Goal: Transaction & Acquisition: Purchase product/service

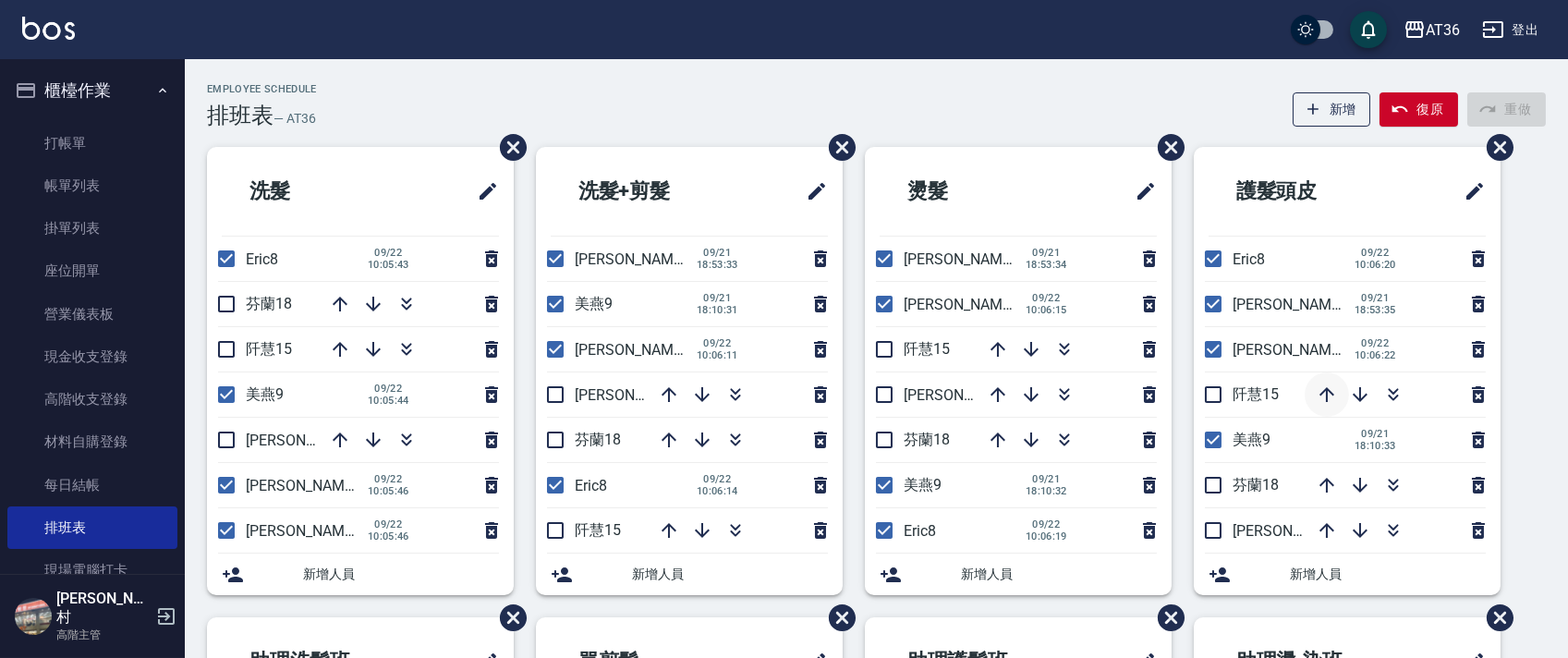
click at [1325, 388] on icon "button" at bounding box center [1326, 394] width 15 height 15
click at [228, 255] on input "checkbox" at bounding box center [226, 258] width 39 height 39
checkbox input "false"
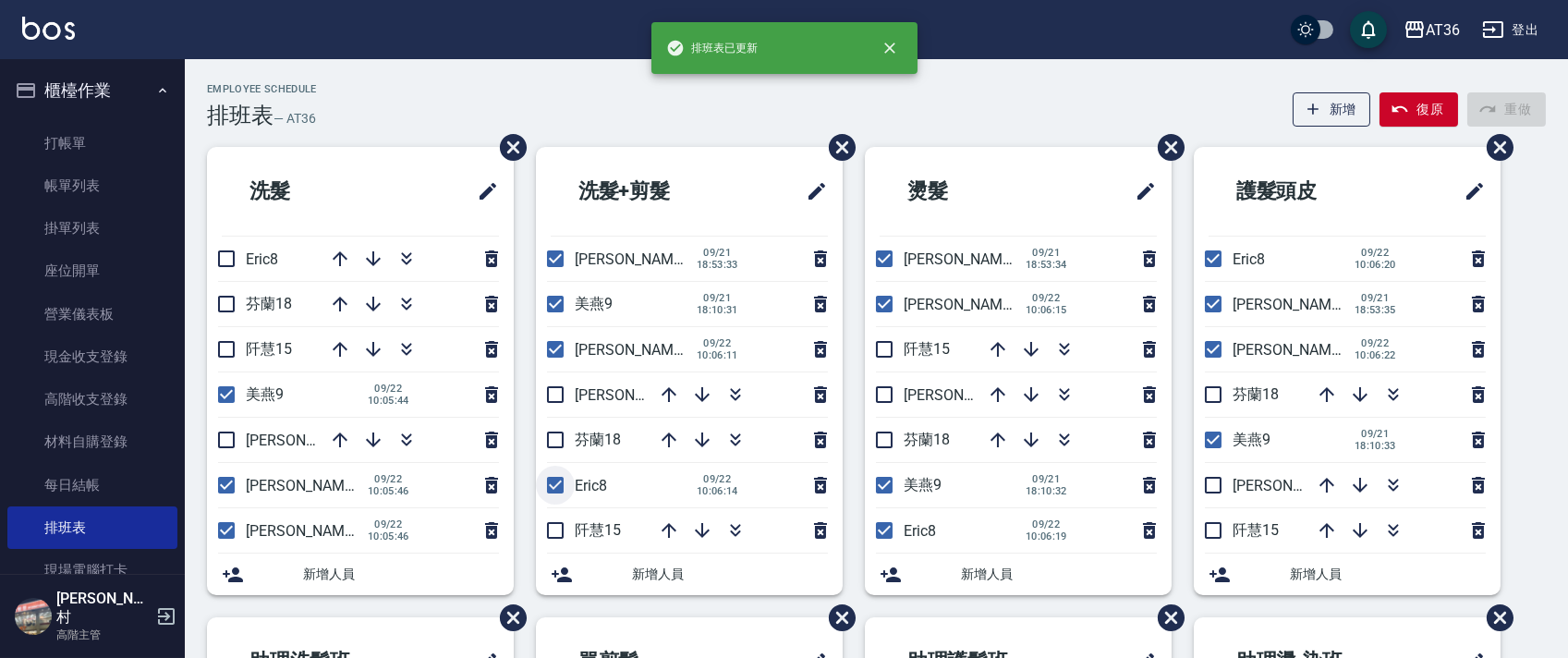
click at [555, 488] on input "checkbox" at bounding box center [555, 486] width 39 height 39
checkbox input "false"
click at [879, 530] on input "checkbox" at bounding box center [884, 531] width 39 height 39
checkbox input "false"
click at [1209, 253] on input "checkbox" at bounding box center [1213, 258] width 39 height 39
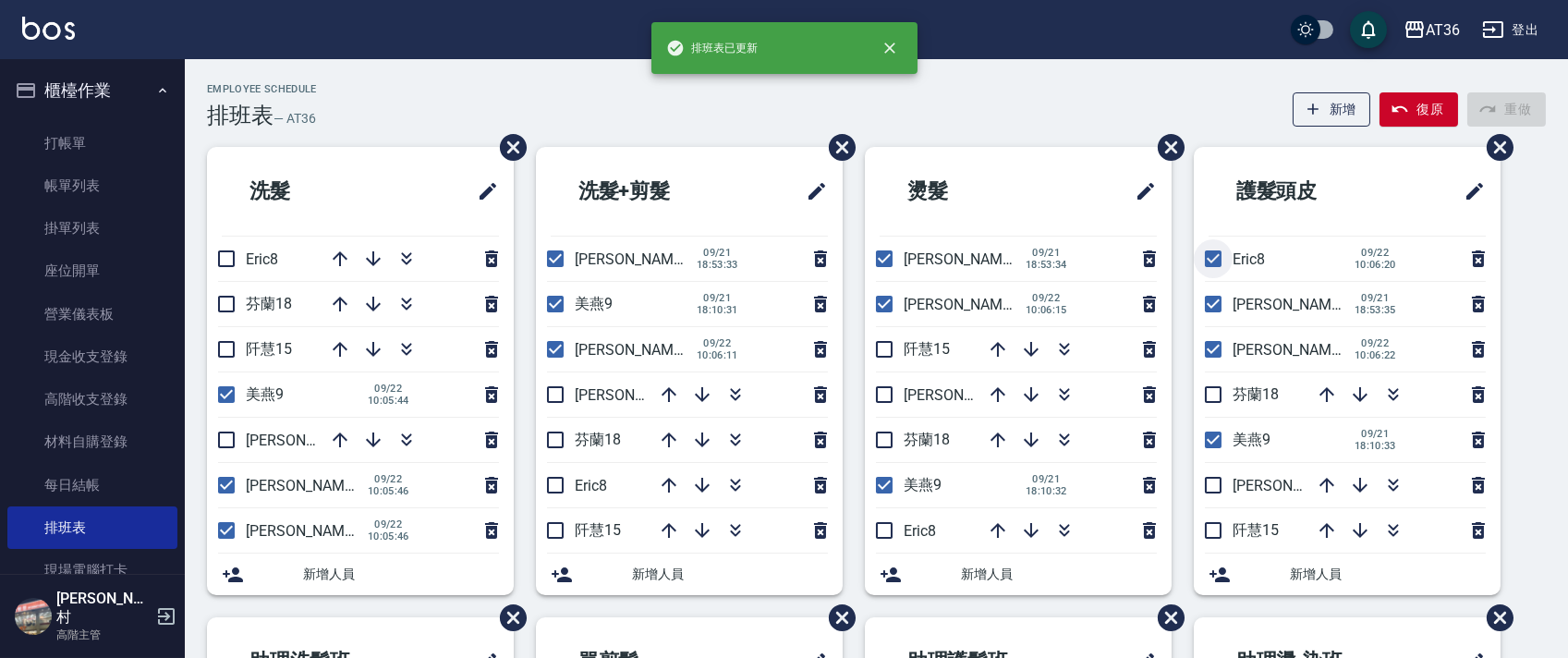
checkbox input "false"
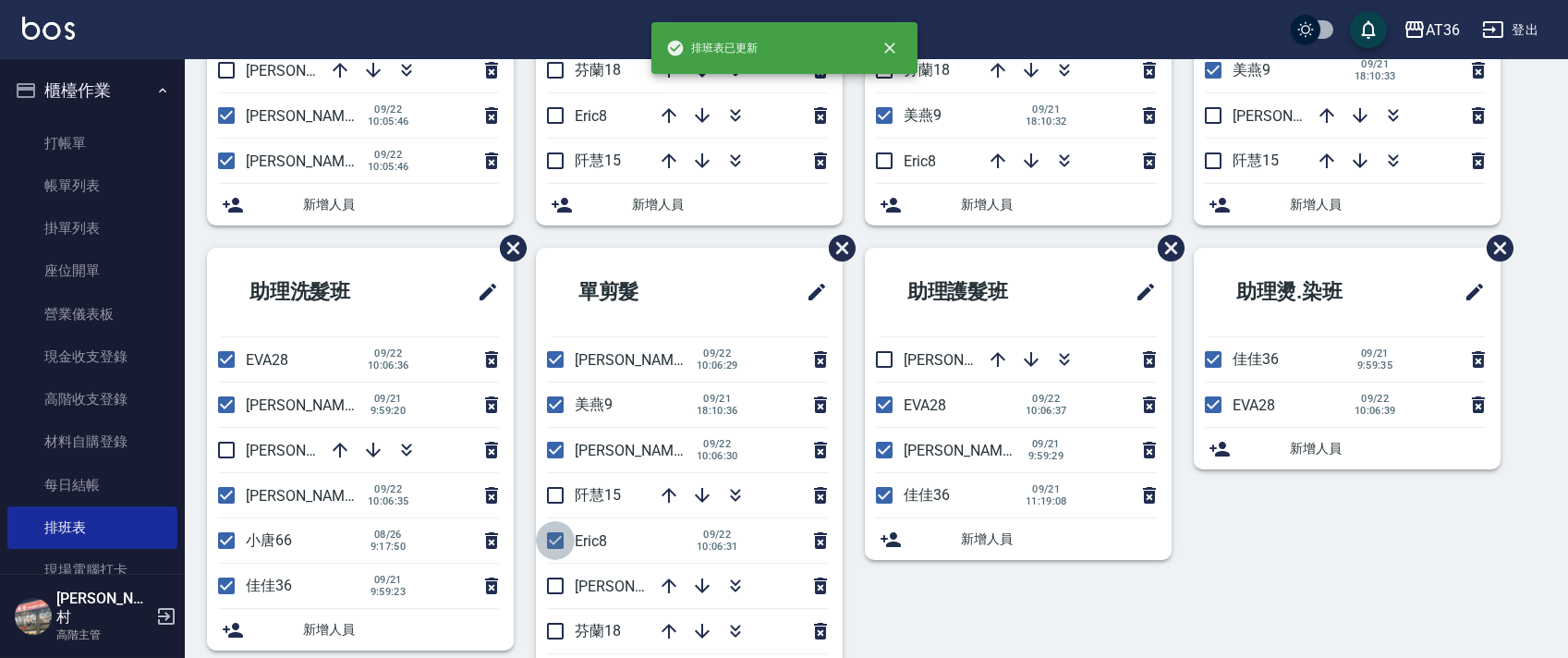
click at [560, 537] on input "checkbox" at bounding box center [555, 540] width 39 height 39
checkbox input "false"
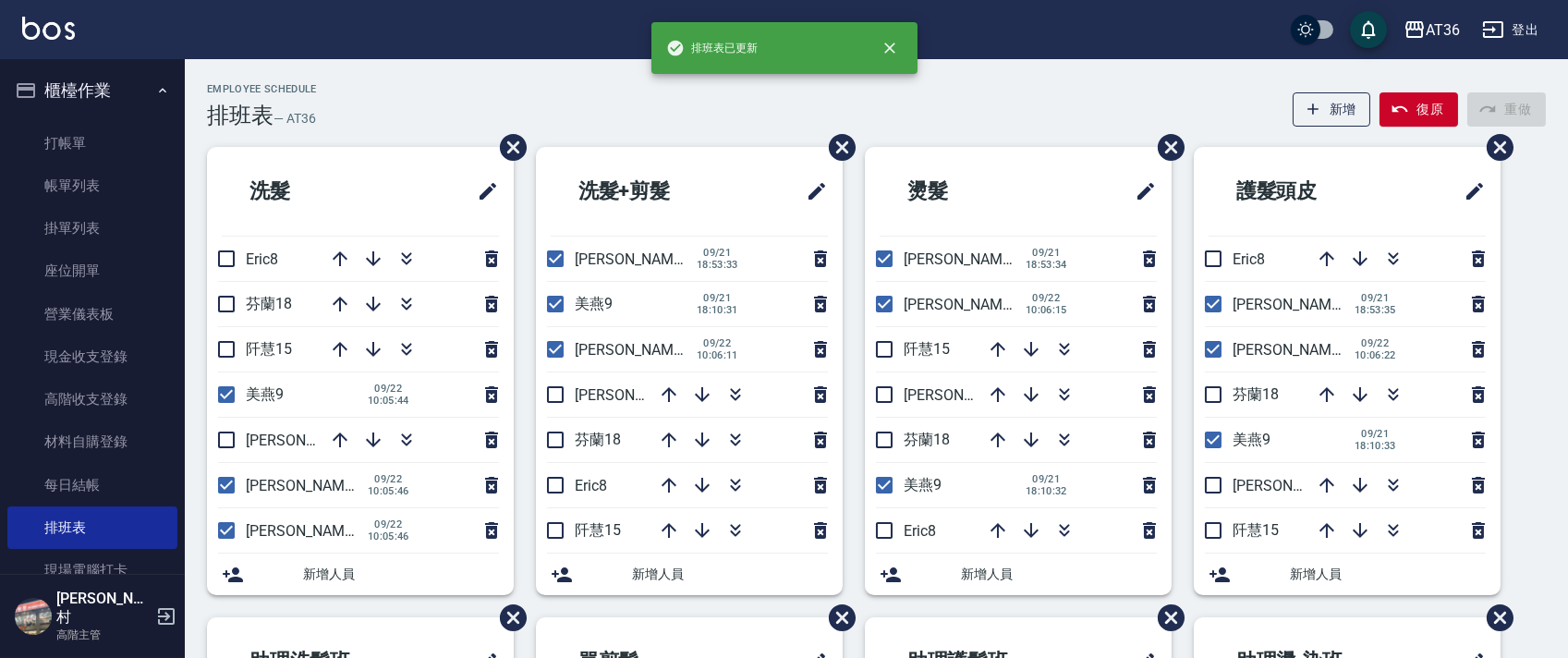
click at [654, 122] on div "Employee Schedule 排班表 — AT36 新增 復原 重做" at bounding box center [876, 106] width 1339 height 45
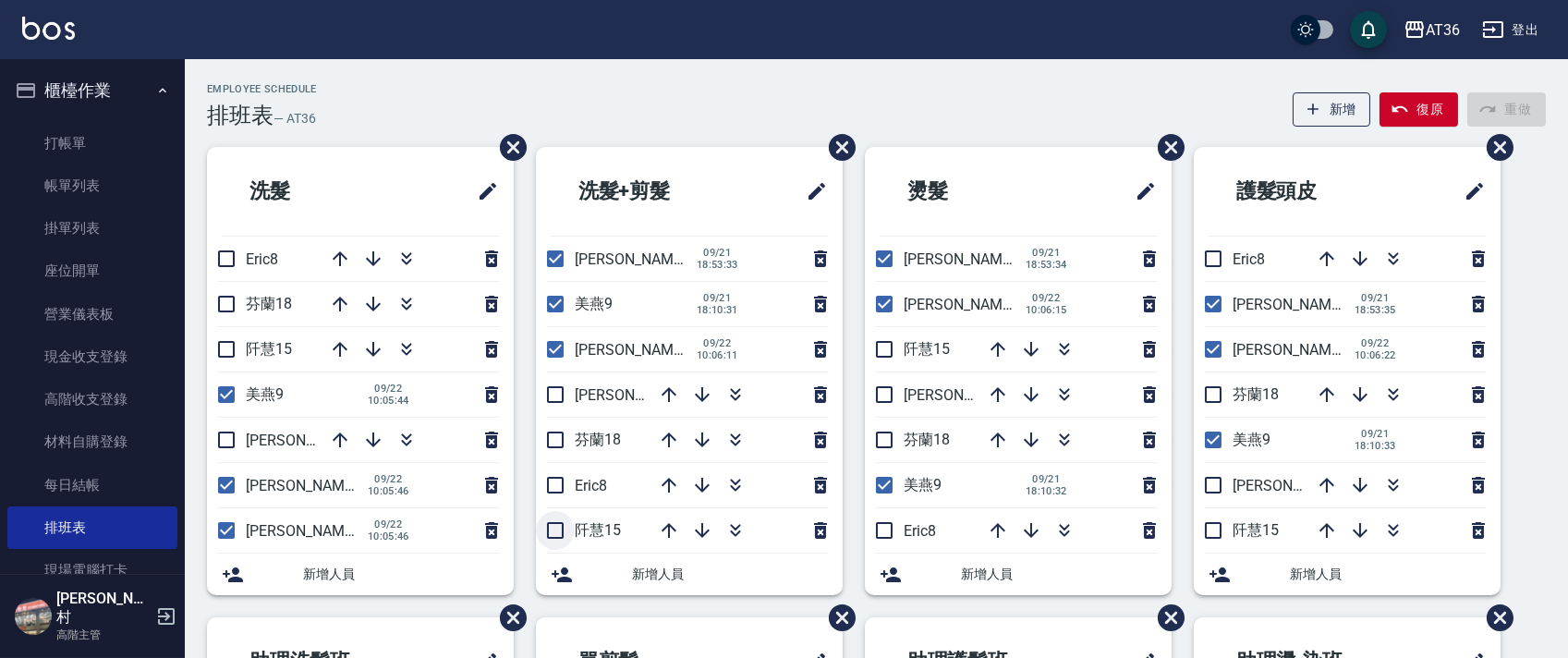
click at [549, 521] on input "checkbox" at bounding box center [555, 531] width 39 height 39
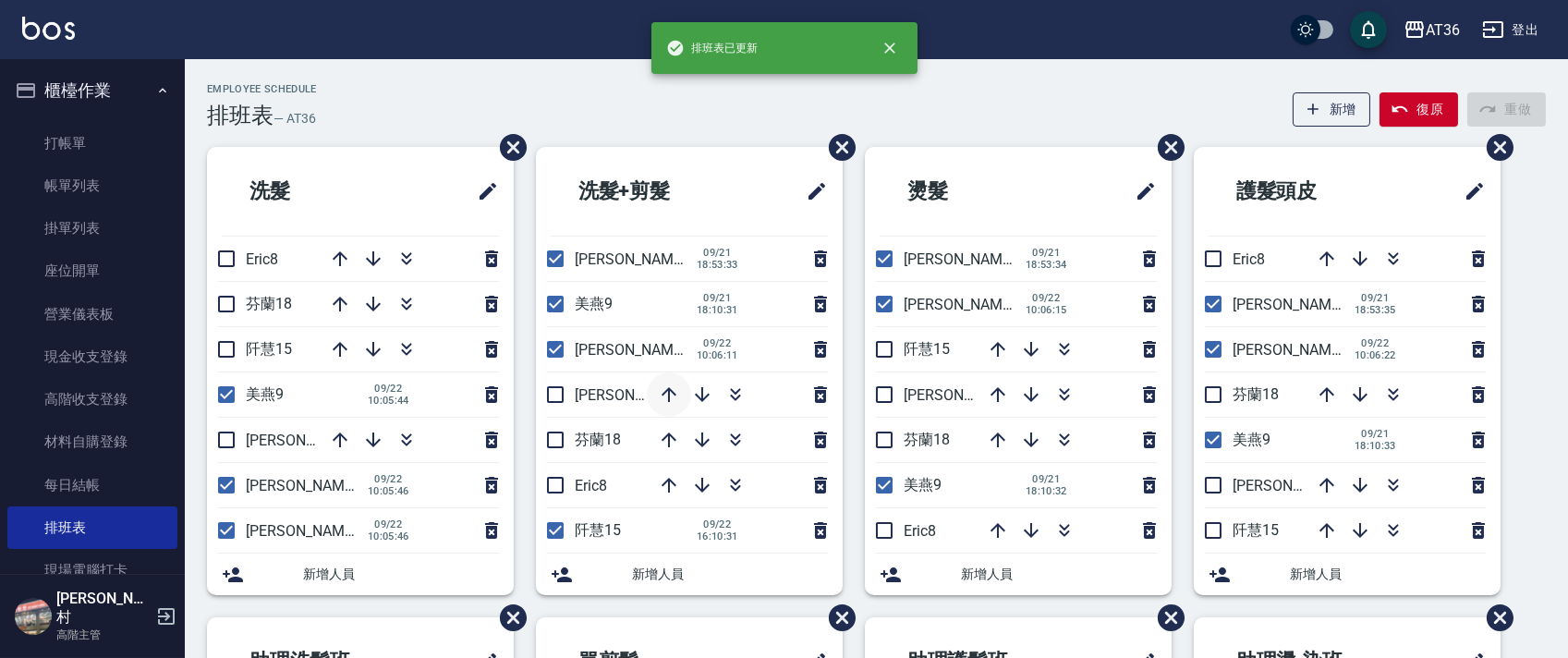
click at [664, 385] on icon "button" at bounding box center [669, 395] width 23 height 23
click at [550, 530] on input "checkbox" at bounding box center [555, 531] width 39 height 39
checkbox input "false"
click at [647, 139] on div "Employee Schedule 排班表 — AT36 新增 復原 重做 洗髮 Eric8 芬蘭18 [PERSON_NAME]15 美燕9 [DATE] …" at bounding box center [876, 586] width 1383 height 1005
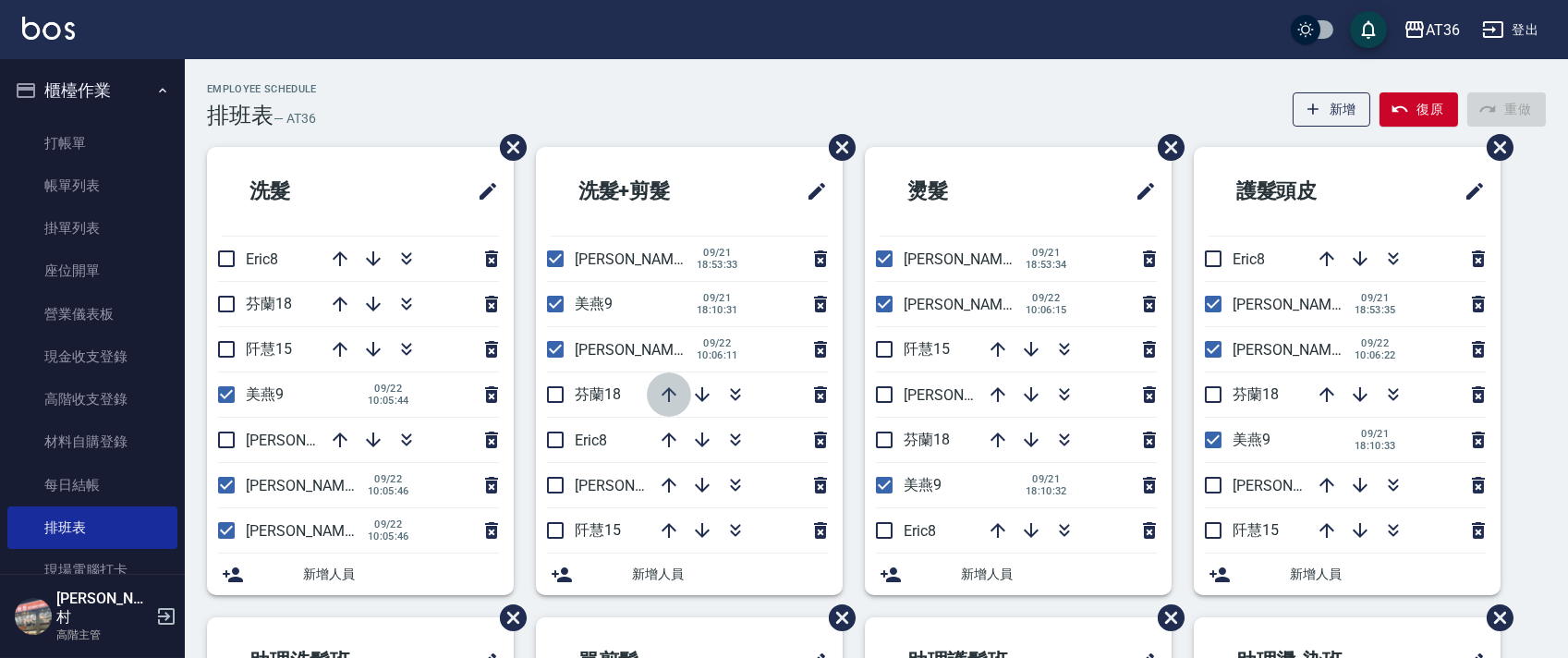
click at [663, 396] on icon "button" at bounding box center [669, 394] width 15 height 15
click at [700, 129] on div "Employee Schedule 排班表 — AT36 新增 復原 重做 洗髮 Eric8 芬蘭18 [PERSON_NAME]15 美燕9 [DATE] …" at bounding box center [876, 586] width 1383 height 1005
click at [683, 123] on div "Employee Schedule 排班表 — AT36 新增 復原 重做" at bounding box center [876, 106] width 1339 height 45
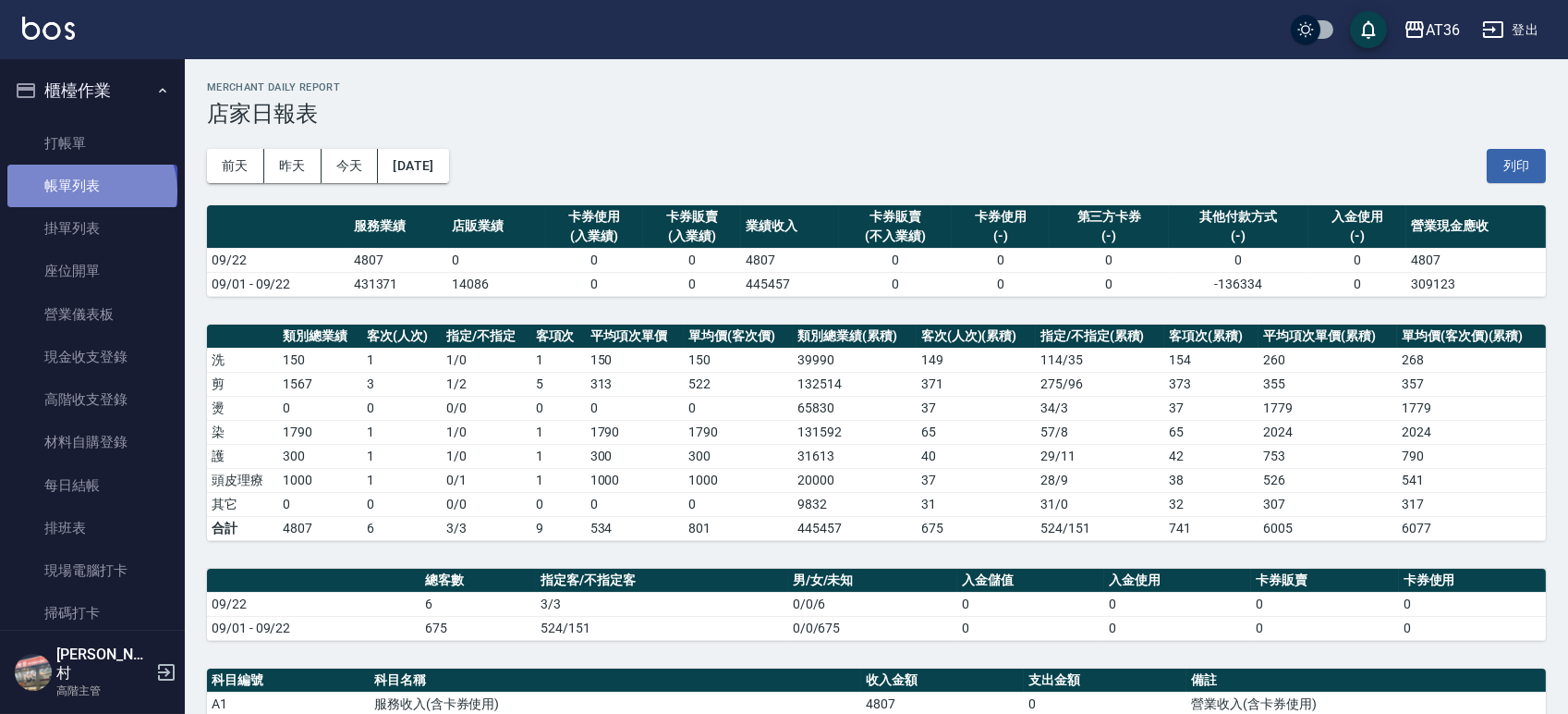
click at [90, 191] on link "帳單列表" at bounding box center [93, 185] width 170 height 42
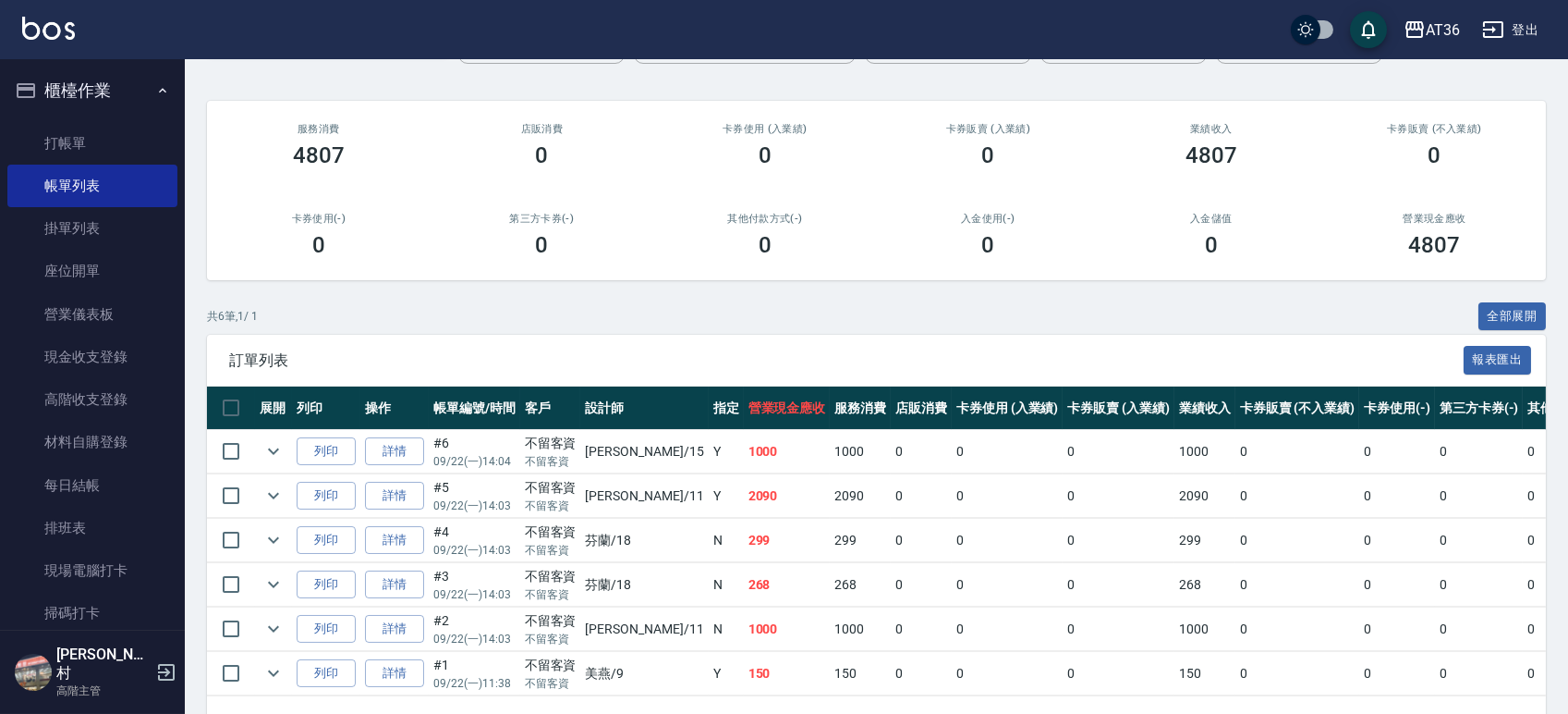
scroll to position [202, 0]
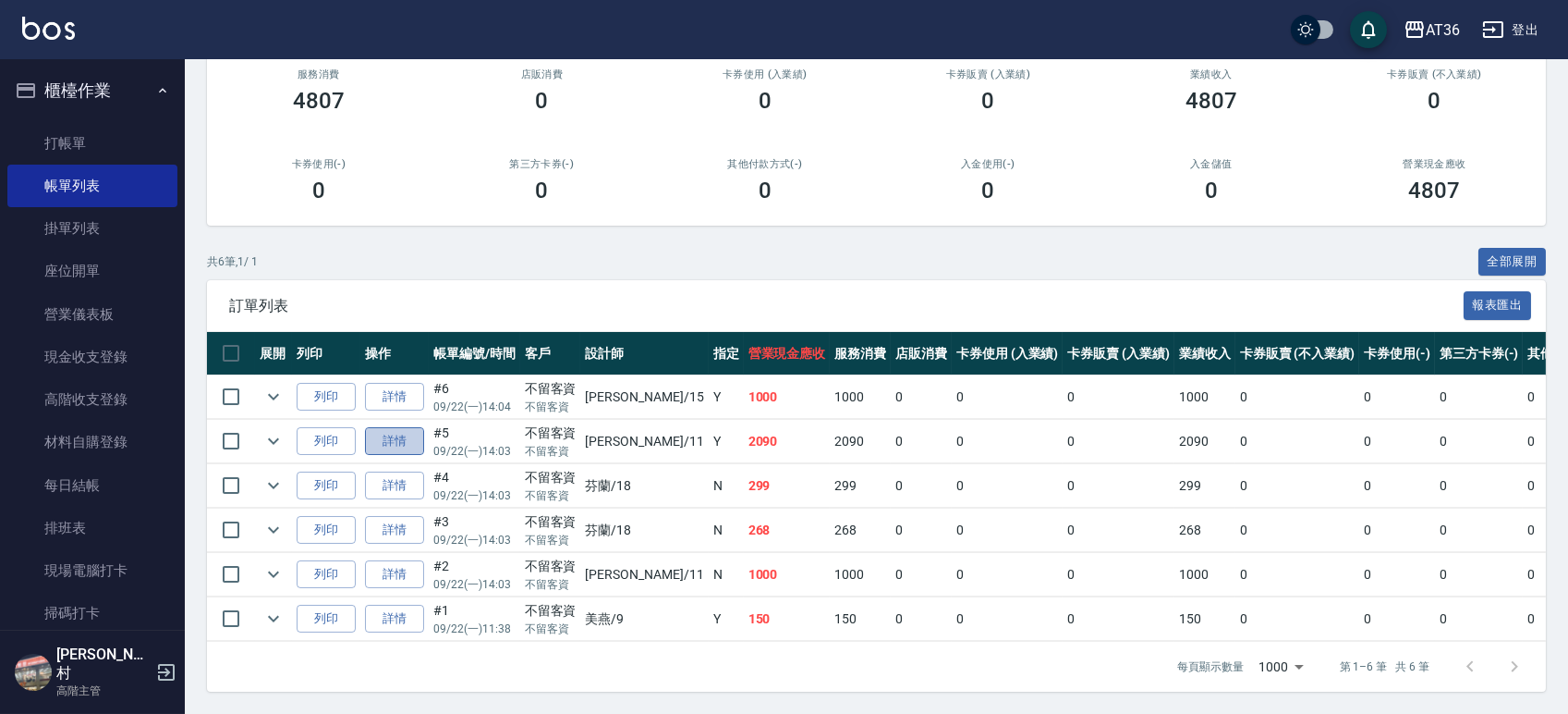
click at [394, 427] on link "詳情" at bounding box center [394, 441] width 59 height 28
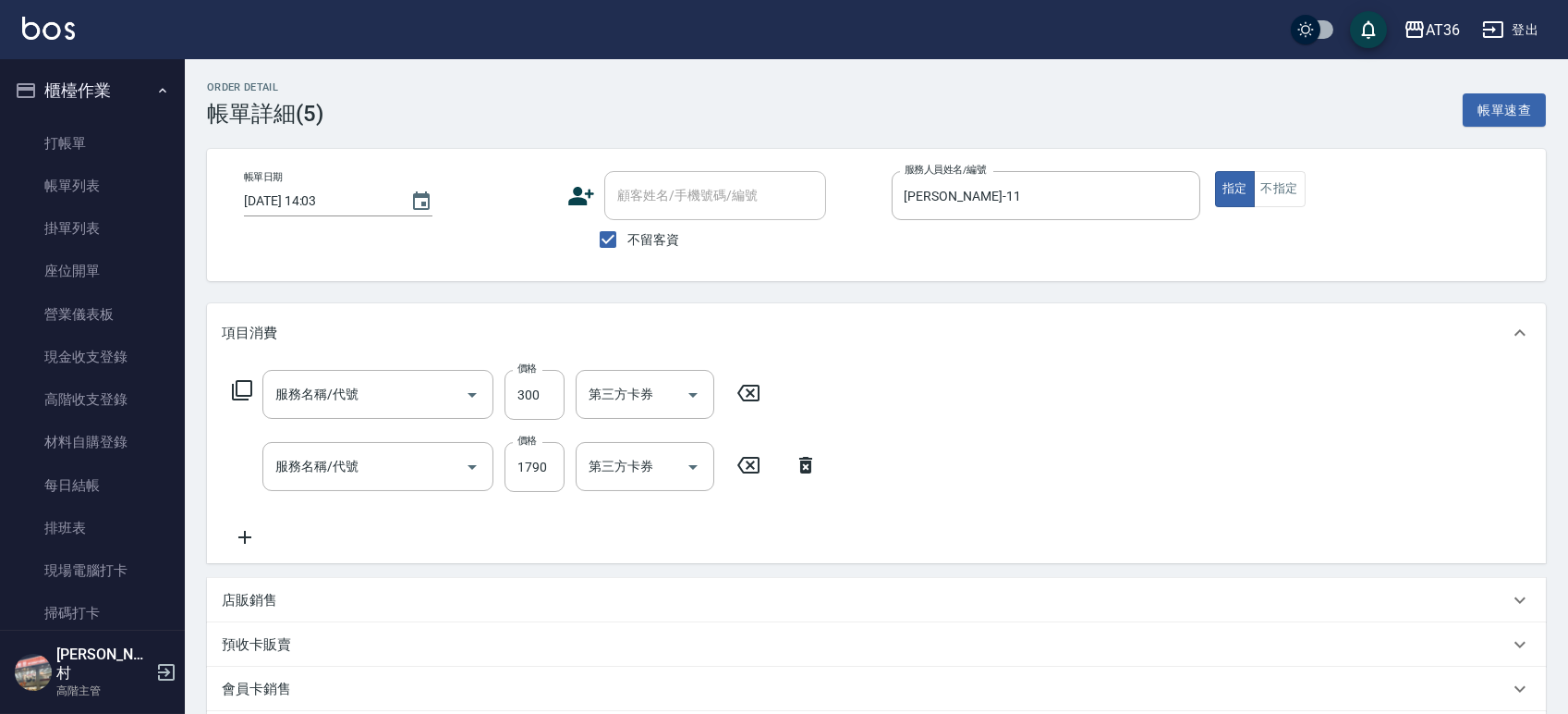
type input "2025/09/22 14:03"
checkbox input "true"
type input "珮茹-11"
type input "瞬間修復400(605)"
type input "染髮(501)"
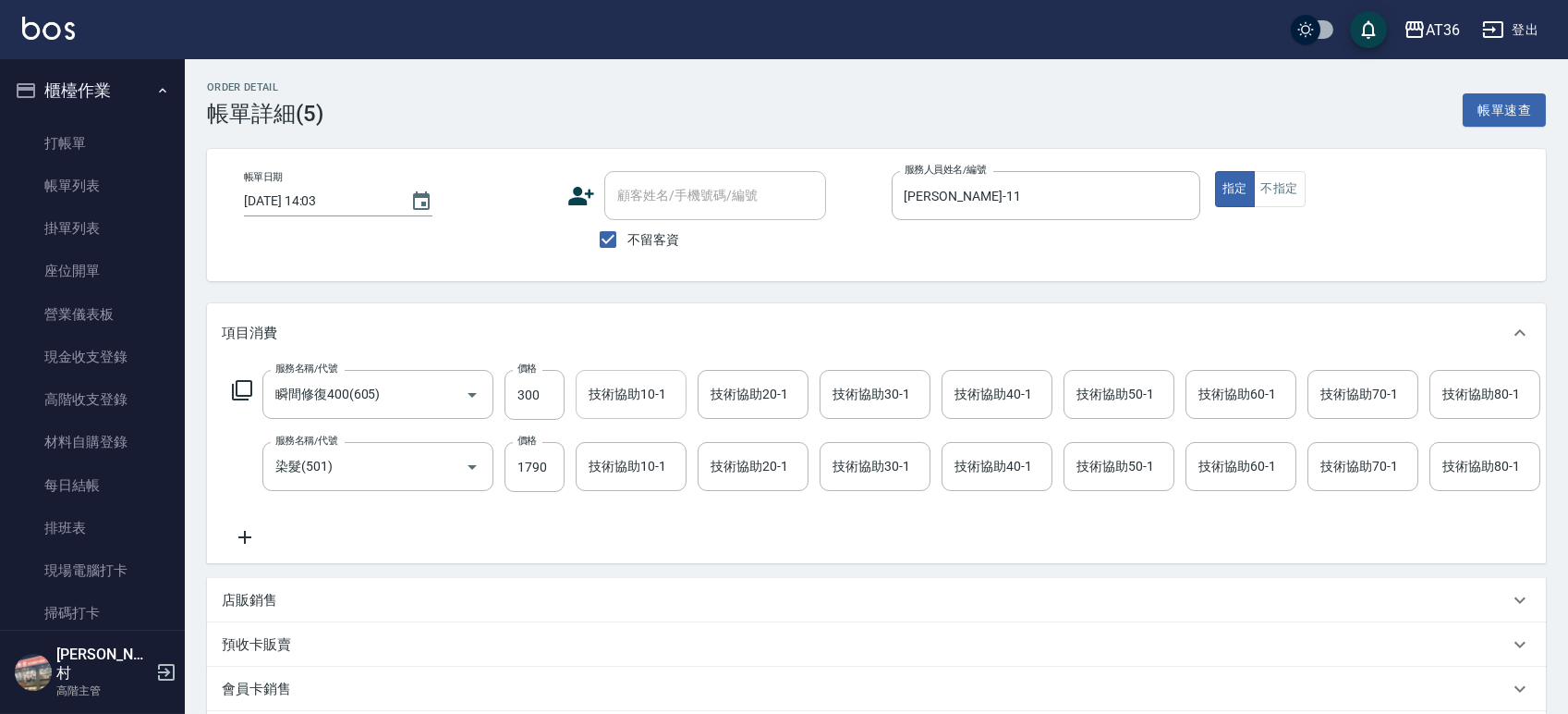
click at [643, 387] on div "技術協助10-1 技術協助10-1" at bounding box center [630, 395] width 111 height 49
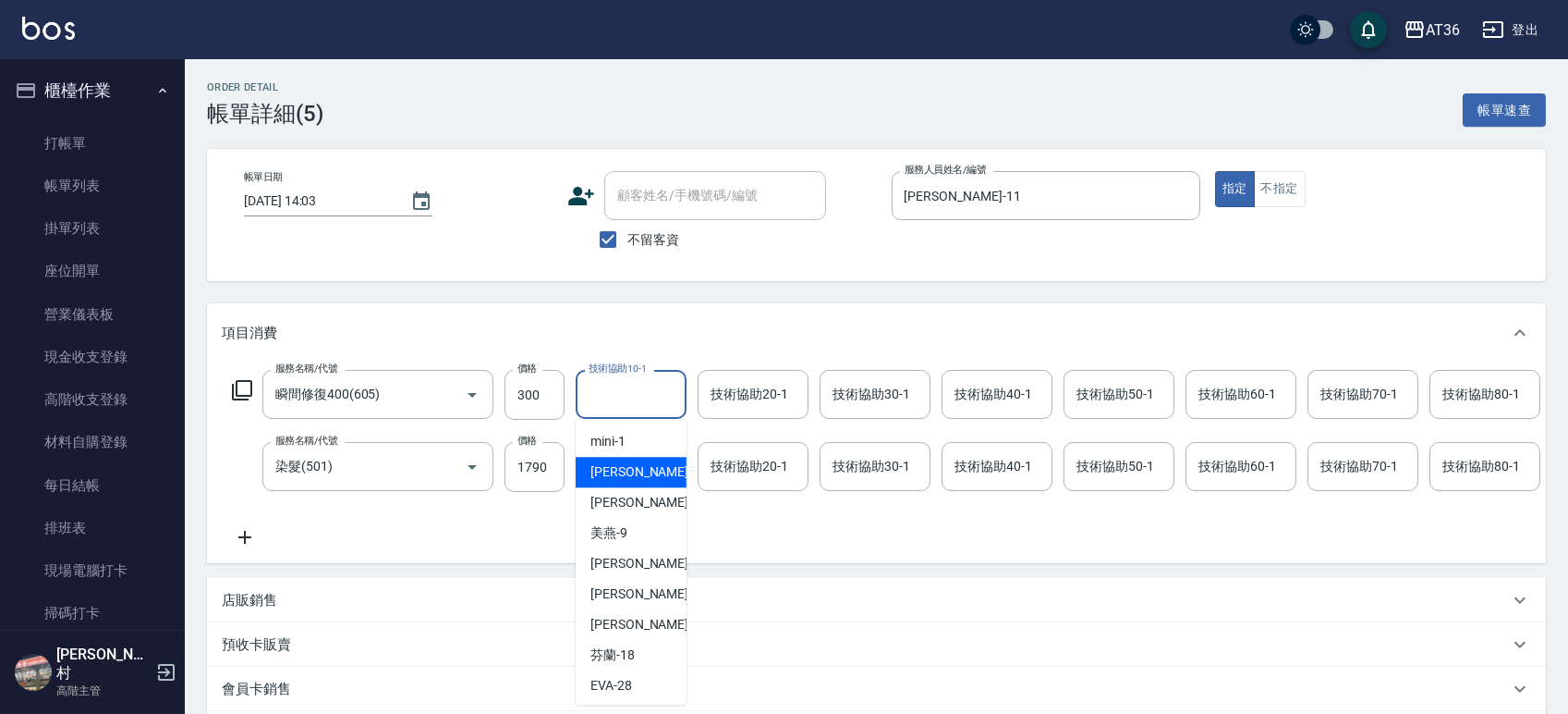
click at [787, 533] on div "服務名稱/代號 瞬間修復400(605) 服務名稱/代號 價格 300 價格 技術協助10-1 技術協助10-1 技術協助20-1 技術協助20-1 技術協助…" at bounding box center [1379, 459] width 2314 height 178
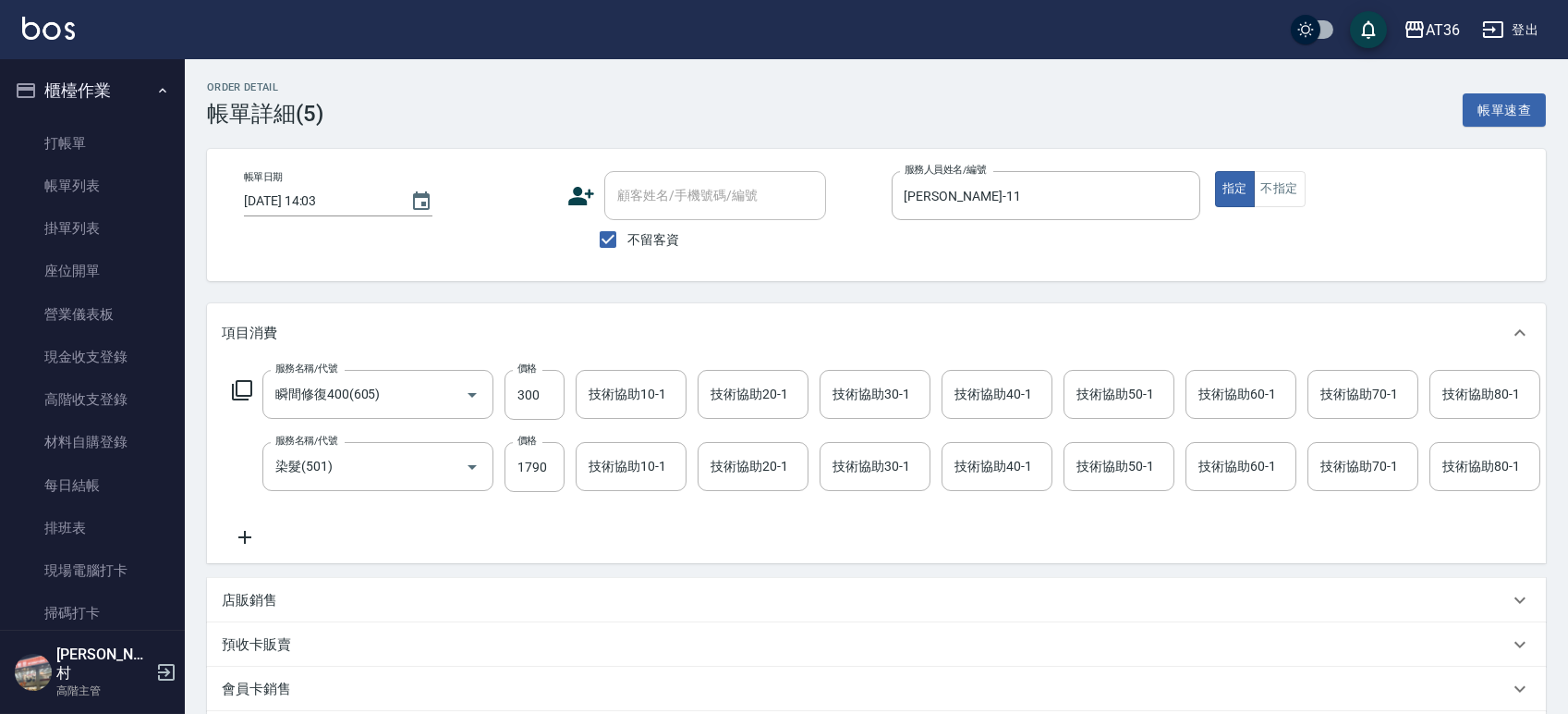
click at [649, 466] on div "技術協助10-1 技術協助10-1" at bounding box center [630, 466] width 111 height 49
type input "欣蓓-56"
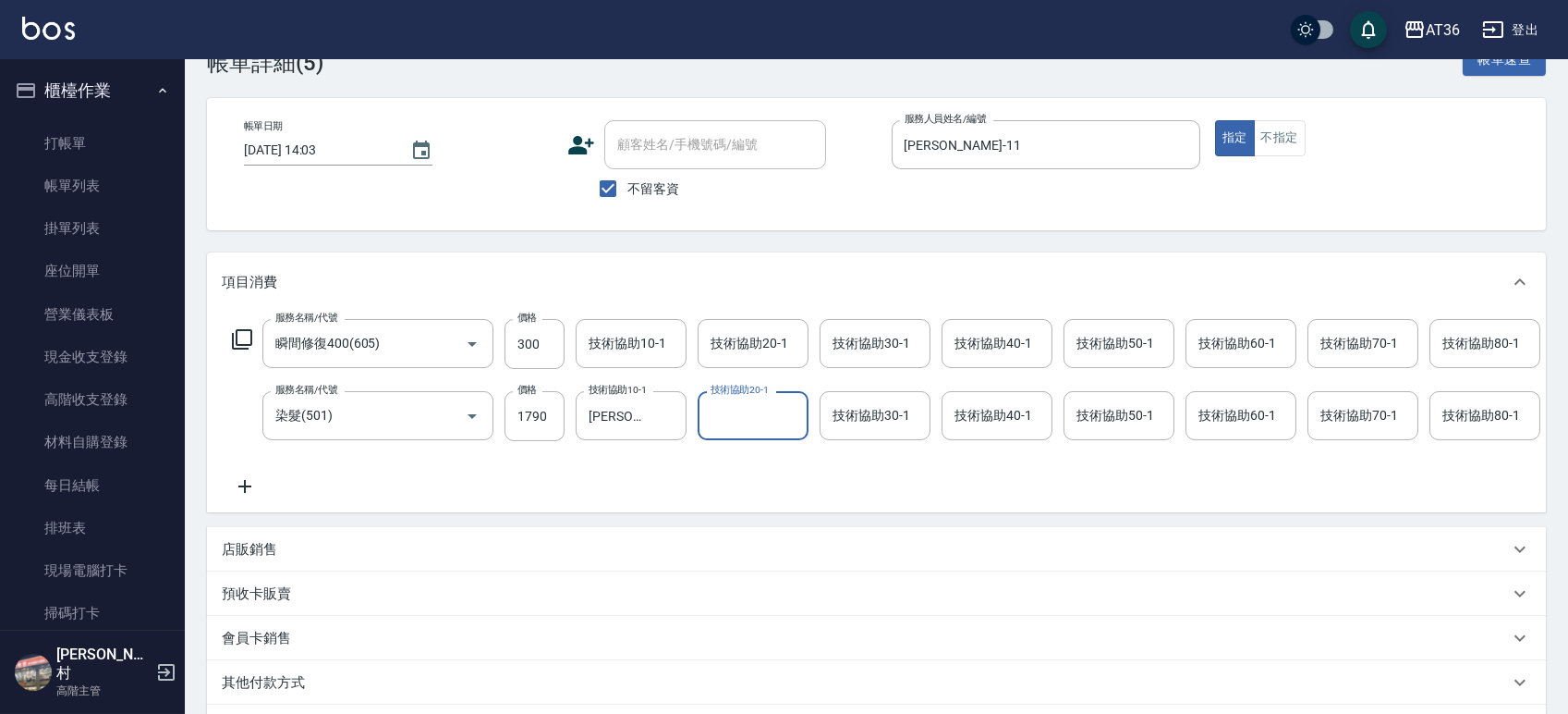
scroll to position [302, 0]
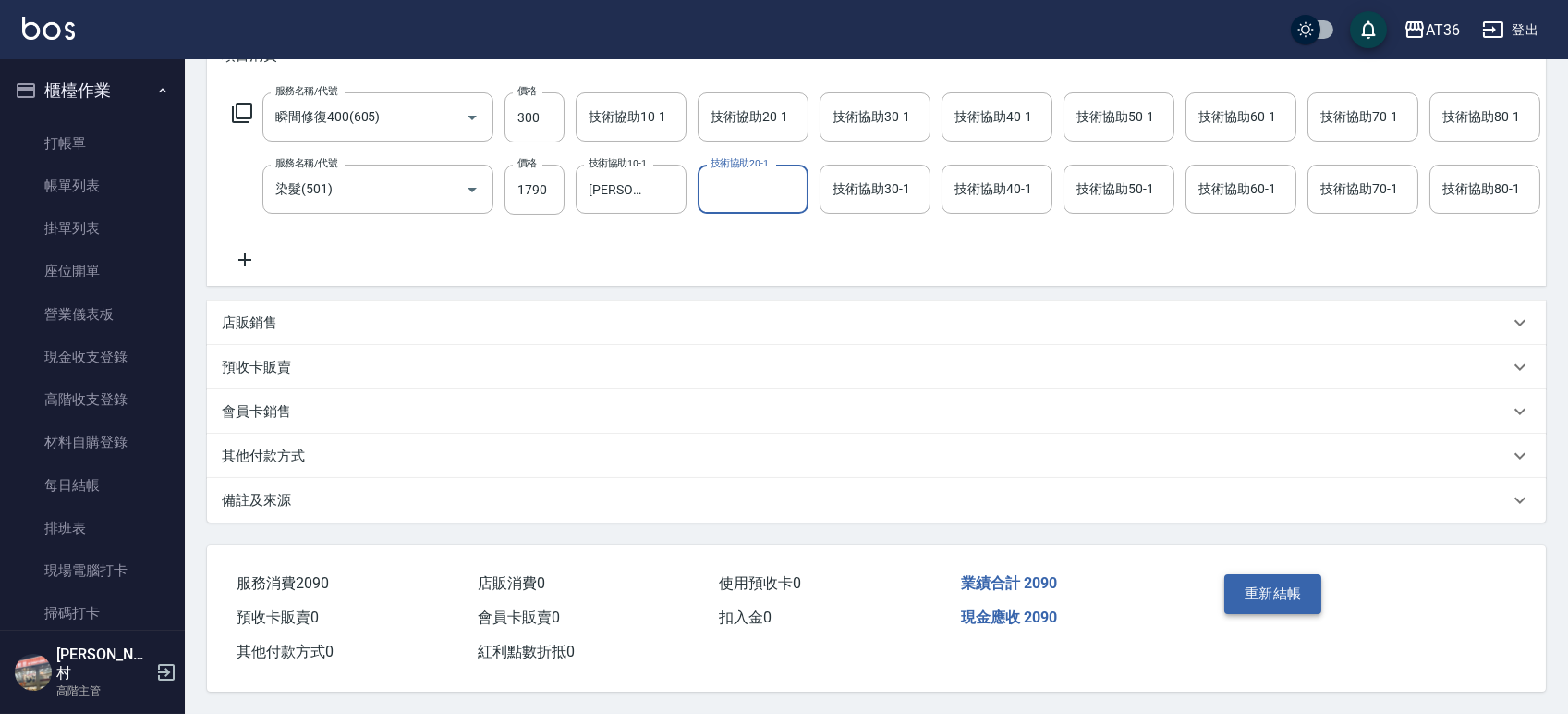
click at [1289, 601] on button "重新結帳" at bounding box center [1273, 594] width 98 height 39
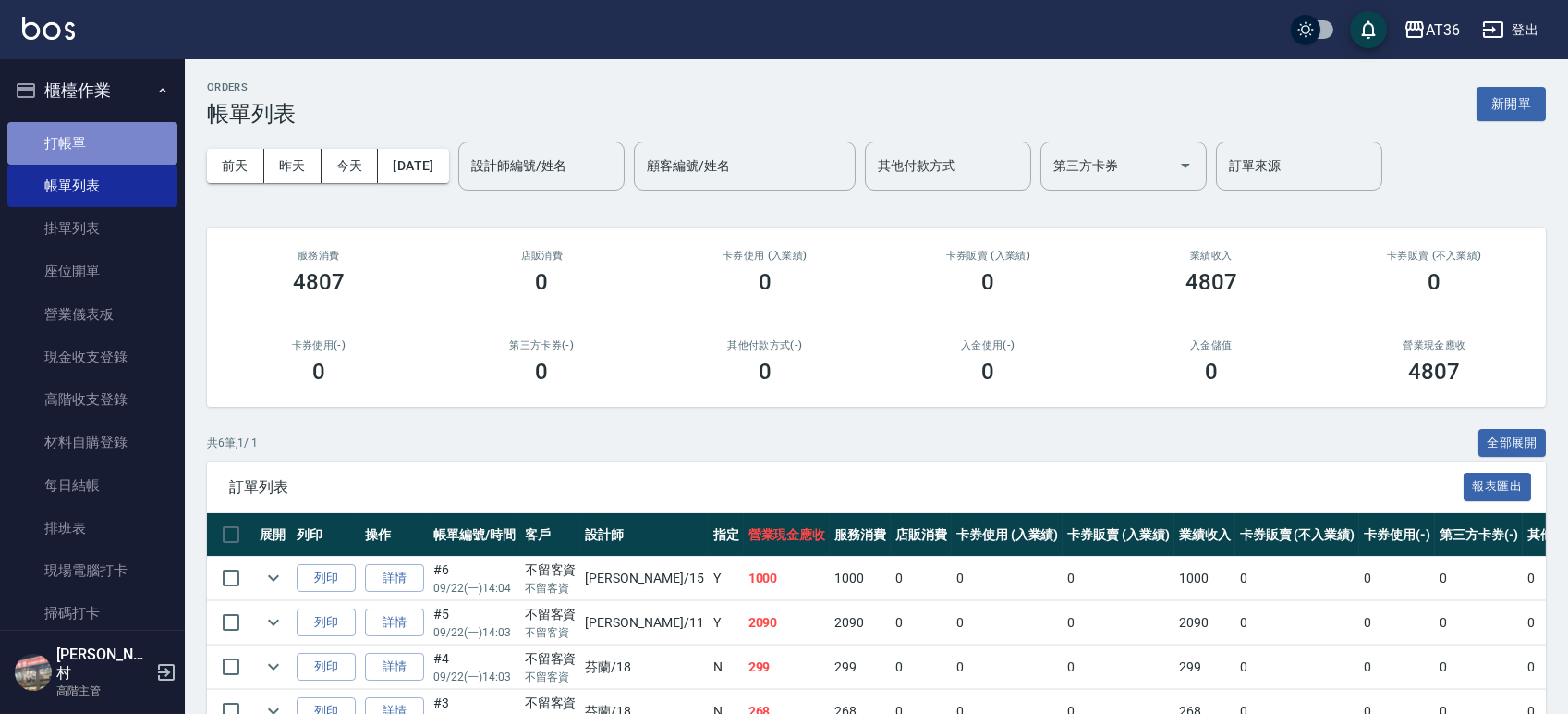
click at [99, 139] on link "打帳單" at bounding box center [93, 143] width 170 height 42
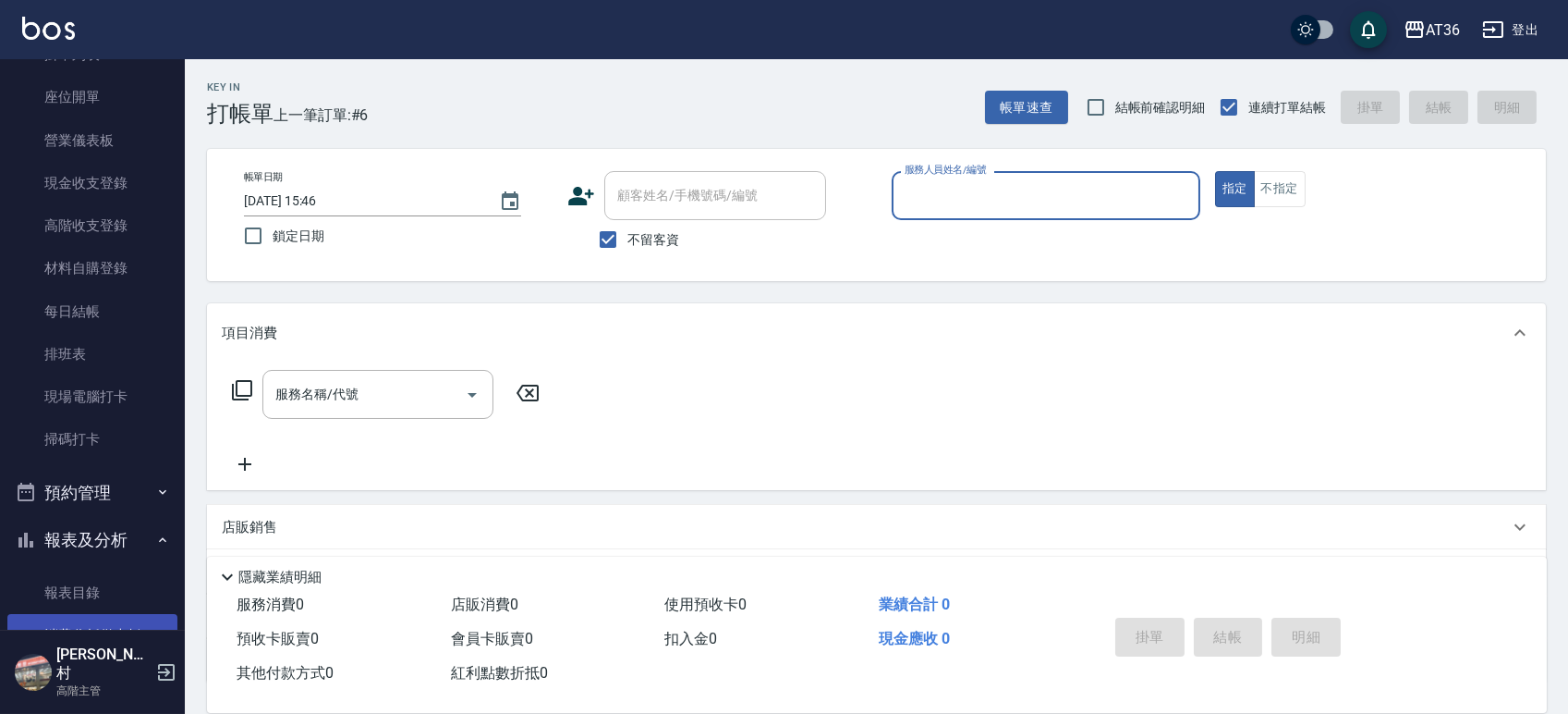
scroll to position [370, 0]
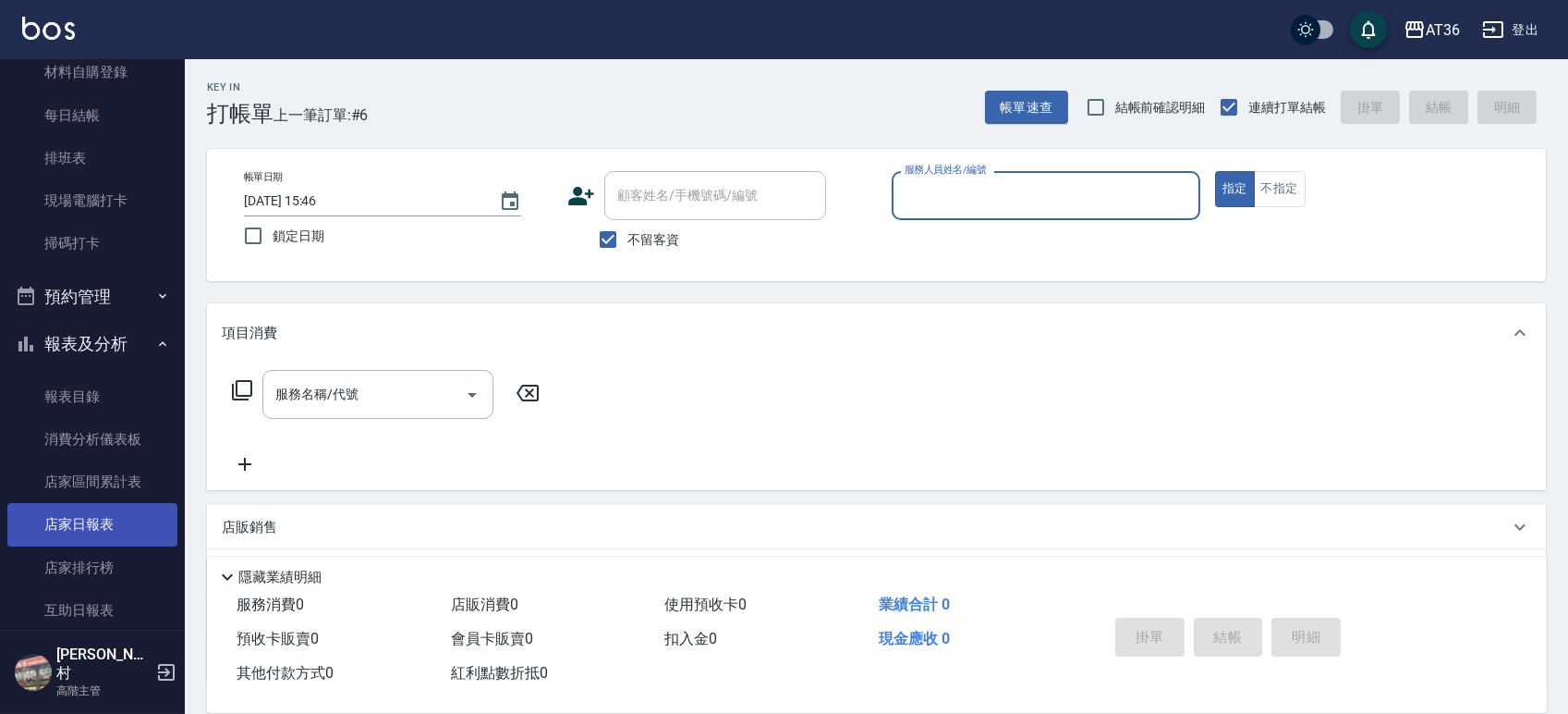
click at [90, 531] on link "店家日報表" at bounding box center [93, 523] width 170 height 42
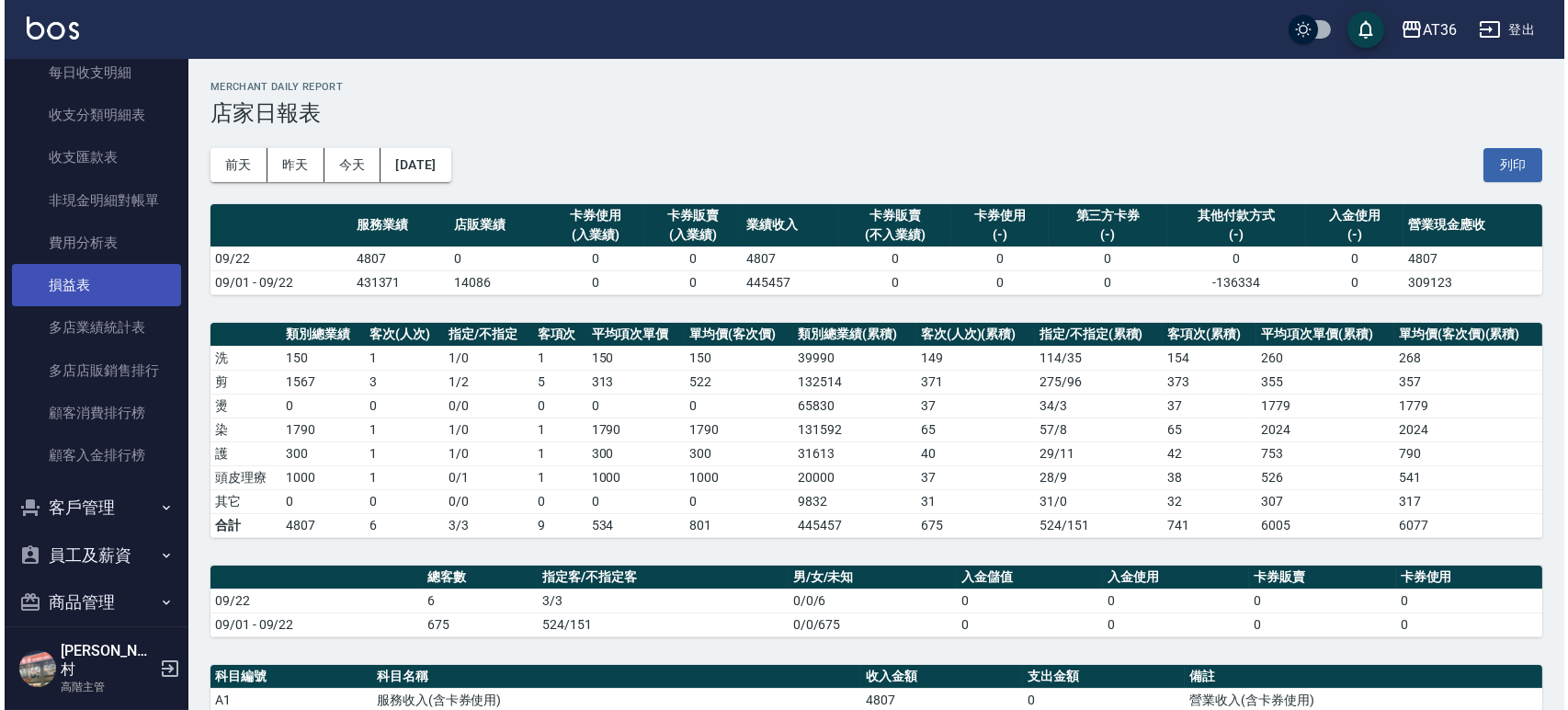
scroll to position [2191, 0]
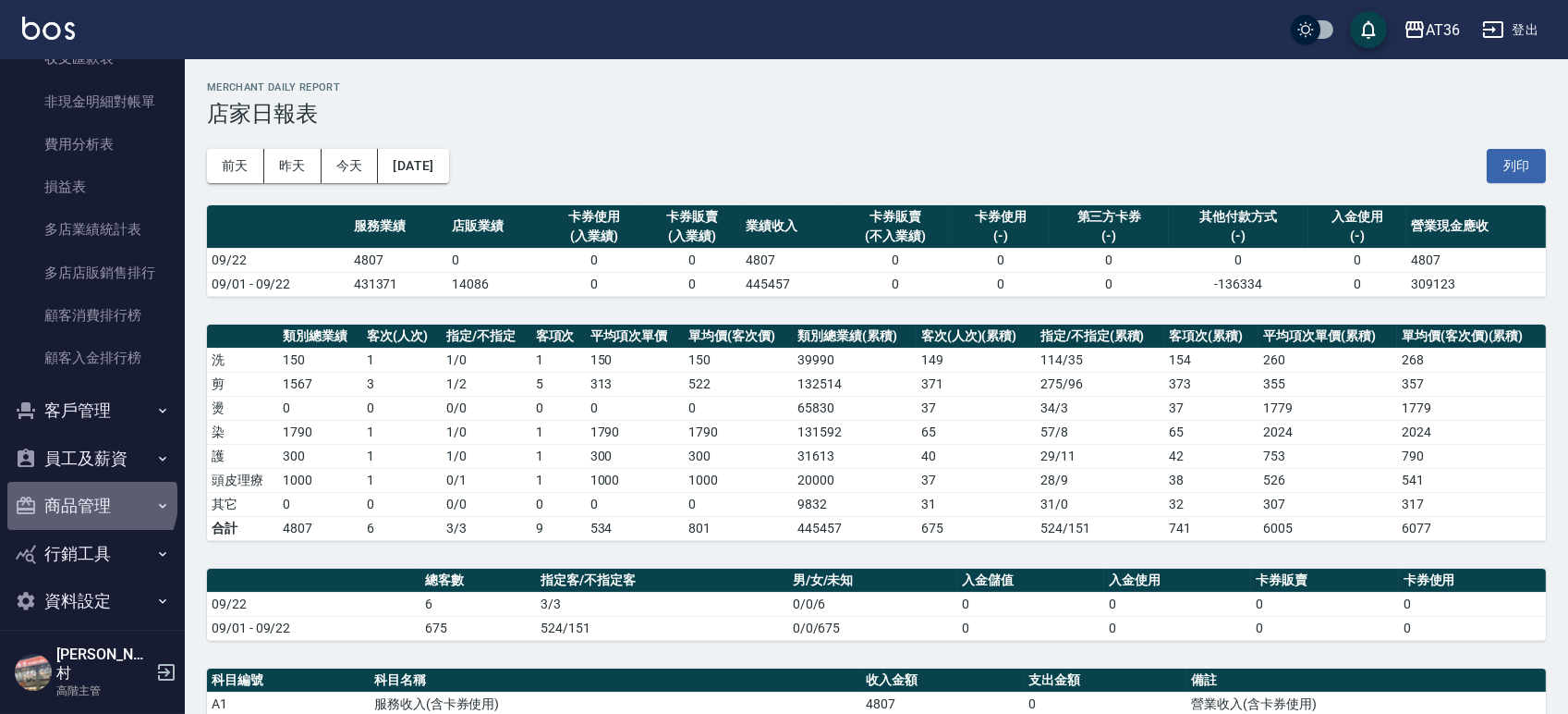
click at [90, 500] on button "商品管理" at bounding box center [93, 505] width 170 height 48
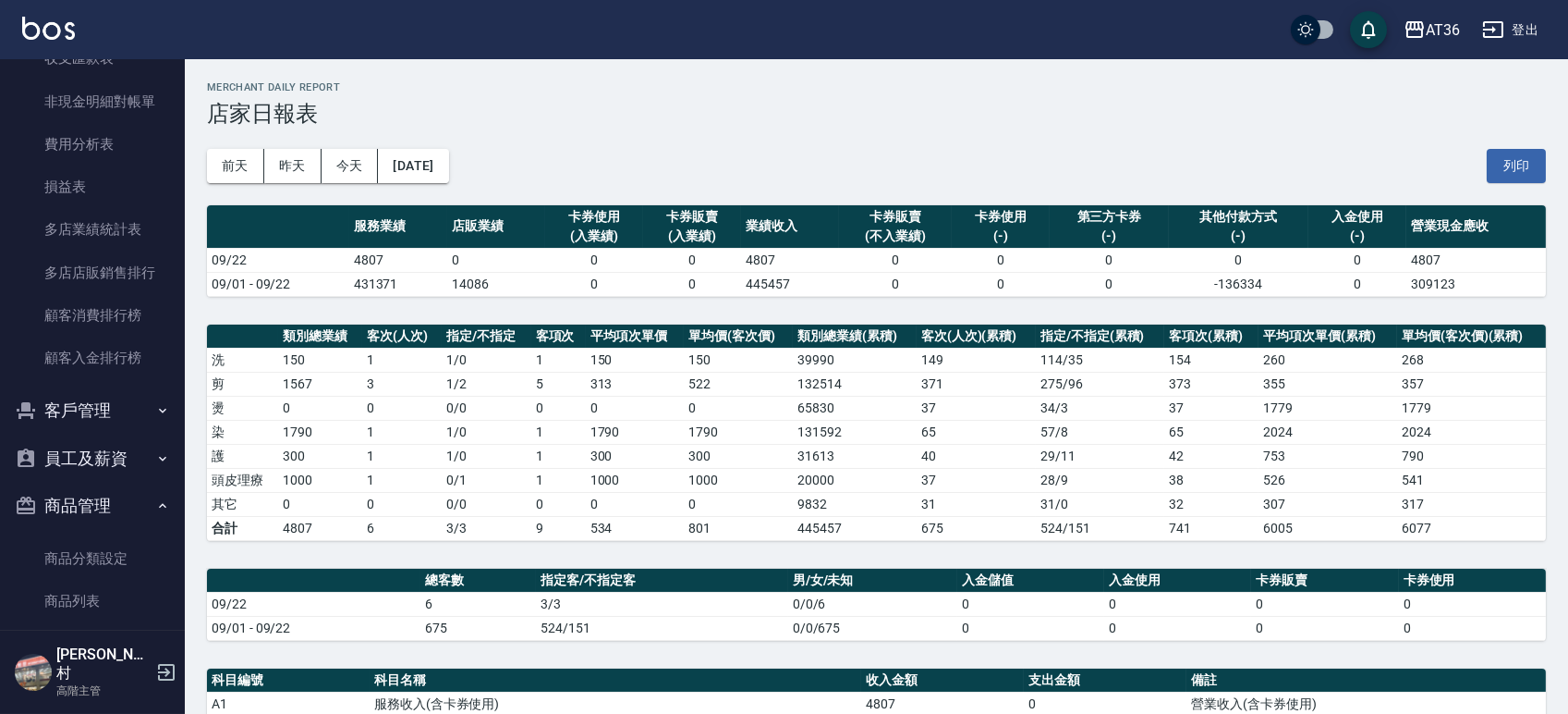
click at [80, 597] on link "商品列表" at bounding box center [93, 600] width 170 height 42
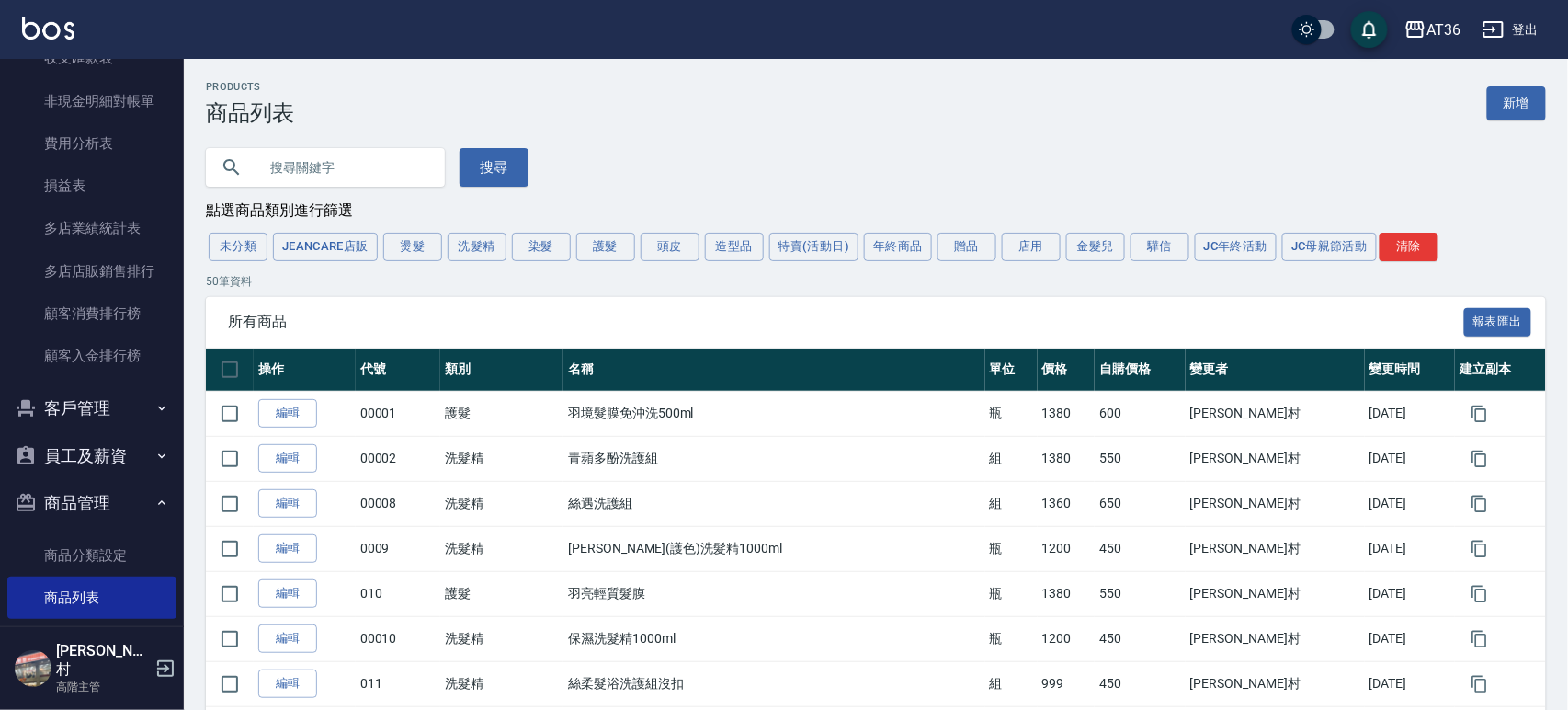
click at [301, 160] on input "text" at bounding box center [343, 167] width 172 height 50
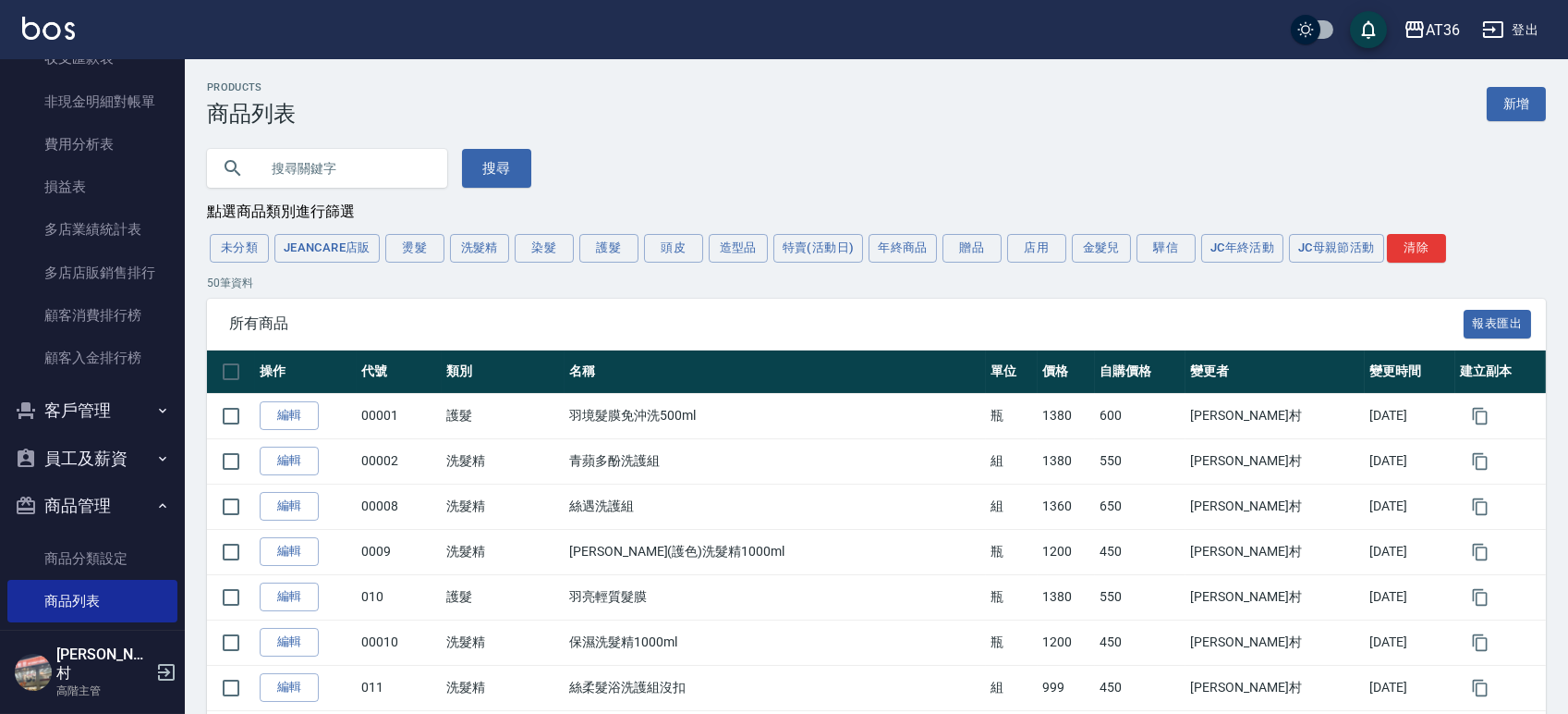
type input "n"
type input "晶"
click at [509, 164] on button "搜尋" at bounding box center [496, 168] width 69 height 39
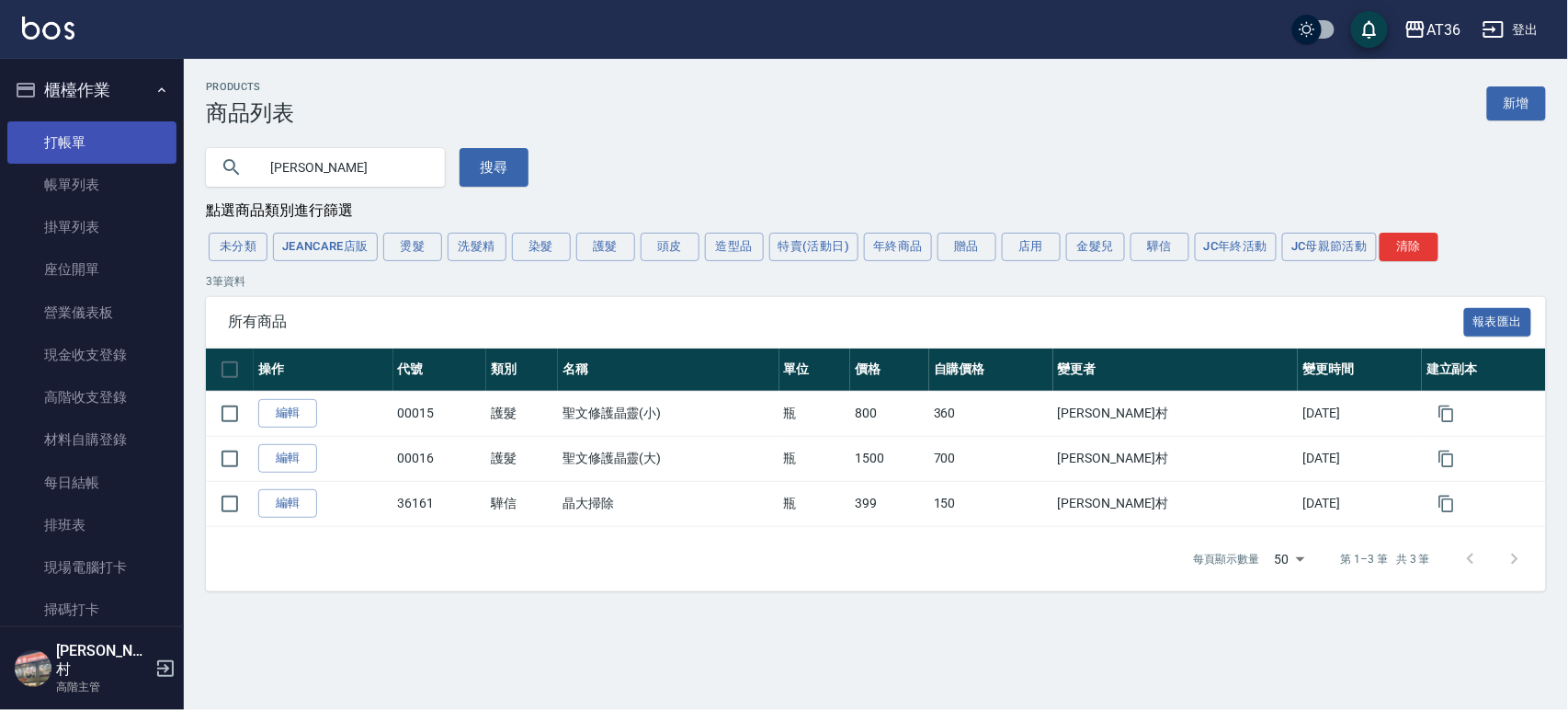
click at [76, 130] on link "打帳單" at bounding box center [93, 142] width 169 height 42
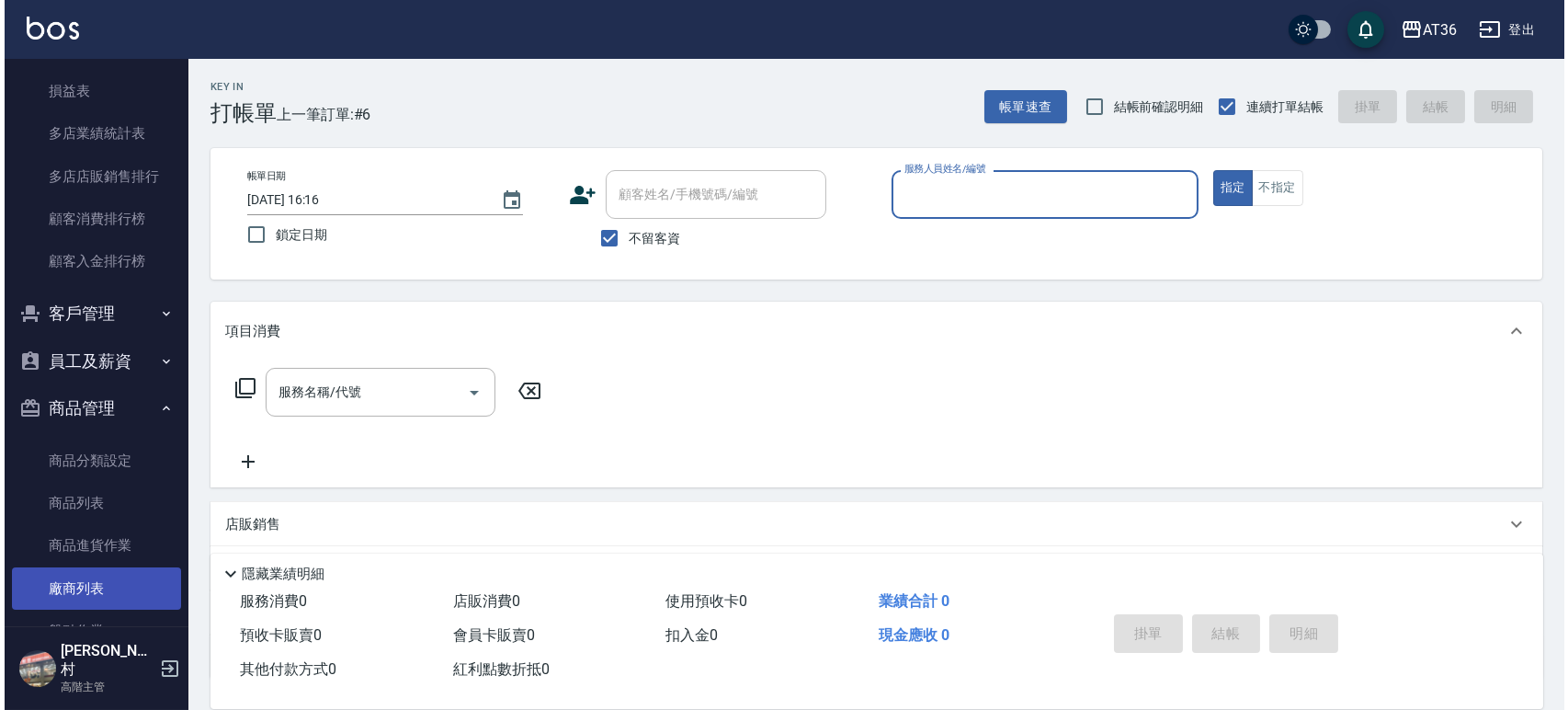
scroll to position [2329, 0]
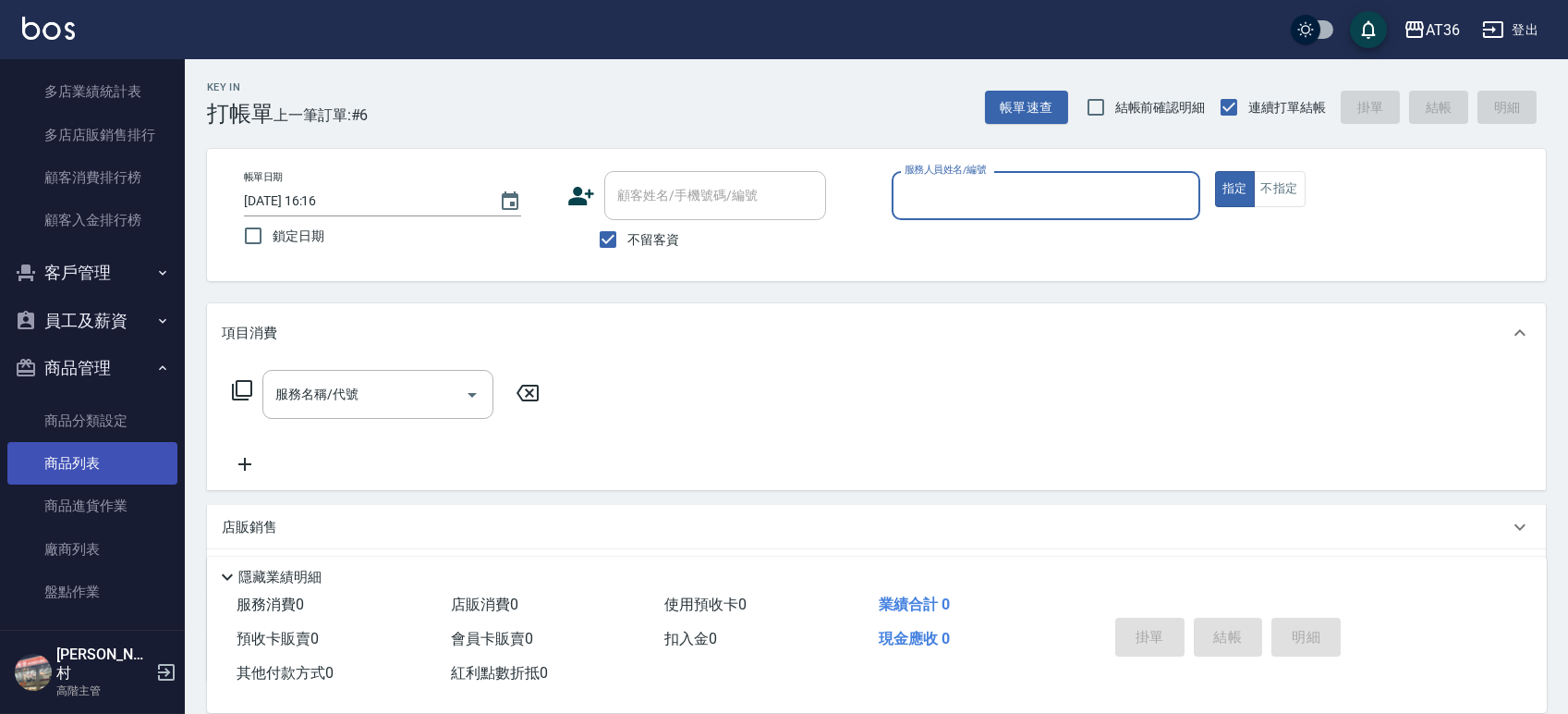
click at [78, 470] on link "商品列表" at bounding box center [93, 462] width 170 height 42
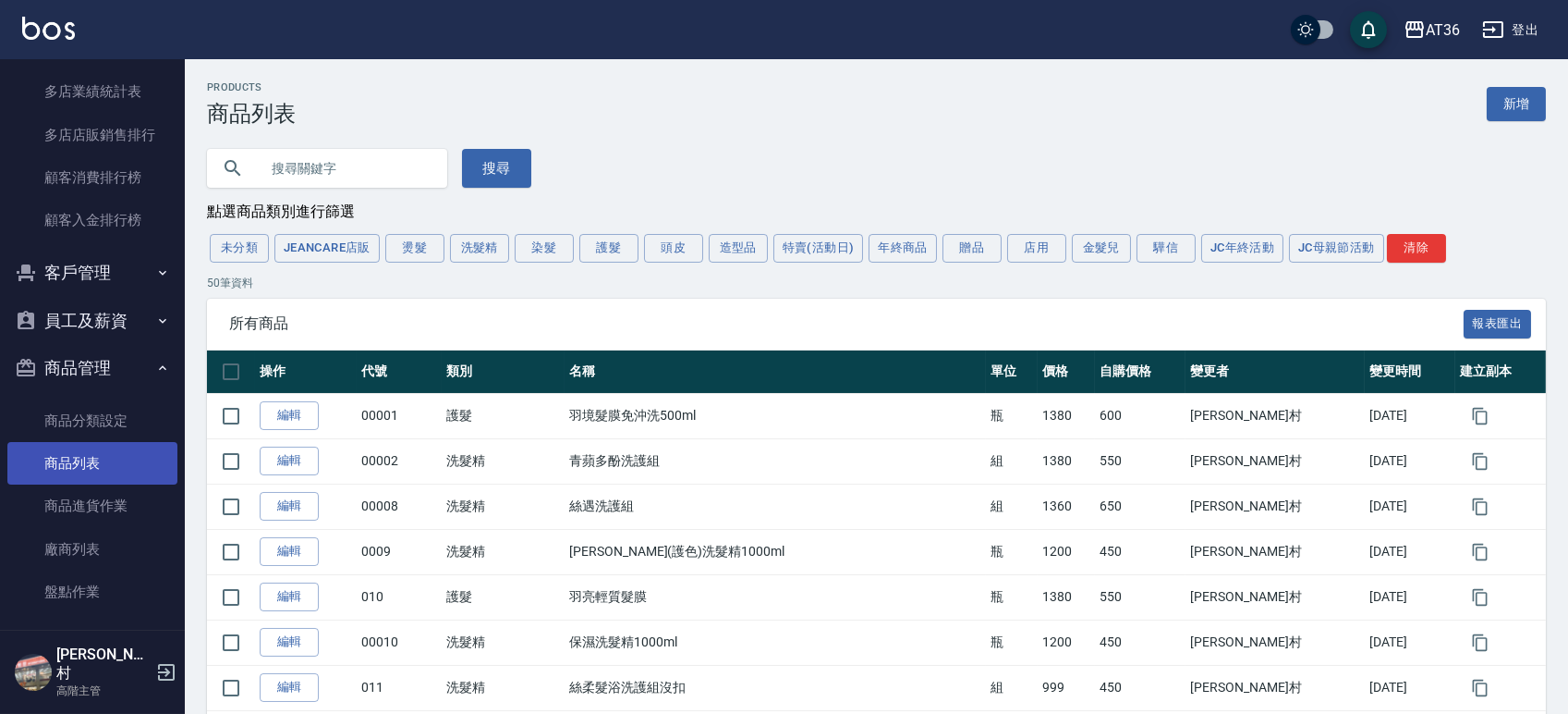
click at [76, 461] on link "商品列表" at bounding box center [93, 462] width 170 height 42
click at [340, 156] on input "text" at bounding box center [345, 167] width 173 height 50
click at [508, 178] on button "搜尋" at bounding box center [496, 168] width 69 height 39
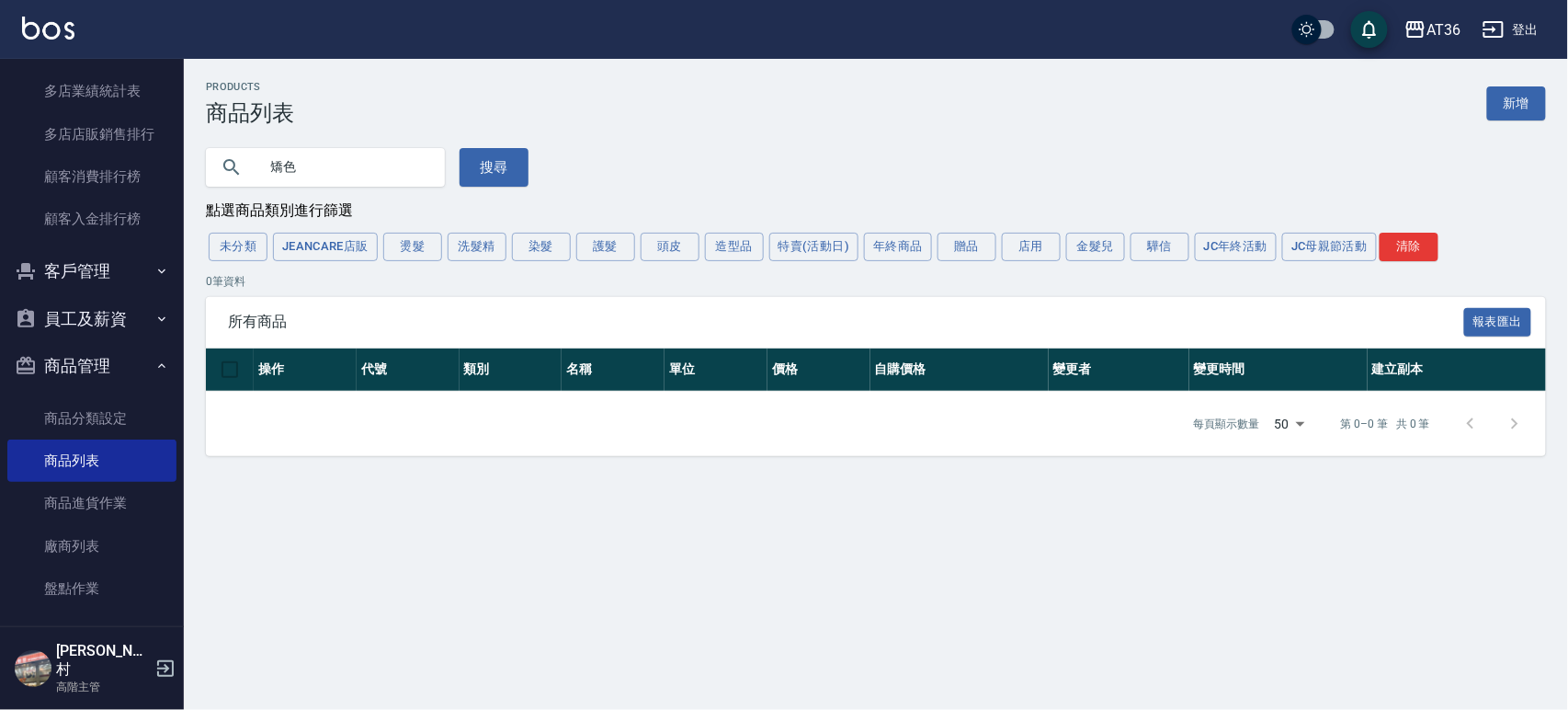
click at [364, 173] on input "矯色" at bounding box center [343, 167] width 172 height 50
type input "矯"
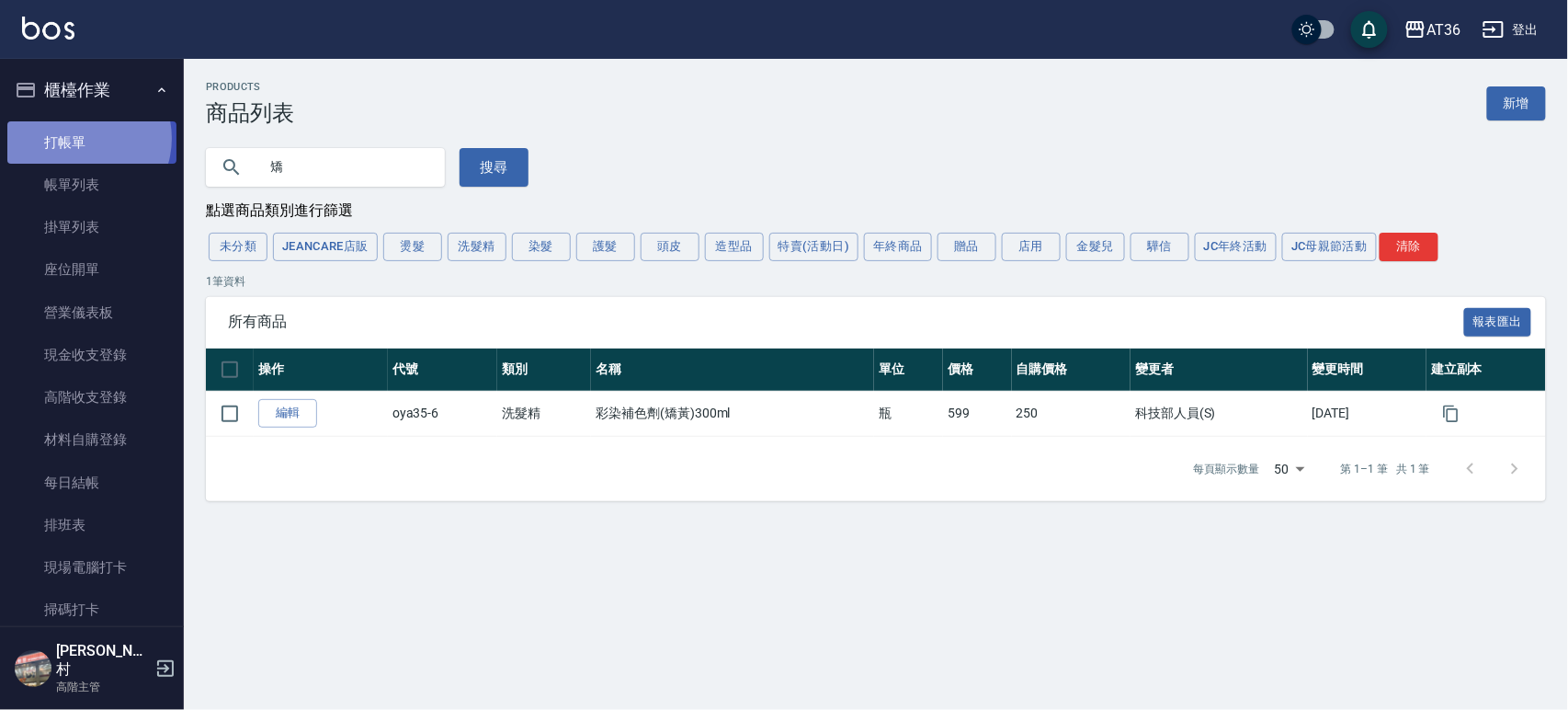
click at [79, 138] on link "打帳單" at bounding box center [93, 142] width 169 height 42
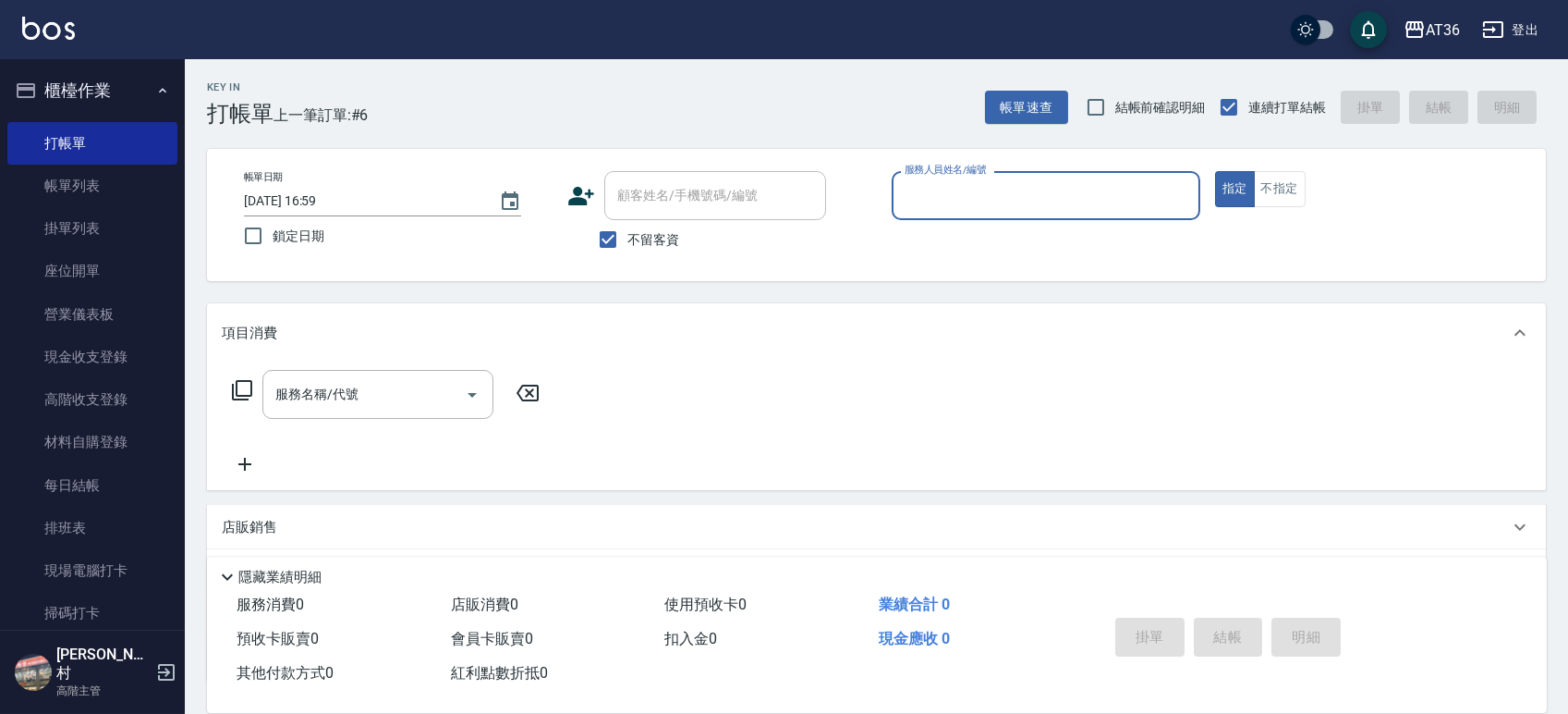
click at [245, 399] on icon at bounding box center [242, 390] width 21 height 21
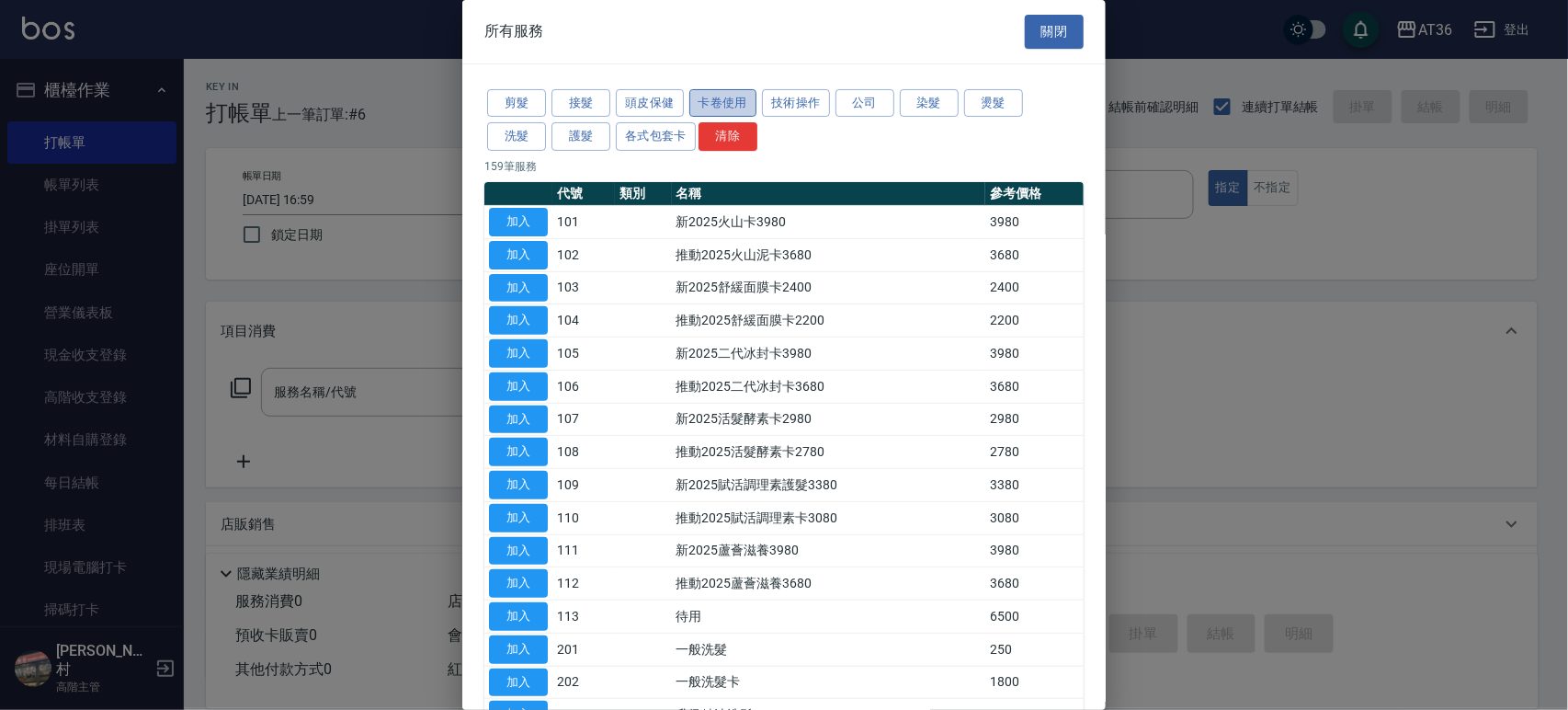
click at [716, 103] on button "卡卷使用" at bounding box center [724, 103] width 68 height 28
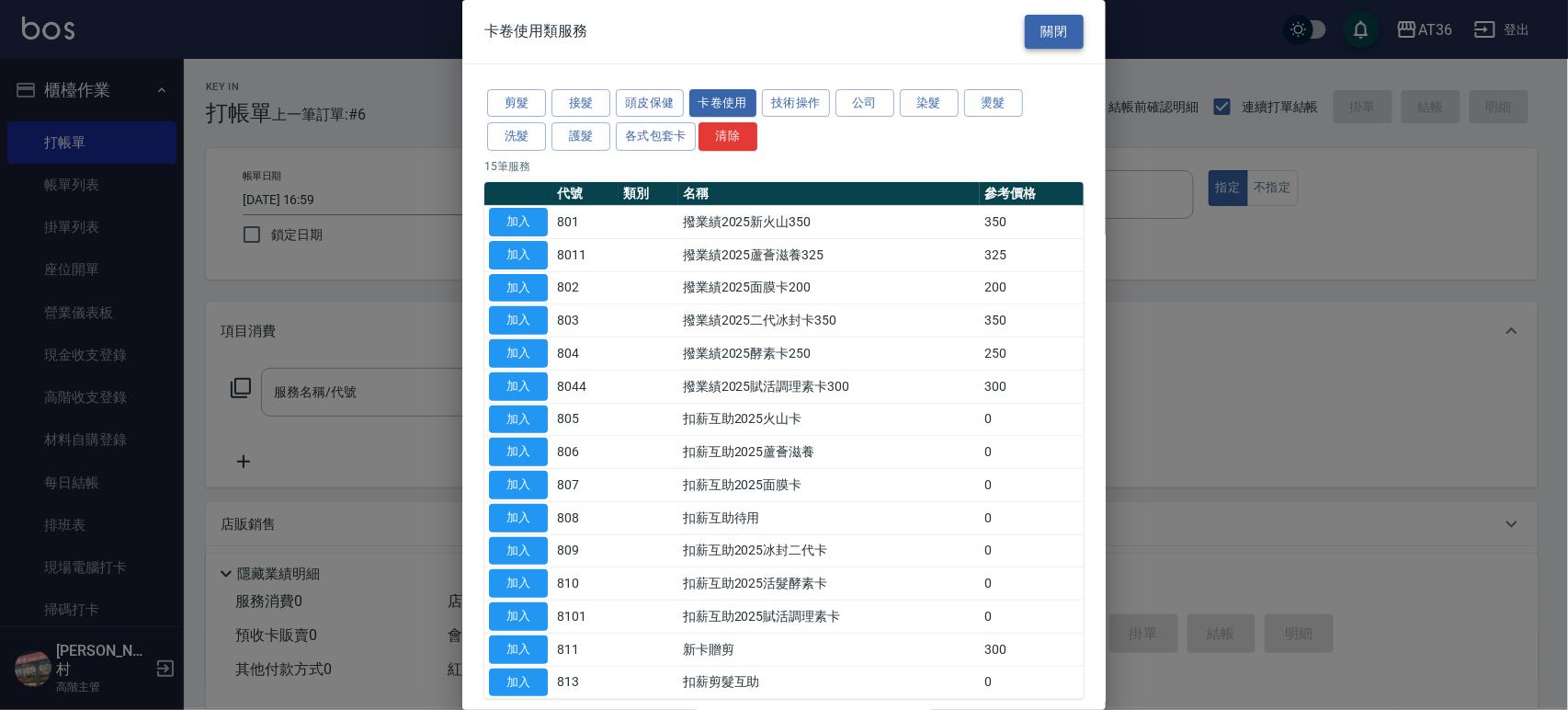
click at [1064, 34] on button "關閉" at bounding box center [1054, 31] width 58 height 34
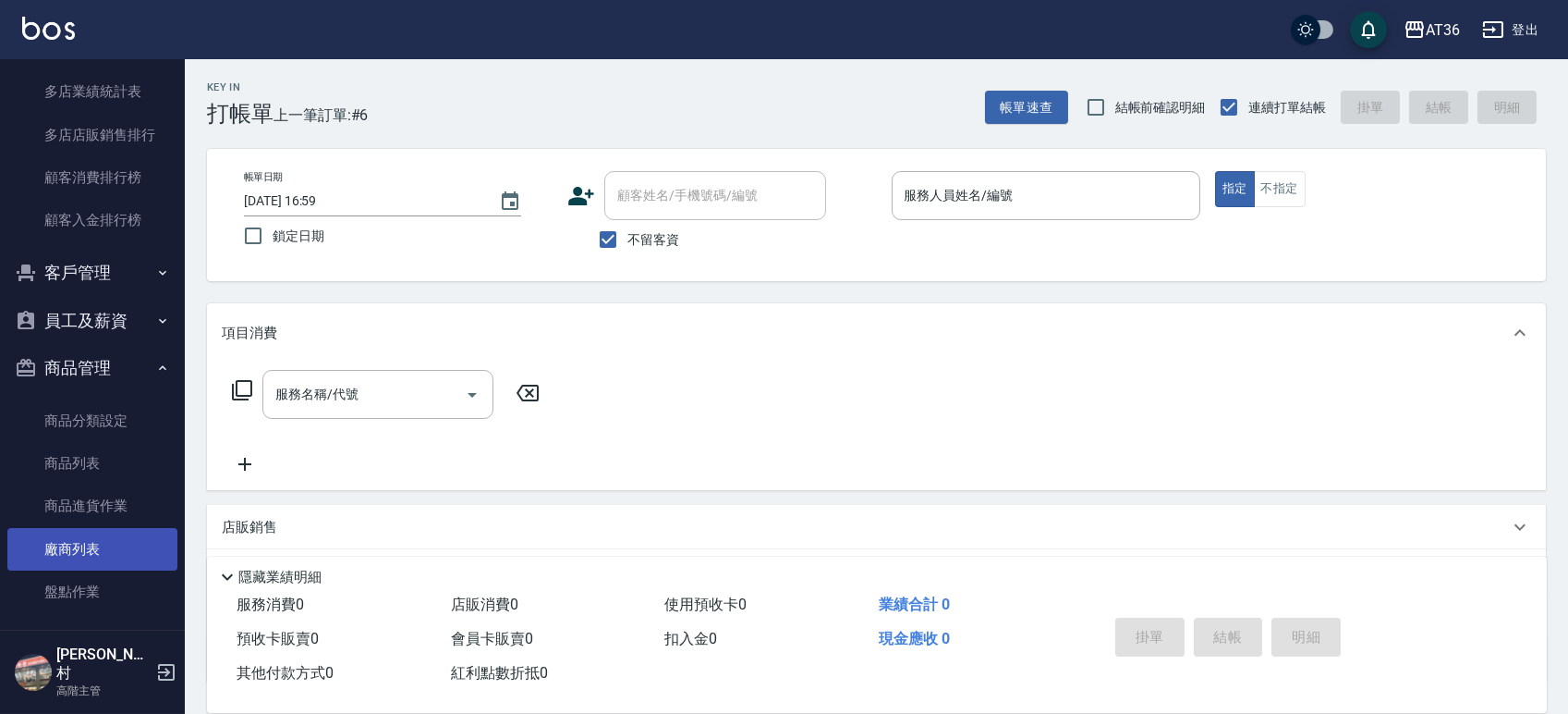
scroll to position [2432, 0]
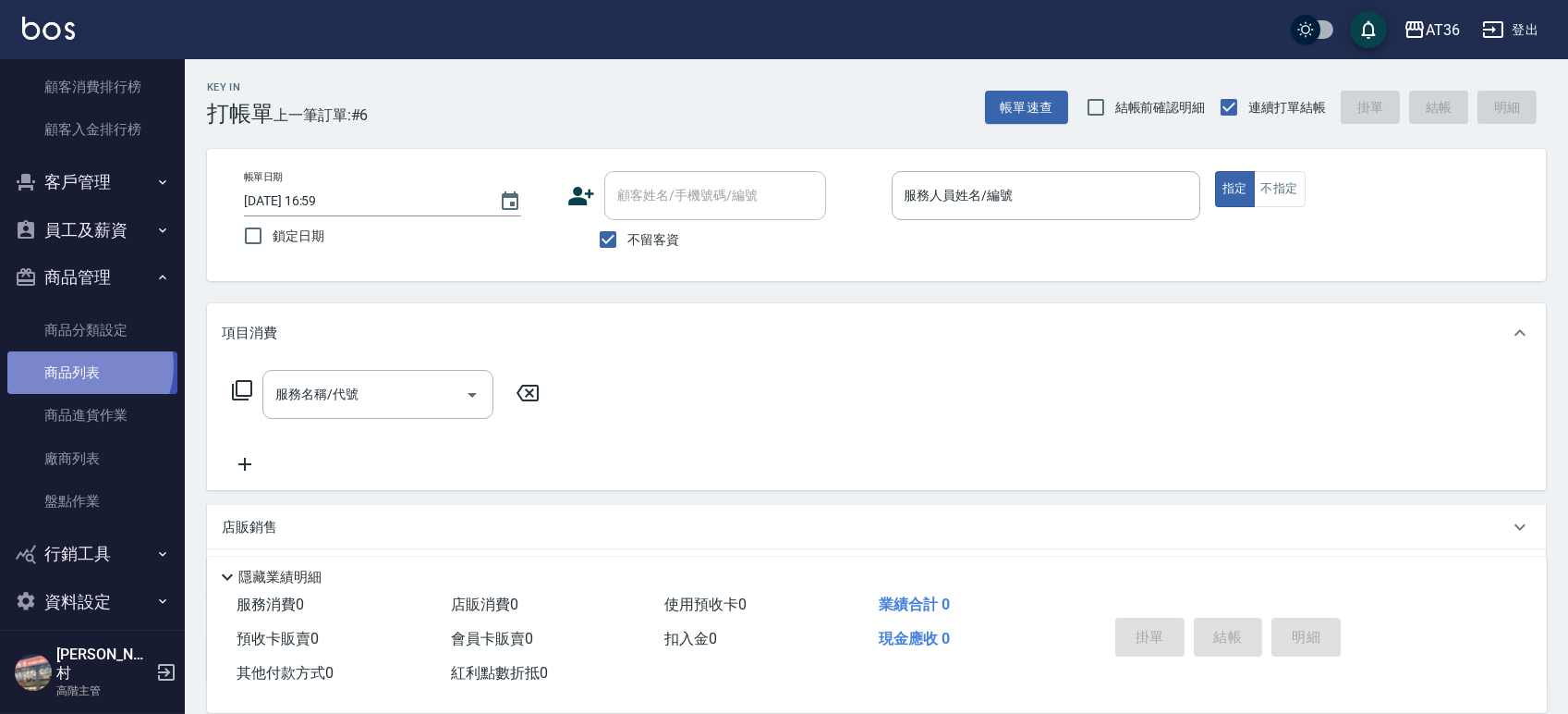
click at [83, 368] on link "商品列表" at bounding box center [93, 372] width 170 height 42
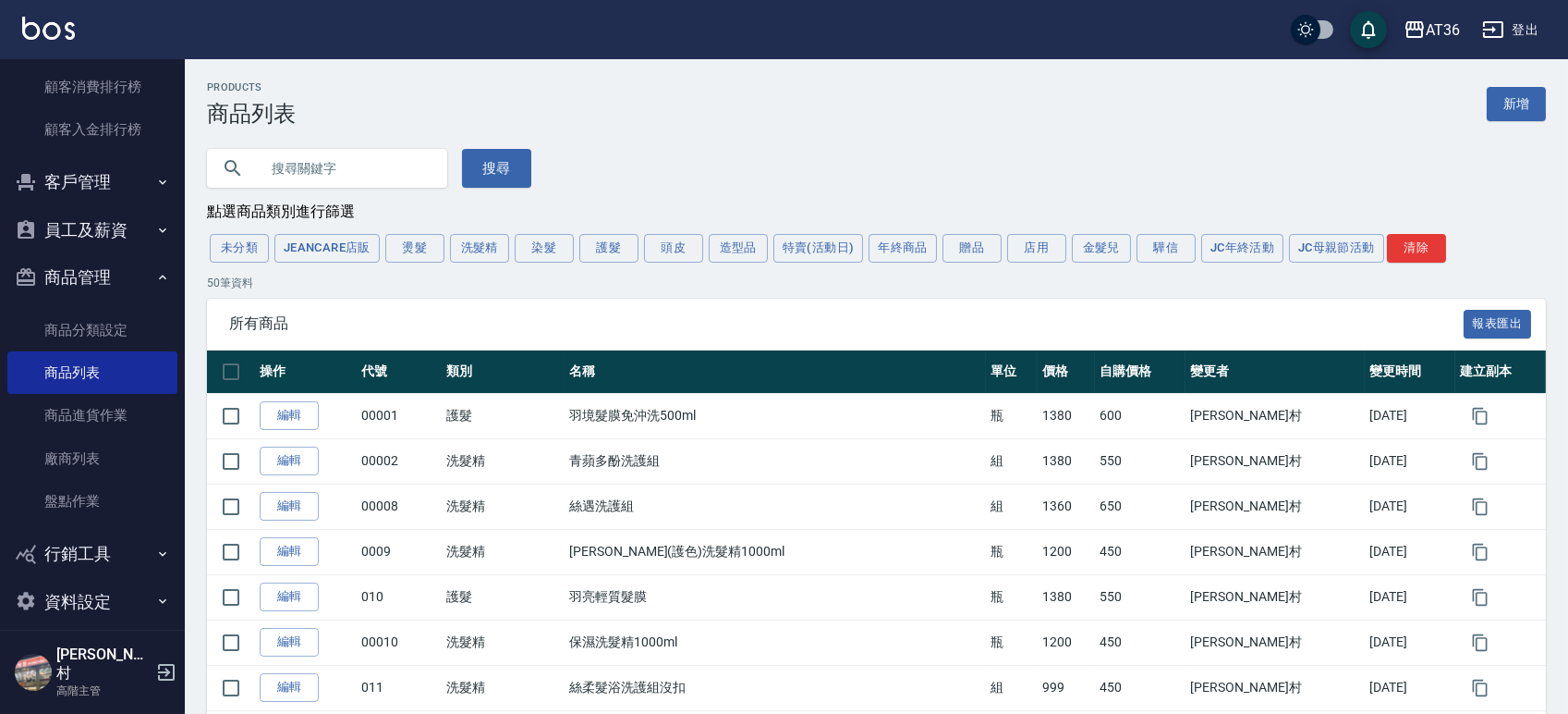
click at [293, 164] on input "text" at bounding box center [345, 167] width 173 height 50
type input "漂"
click at [477, 156] on button "搜尋" at bounding box center [496, 168] width 69 height 39
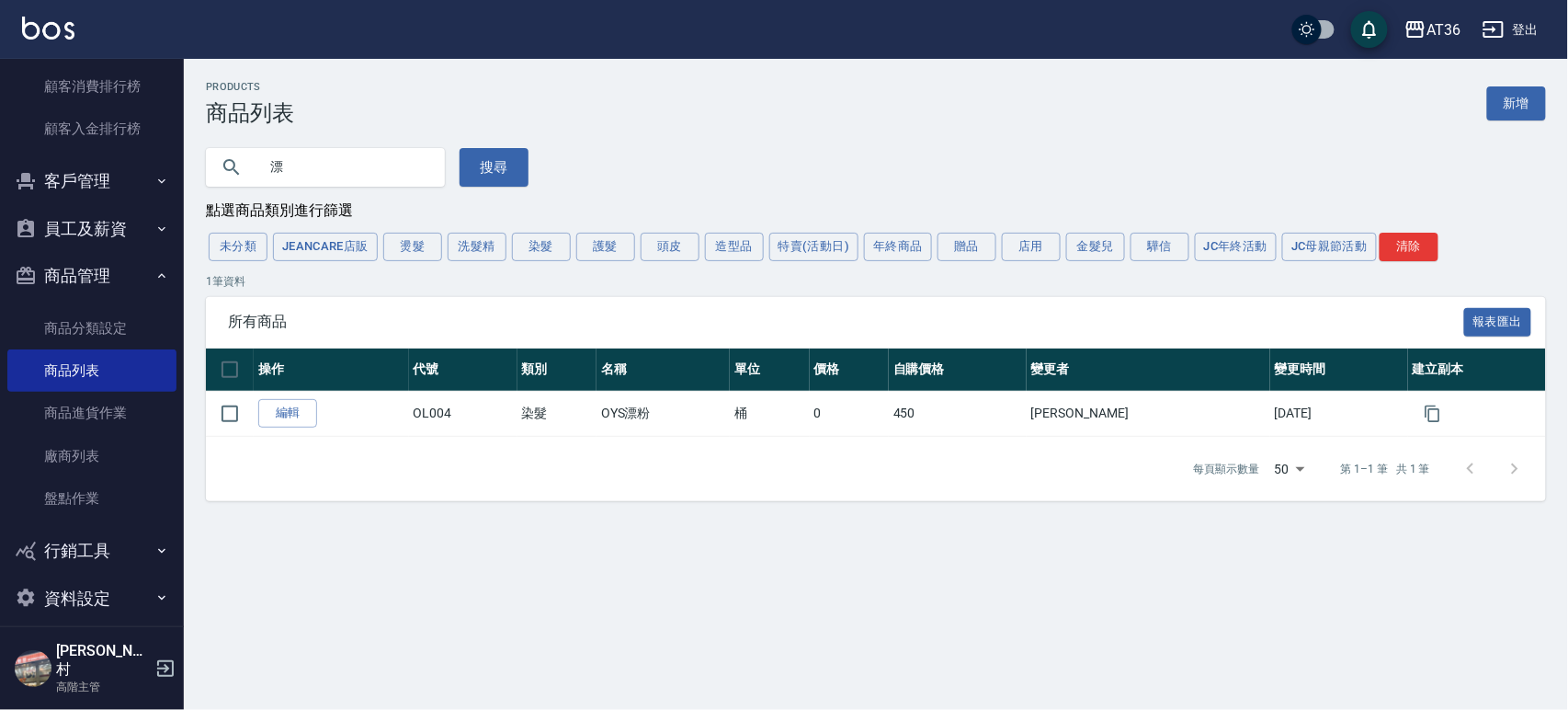
click at [365, 170] on input "漂" at bounding box center [343, 167] width 172 height 50
click at [541, 249] on button "染髮" at bounding box center [541, 246] width 58 height 28
click at [1407, 254] on button "清除" at bounding box center [1409, 246] width 58 height 28
click at [1415, 253] on button "清除" at bounding box center [1409, 246] width 58 height 28
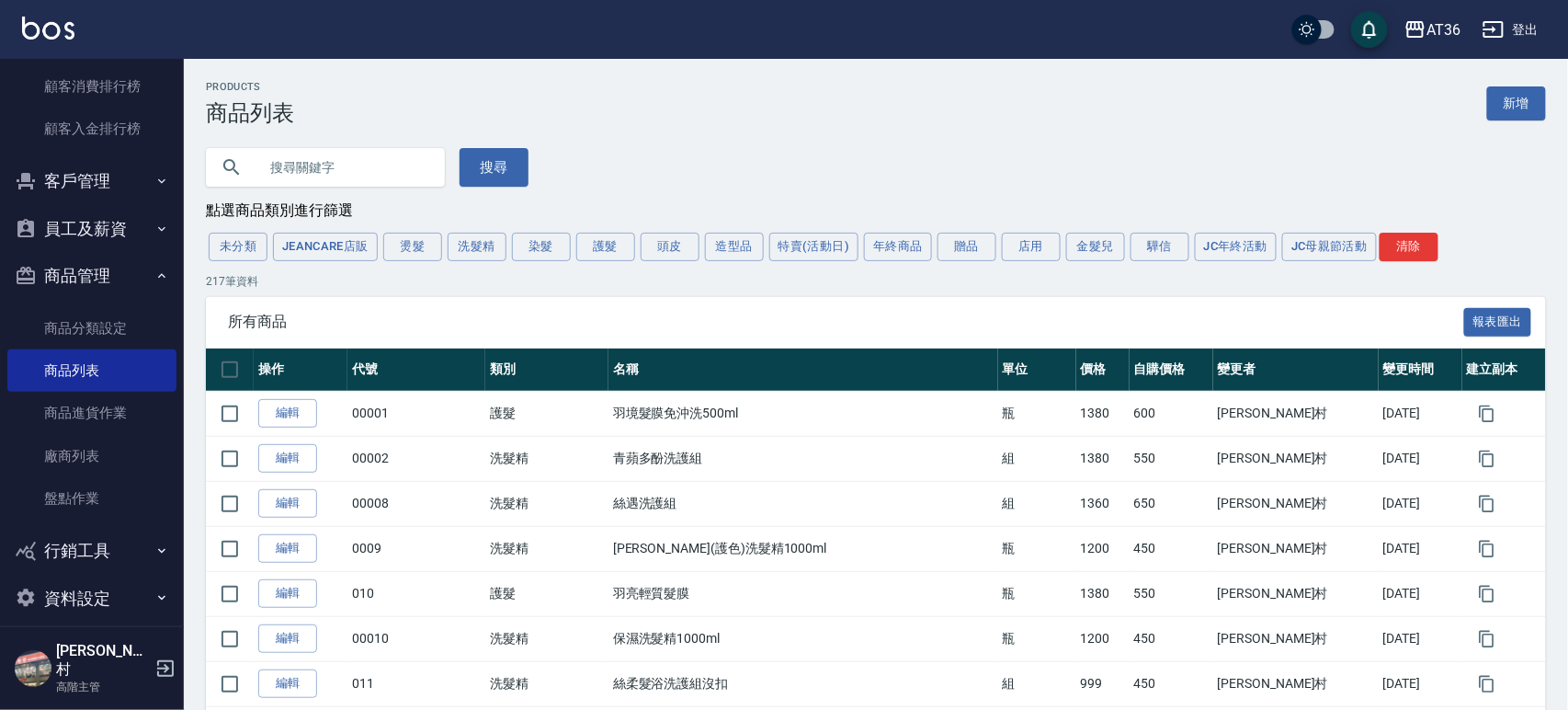
type input "10000000"
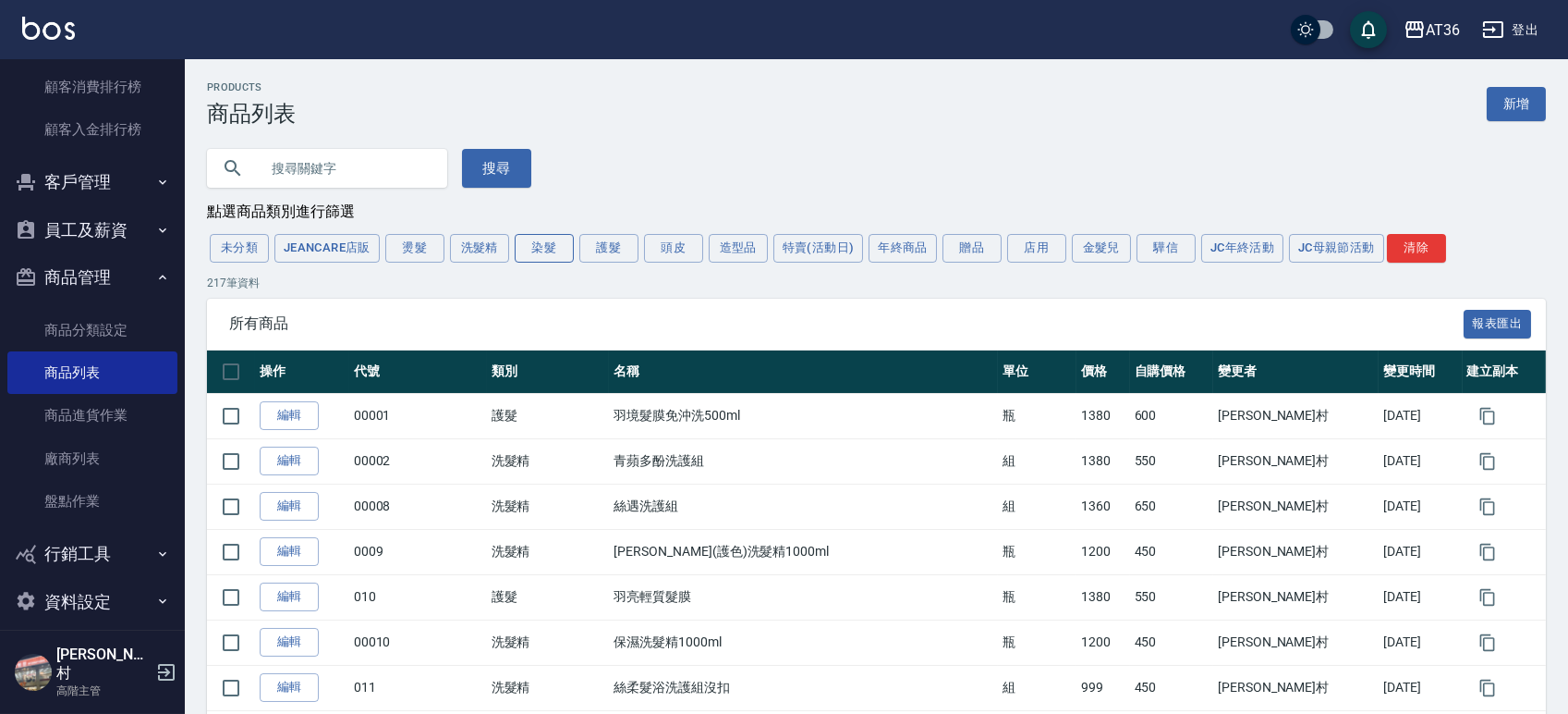
click at [542, 256] on button "染髮" at bounding box center [544, 248] width 59 height 28
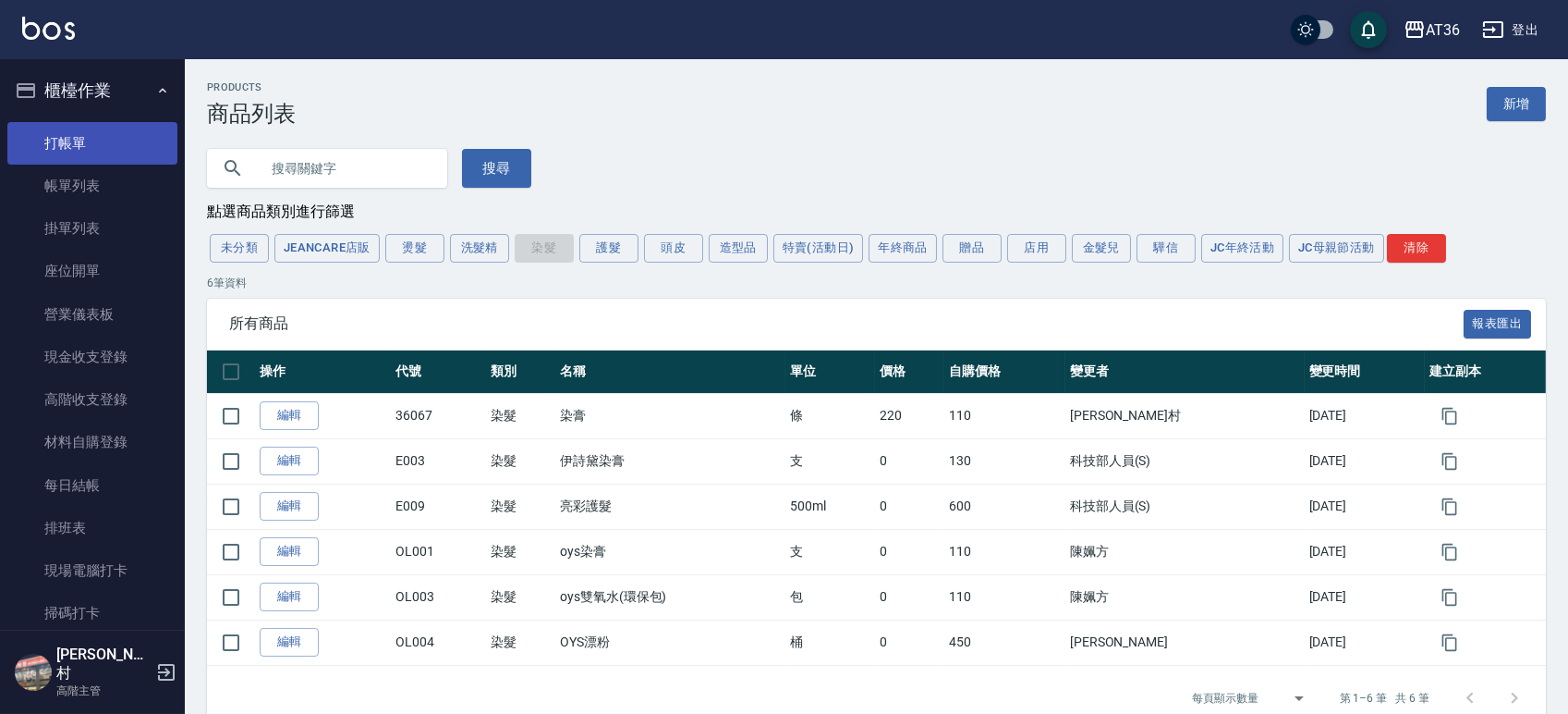
click at [69, 143] on link "打帳單" at bounding box center [93, 143] width 170 height 42
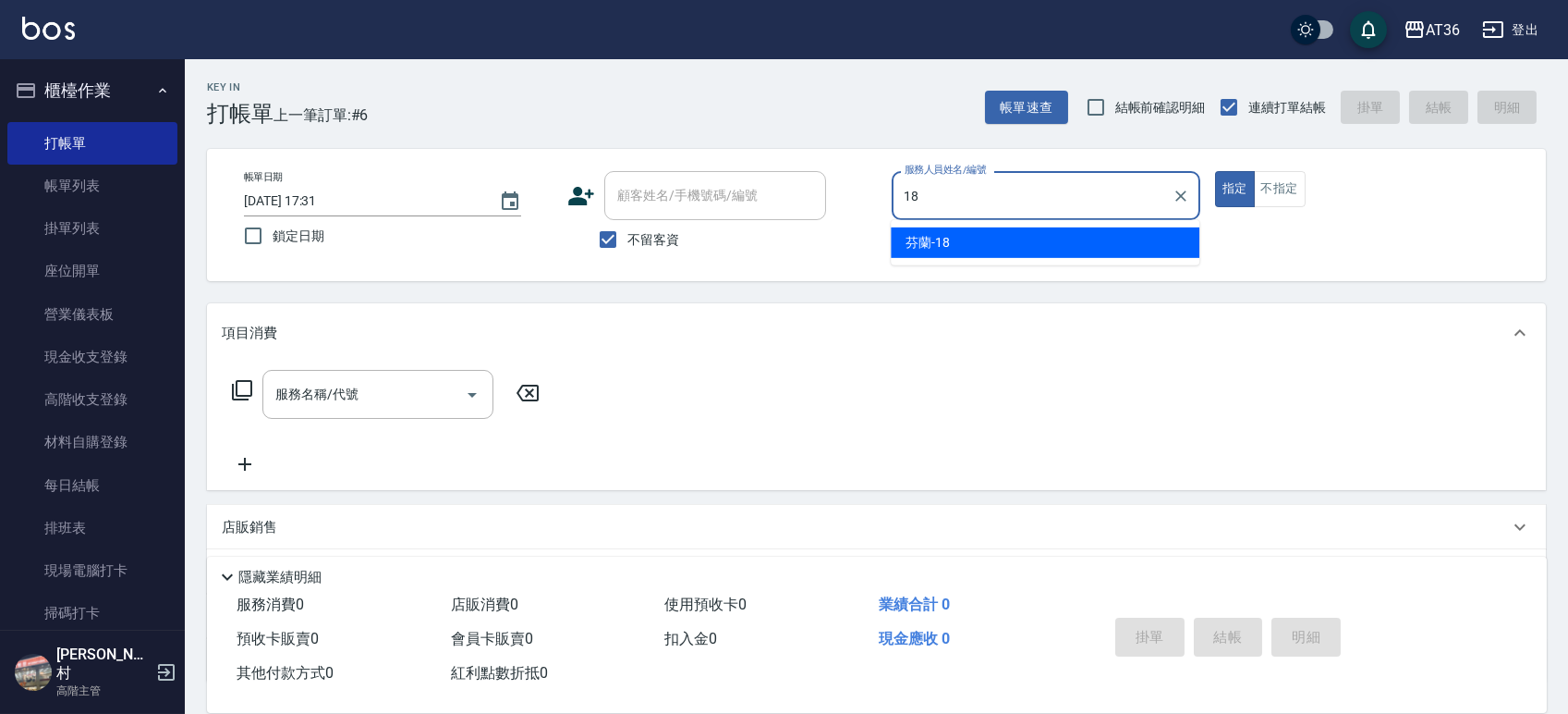
type input "芬蘭-18"
type button "true"
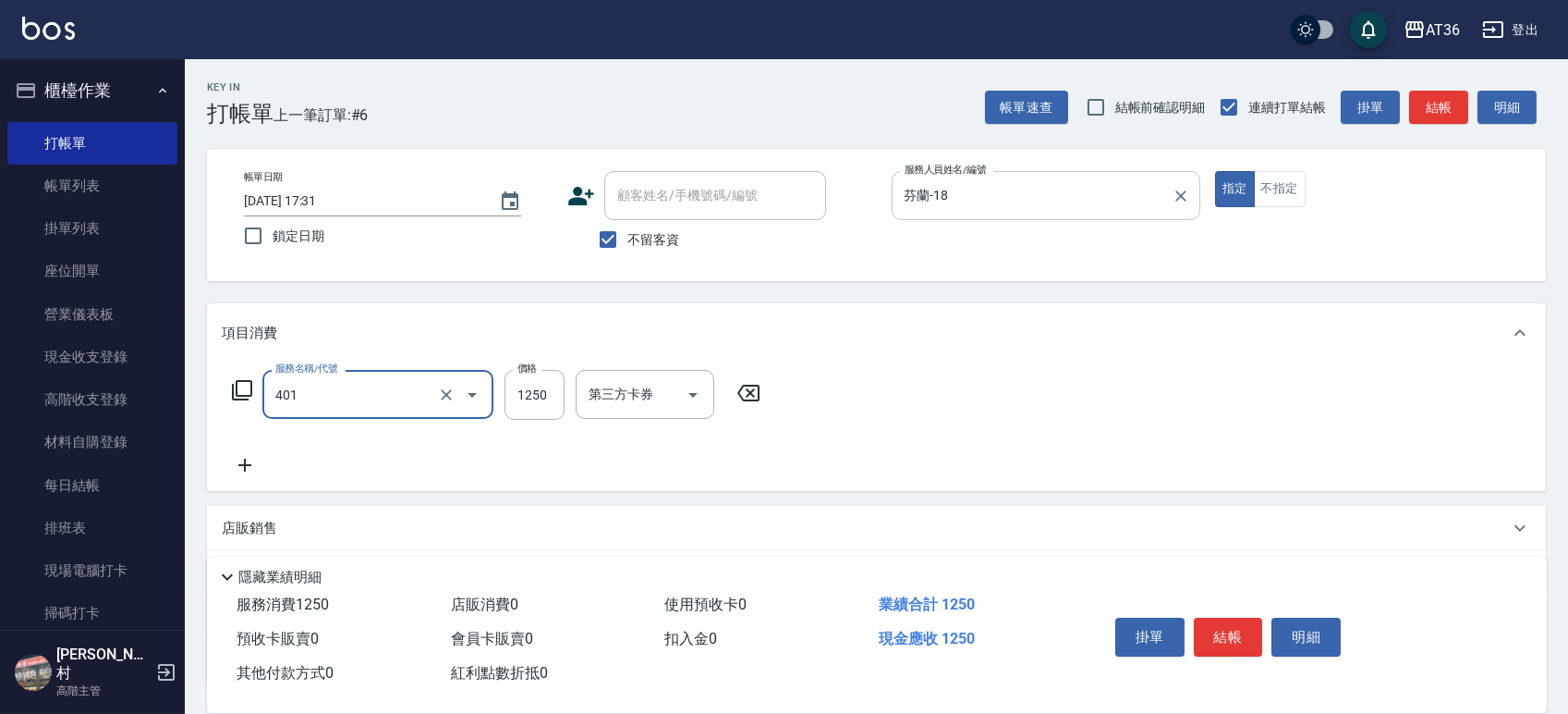
type input "燙髮(401)"
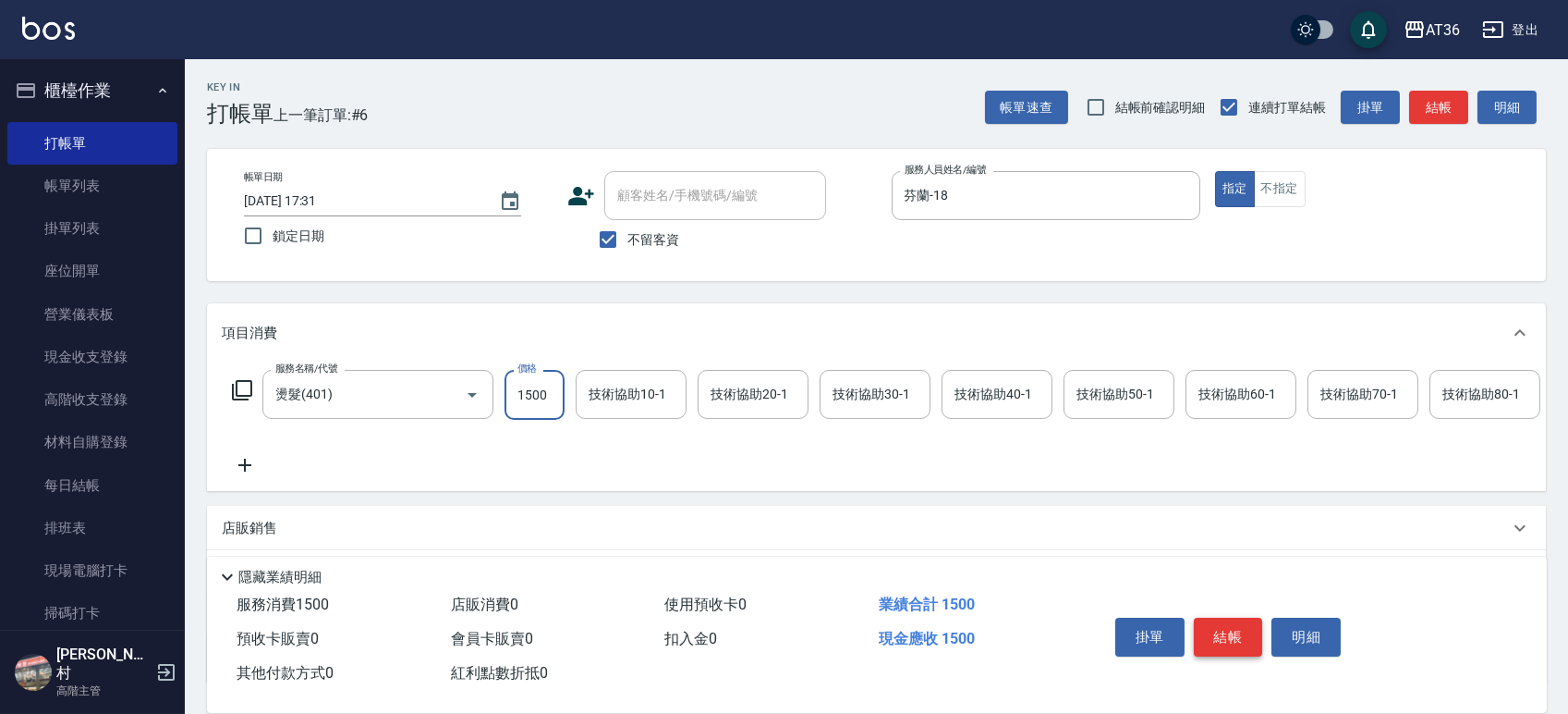
type input "1500"
click at [1232, 629] on button "結帳" at bounding box center [1227, 637] width 69 height 39
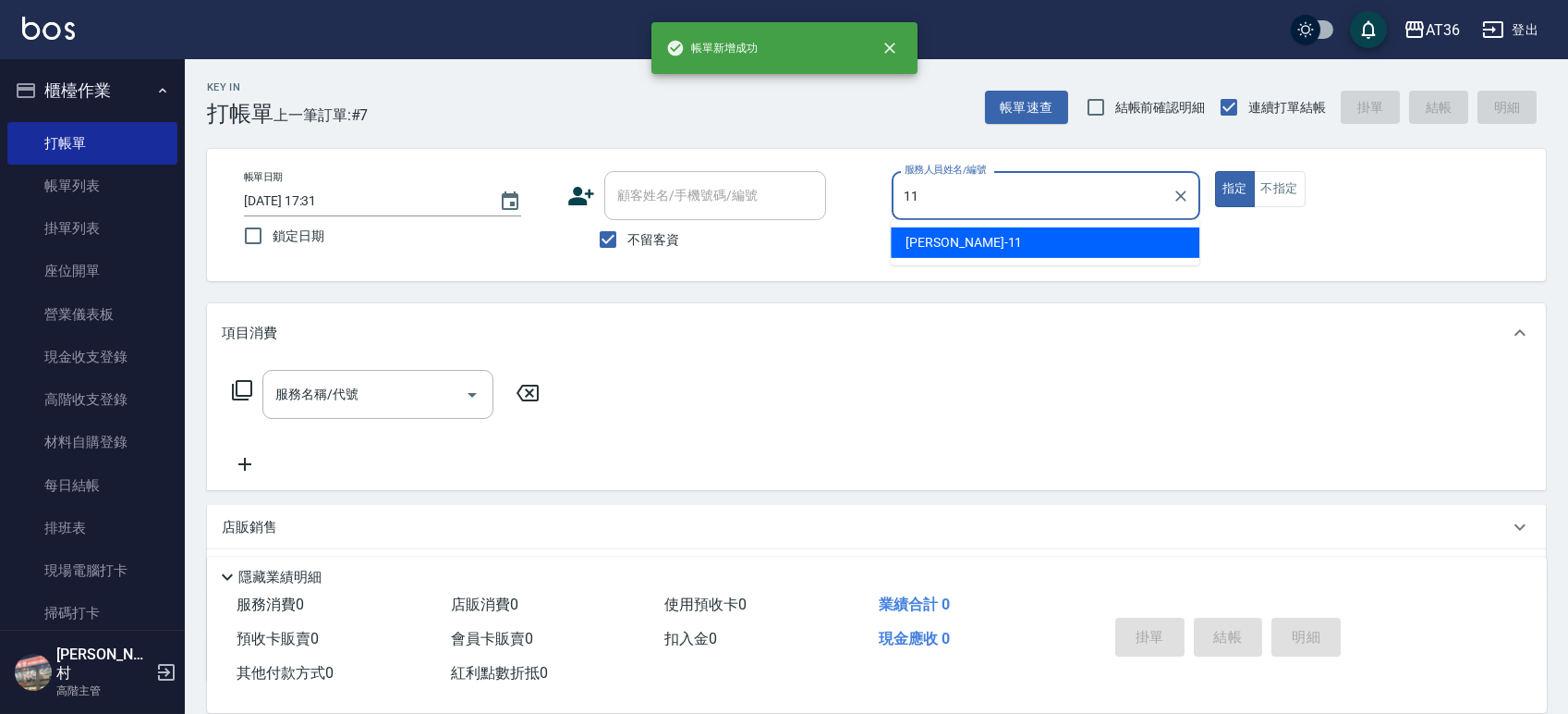
type input "珮茹-11"
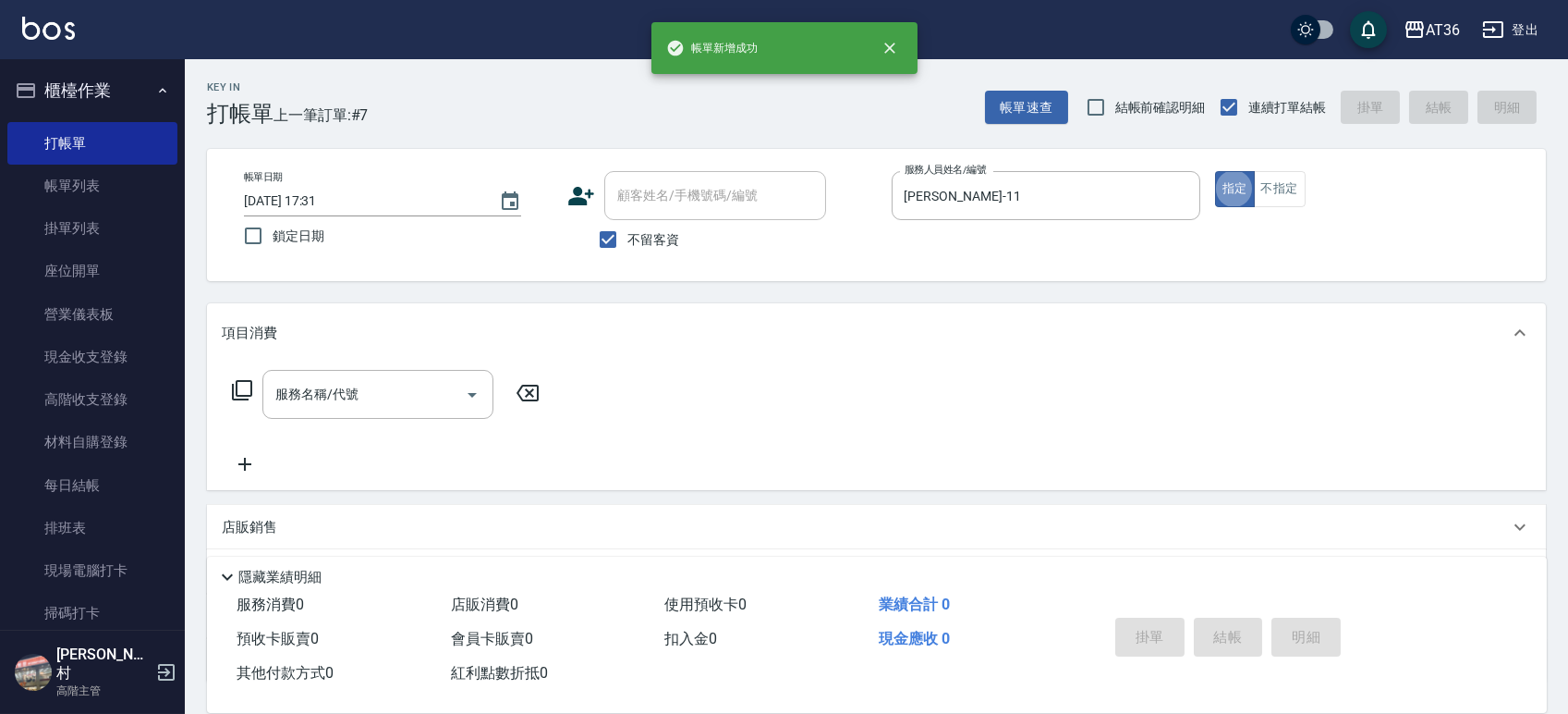
click at [1276, 167] on div "帳單日期 2025/09/22 17:31 鎖定日期 顧客姓名/手機號碼/編號 顧客姓名/手機號碼/編號 不留客資 服務人員姓名/編號 珮茹-11 服務人員姓…" at bounding box center [876, 214] width 1339 height 132
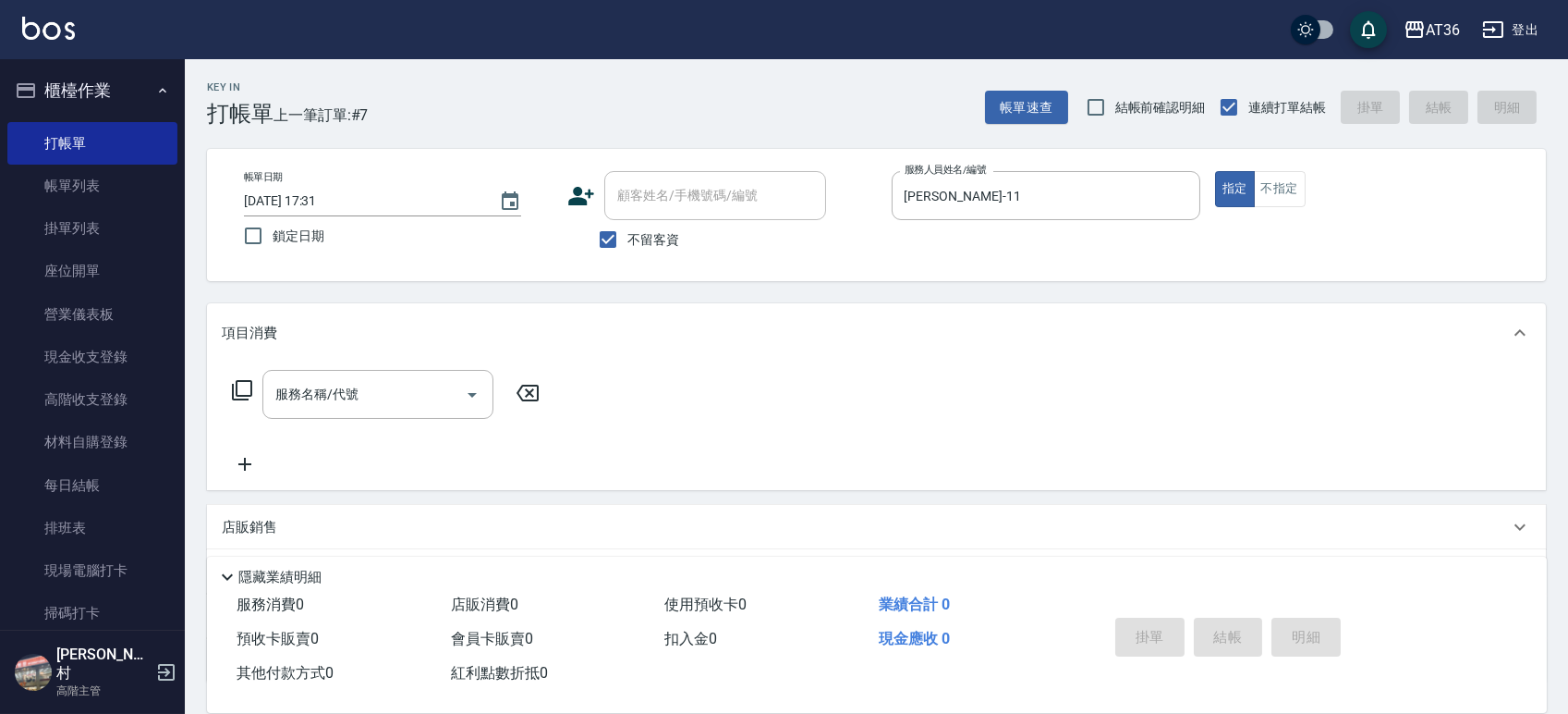
click at [1276, 213] on div "帳單日期 2025/09/22 17:31 鎖定日期 顧客姓名/手機號碼/編號 顧客姓名/手機號碼/編號 不留客資 服務人員姓名/編號 珮茹-11 服務人員姓…" at bounding box center [876, 215] width 1294 height 88
click at [1279, 186] on button "不指定" at bounding box center [1279, 189] width 52 height 36
type button "false"
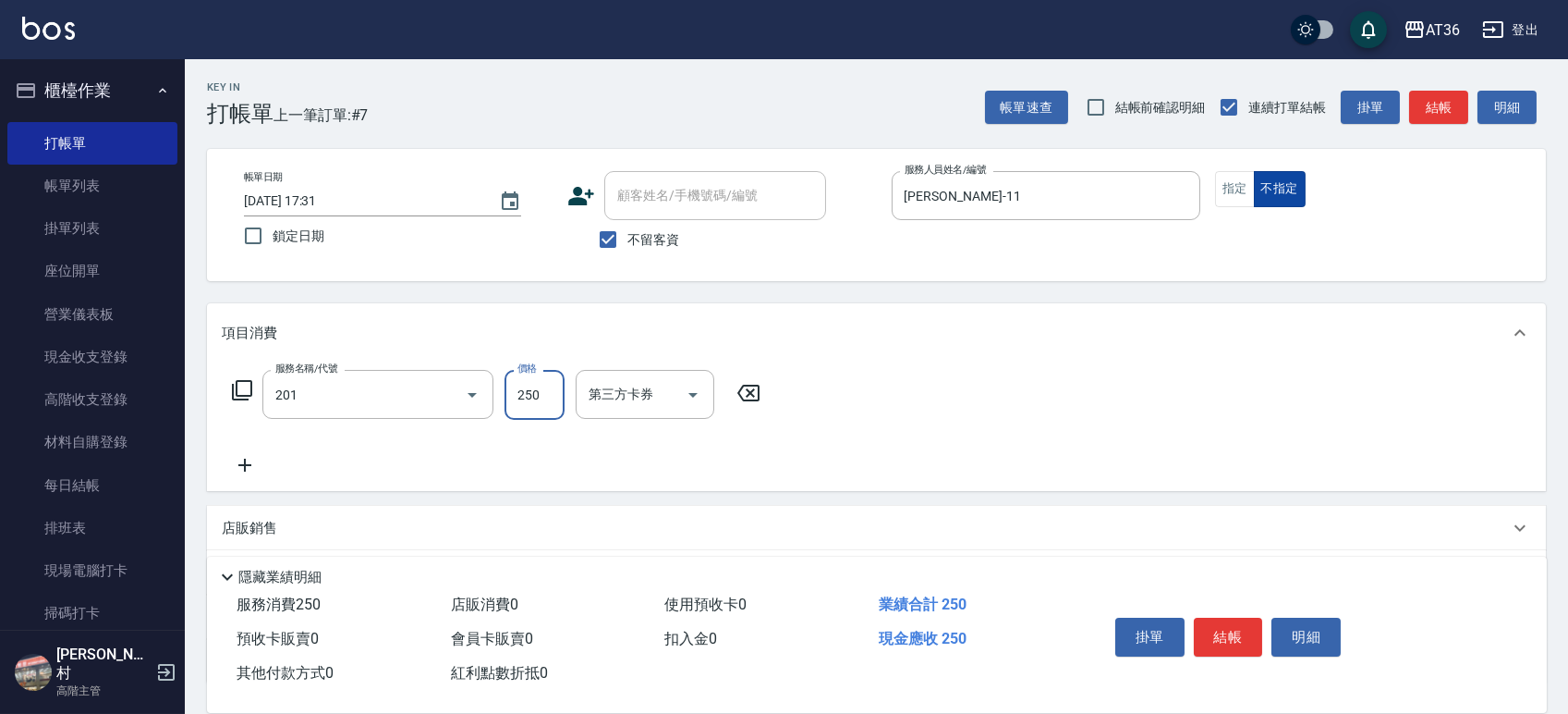
type input "一般洗髮(201)"
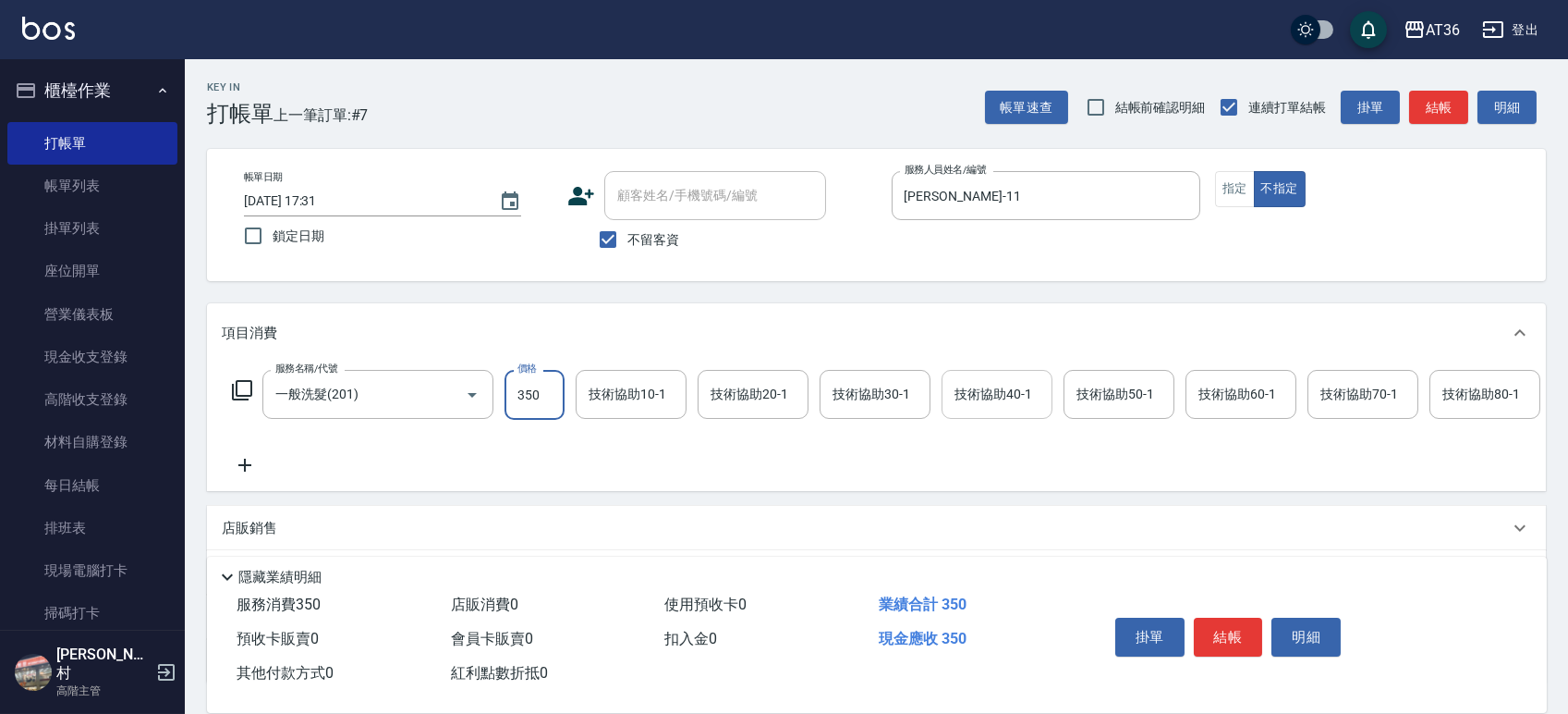
type input "350"
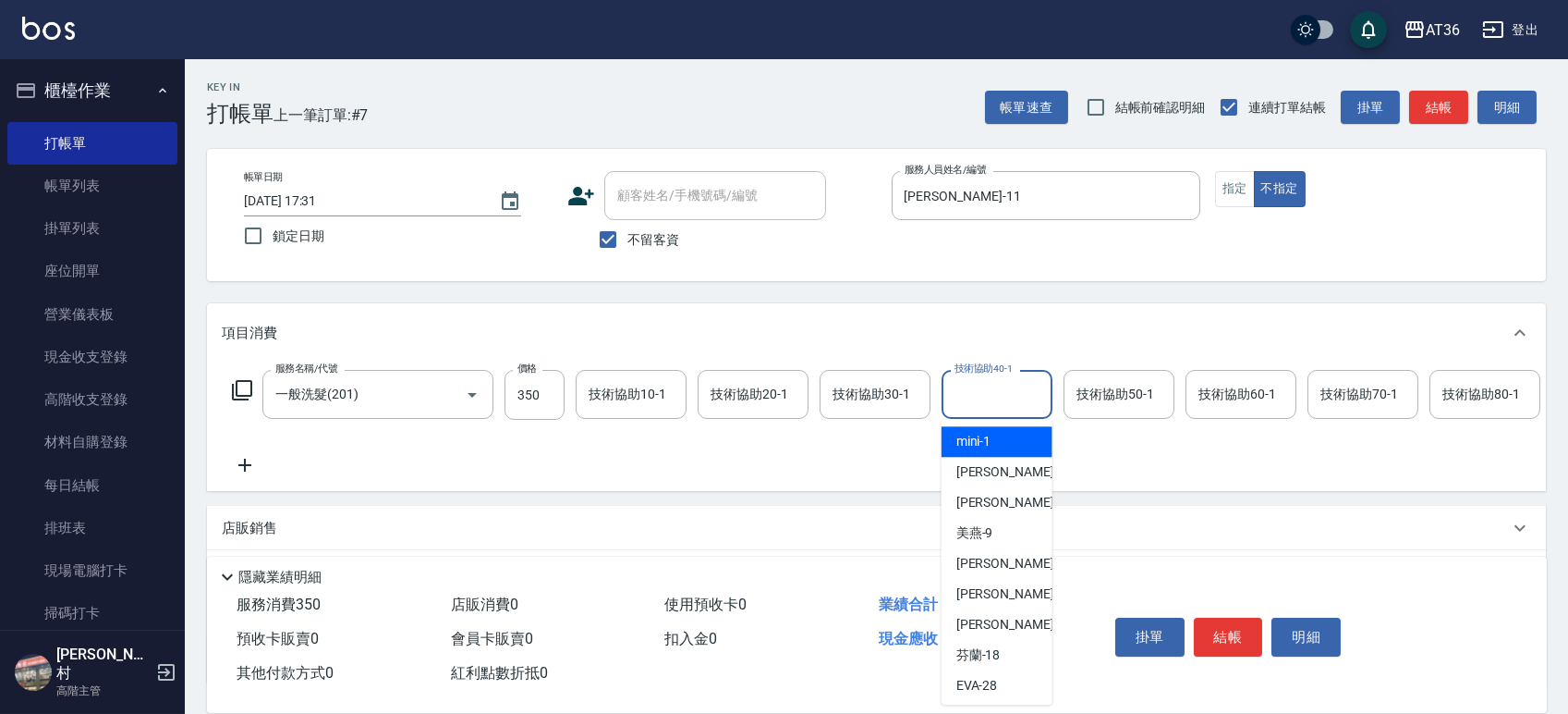
click at [994, 405] on input "技術協助40-1" at bounding box center [996, 394] width 94 height 32
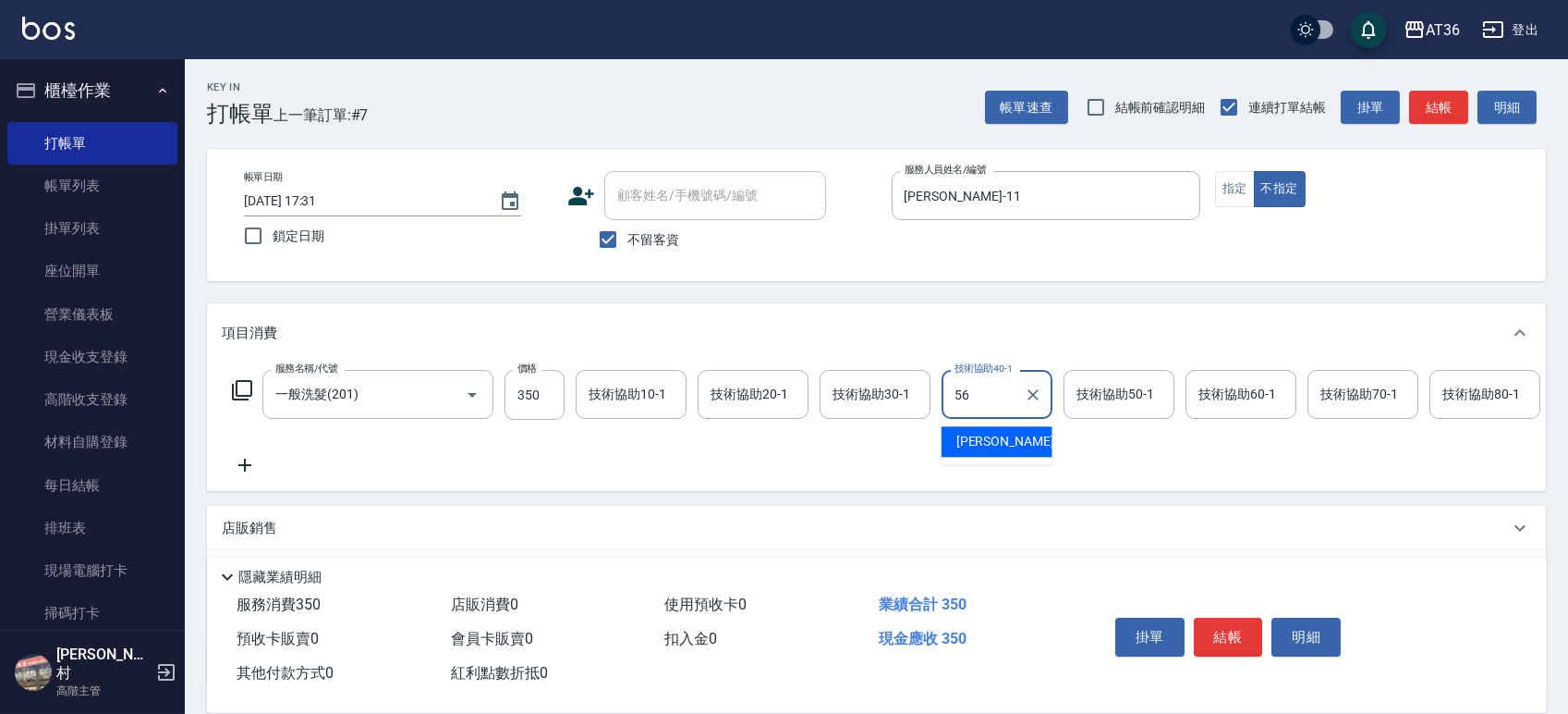
type input "欣蓓-56"
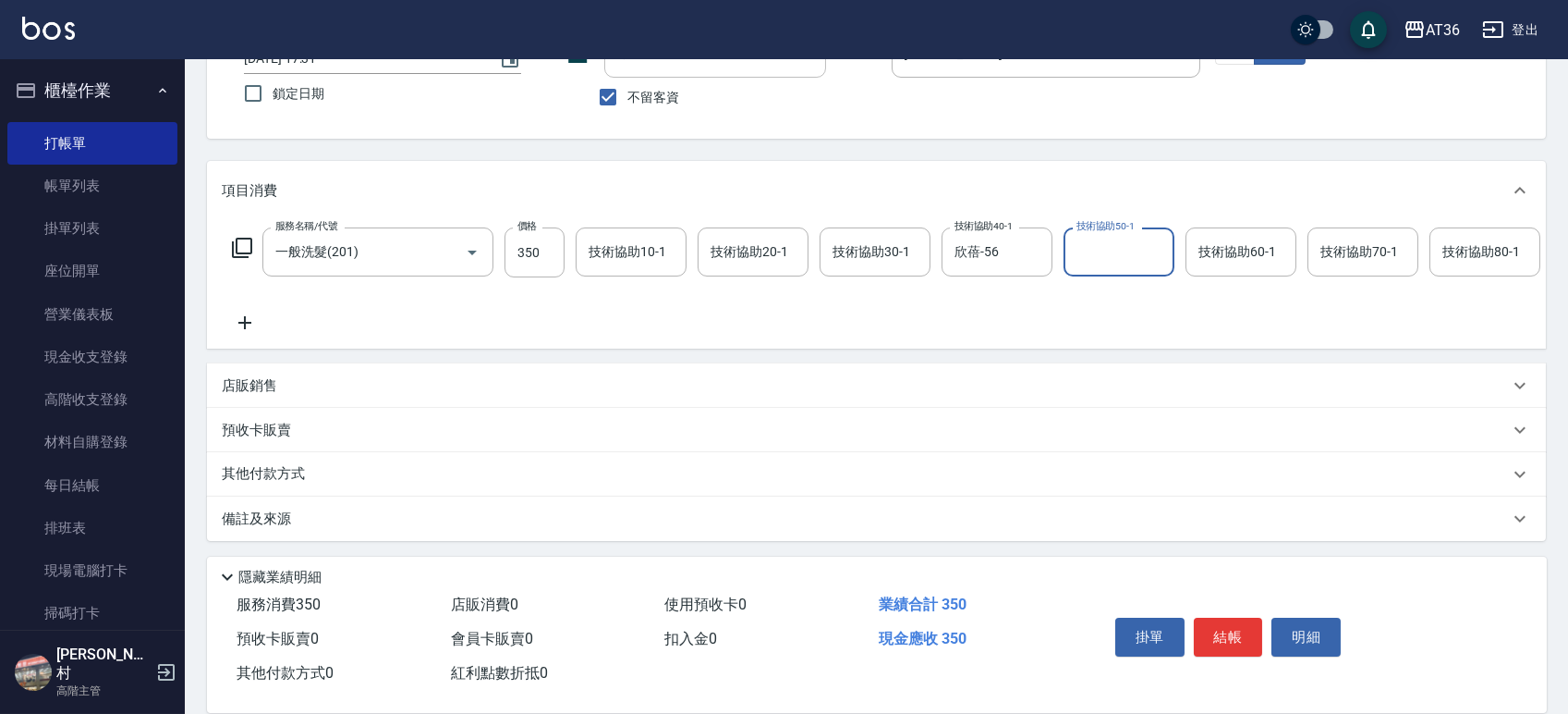
scroll to position [163, 0]
click at [279, 469] on p "其他付款方式" at bounding box center [268, 474] width 92 height 21
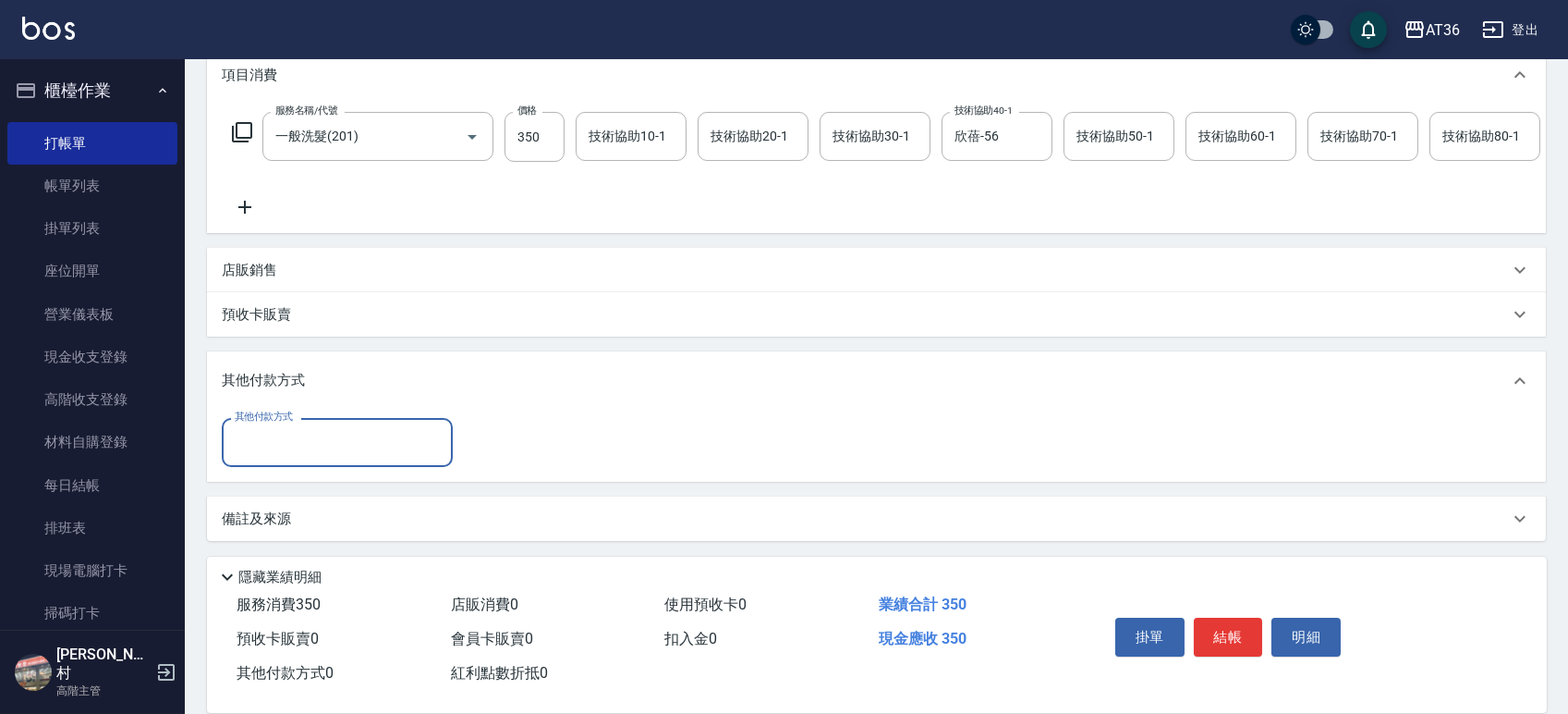
scroll to position [277, 0]
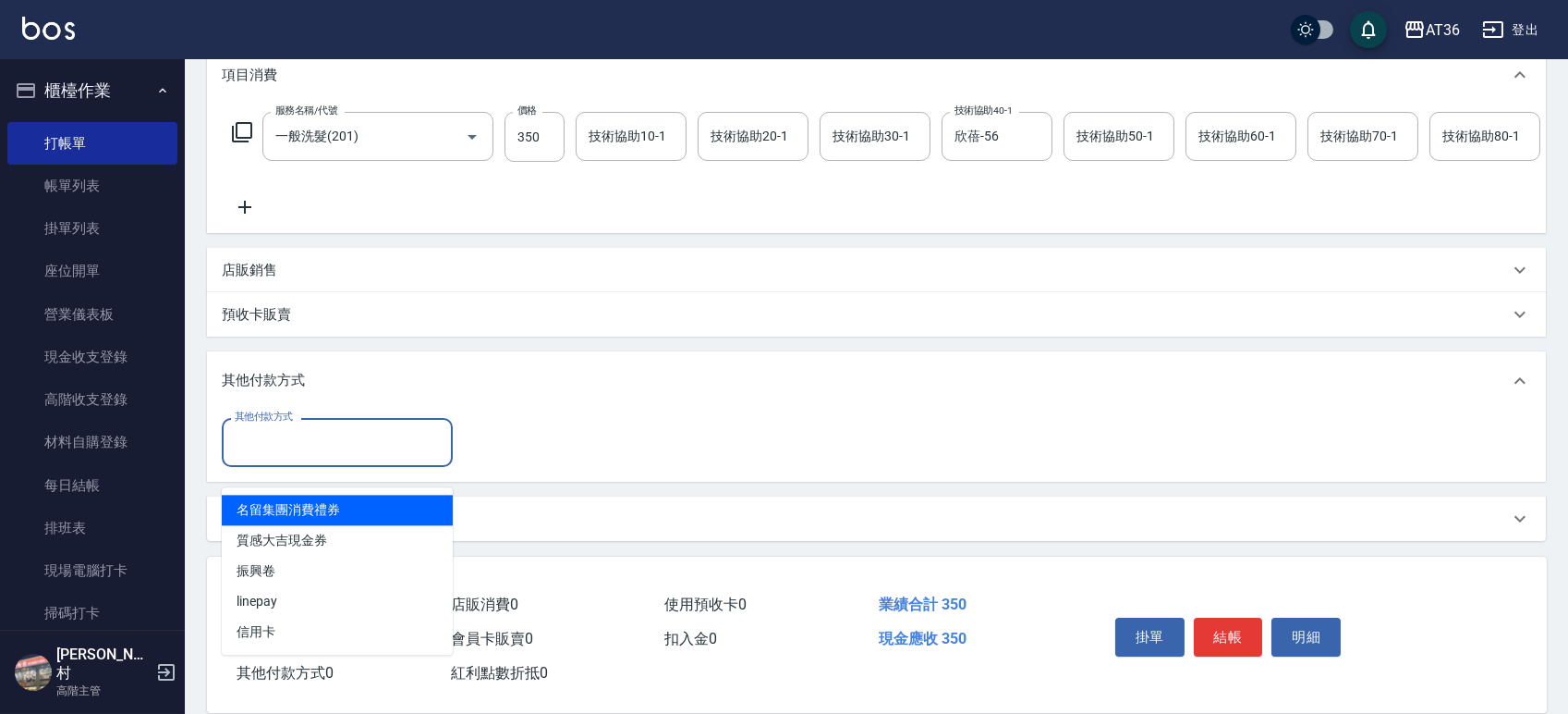
click at [291, 452] on input "其他付款方式" at bounding box center [337, 442] width 214 height 32
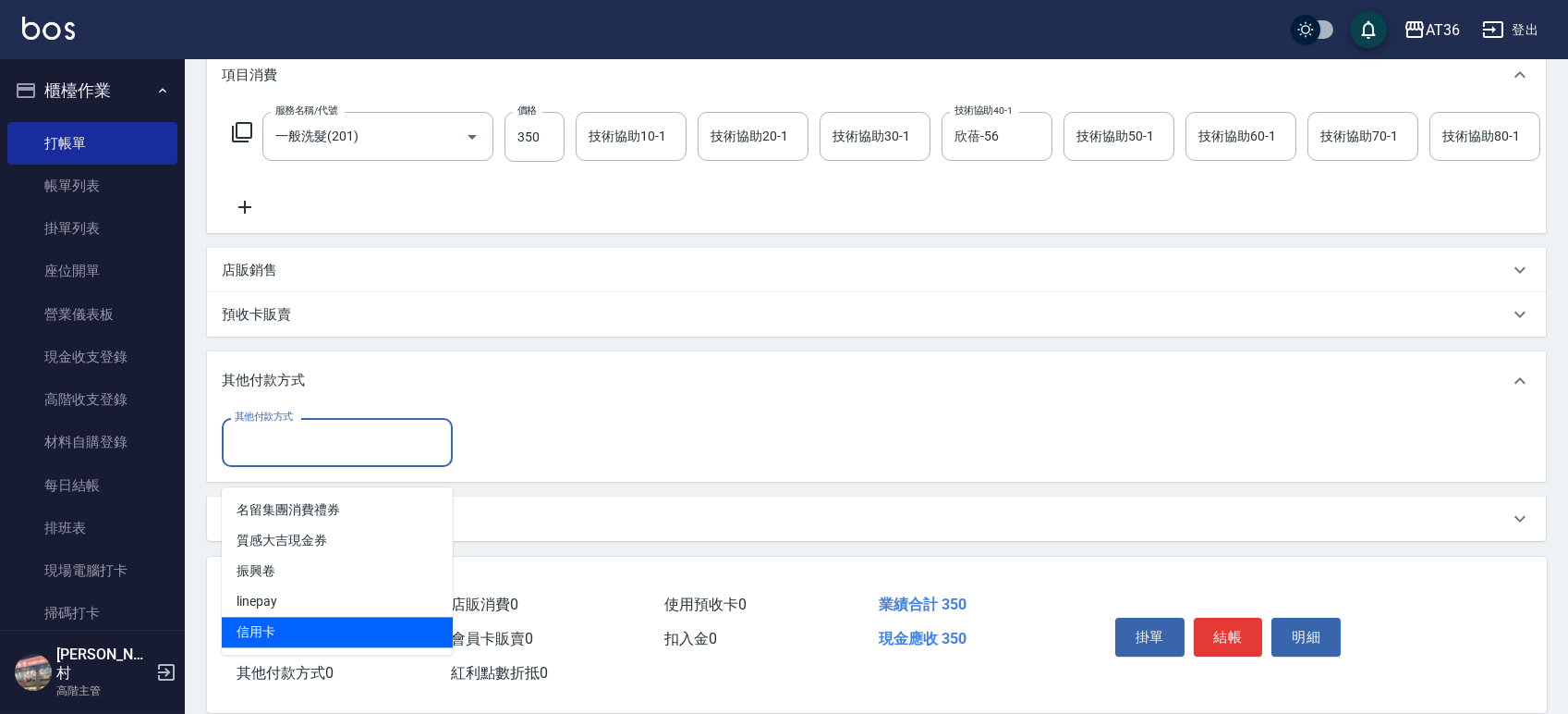
click at [274, 617] on span "信用卡" at bounding box center [338, 632] width 231 height 30
type input "信用卡"
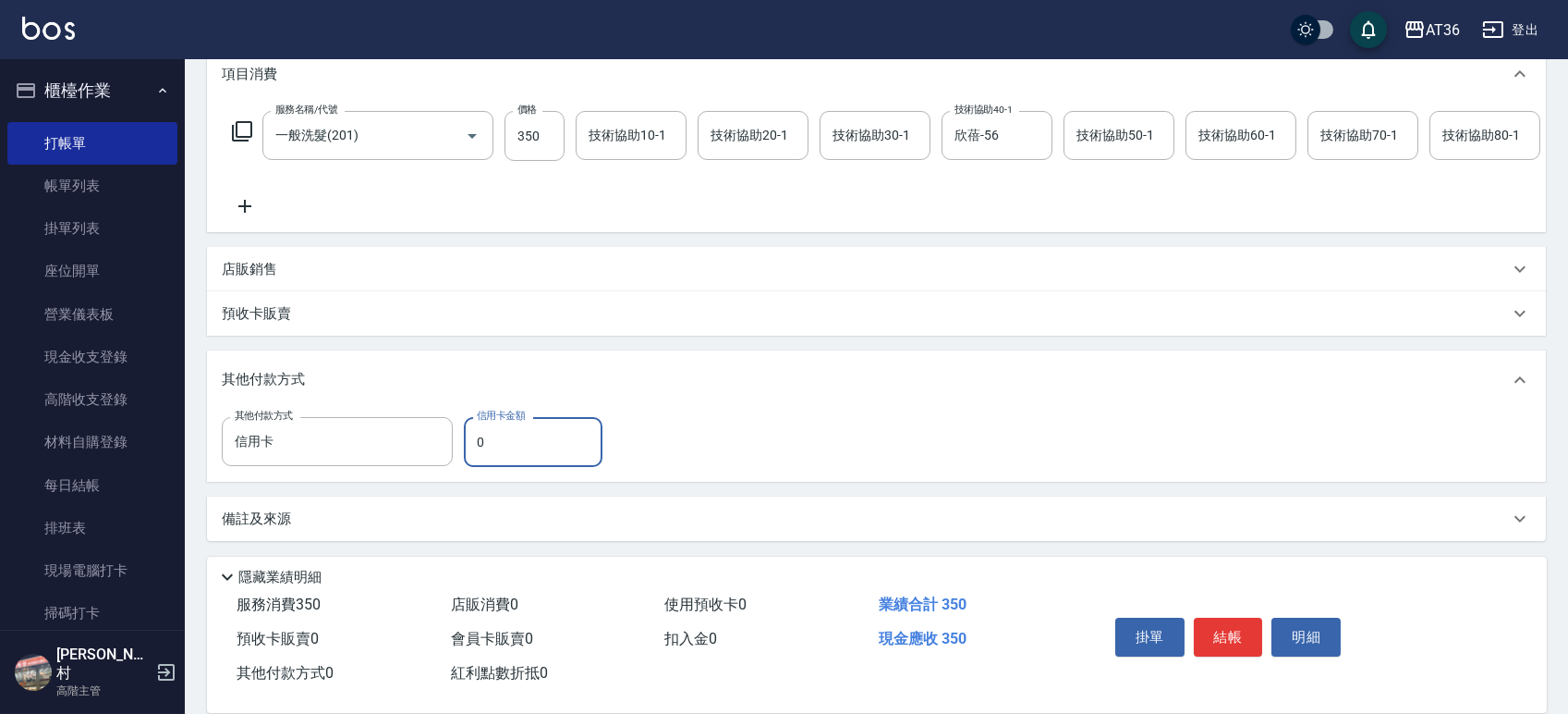
drag, startPoint x: 501, startPoint y: 441, endPoint x: 459, endPoint y: 450, distance: 43.0
click at [459, 450] on div "其他付款方式 信用卡 其他付款方式 信用卡金額 0 信用卡金額" at bounding box center [418, 442] width 392 height 50
type input "350"
click at [1218, 634] on button "結帳" at bounding box center [1227, 637] width 69 height 39
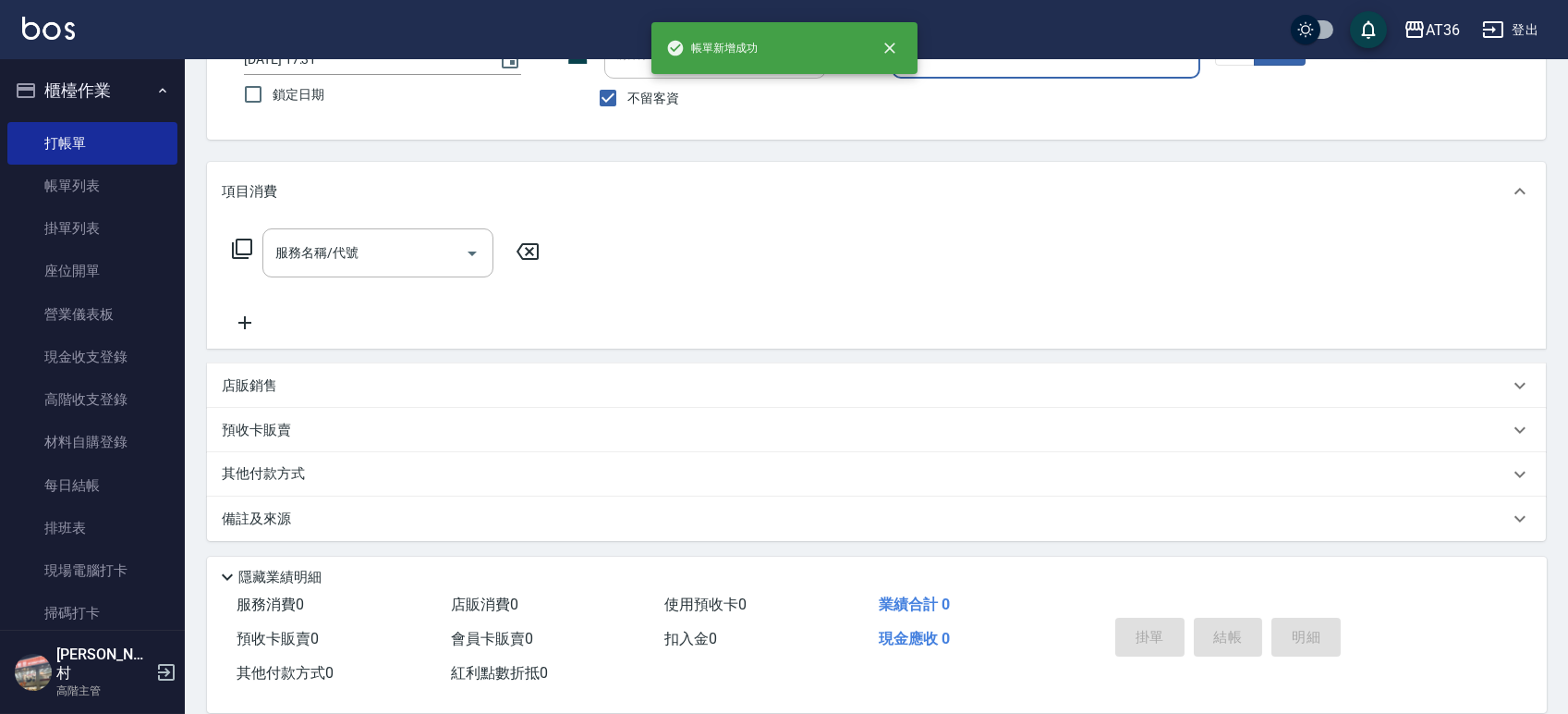
scroll to position [0, 0]
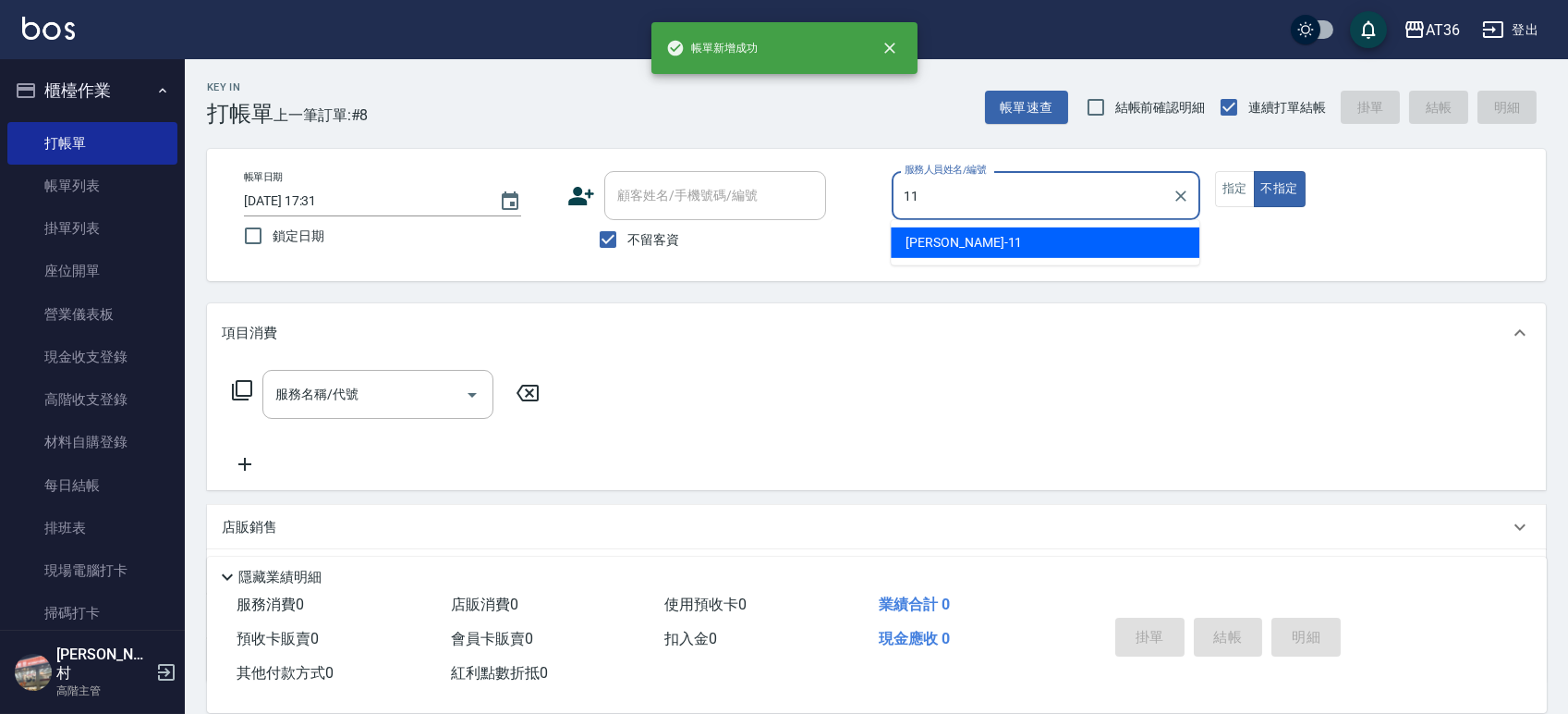
type input "珮茹-11"
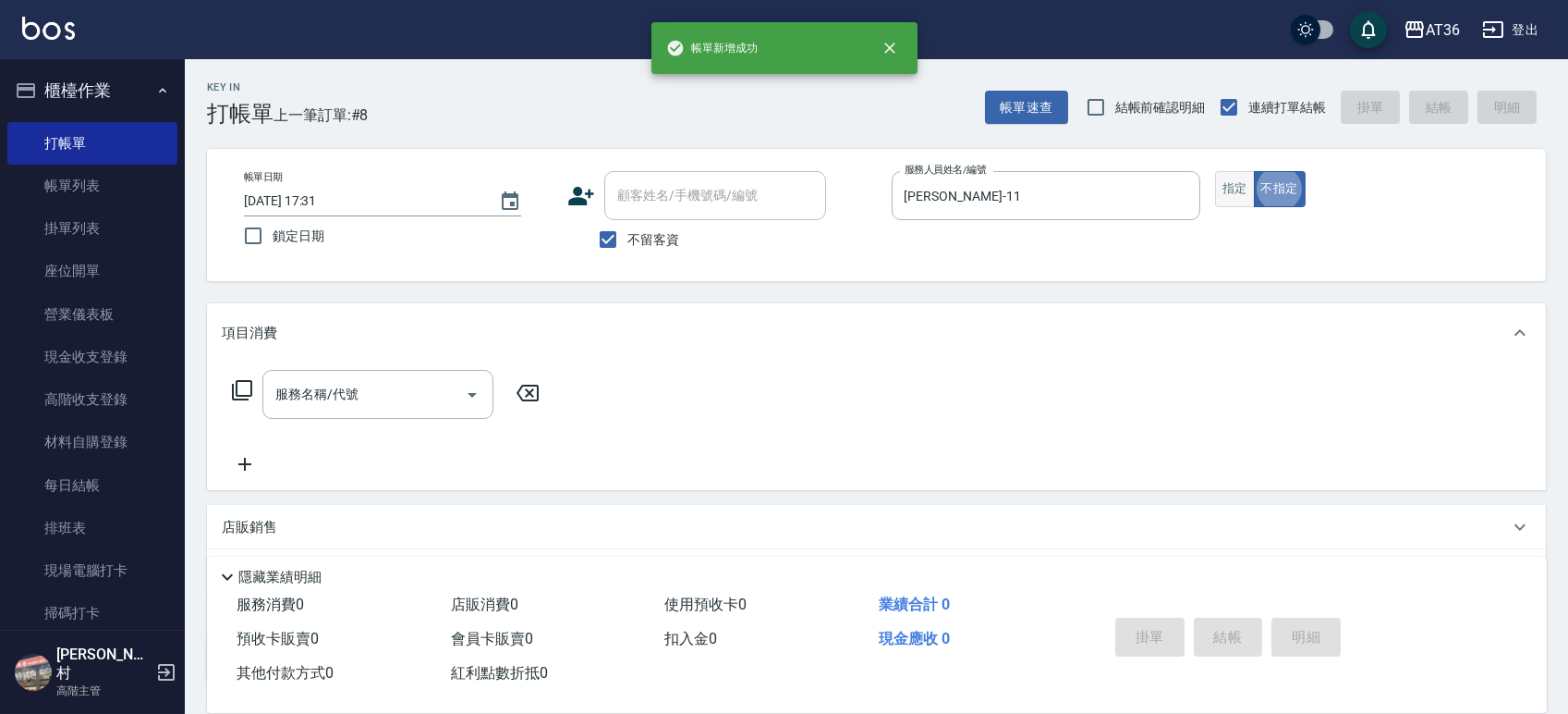
click at [1238, 192] on button "指定" at bounding box center [1234, 189] width 40 height 36
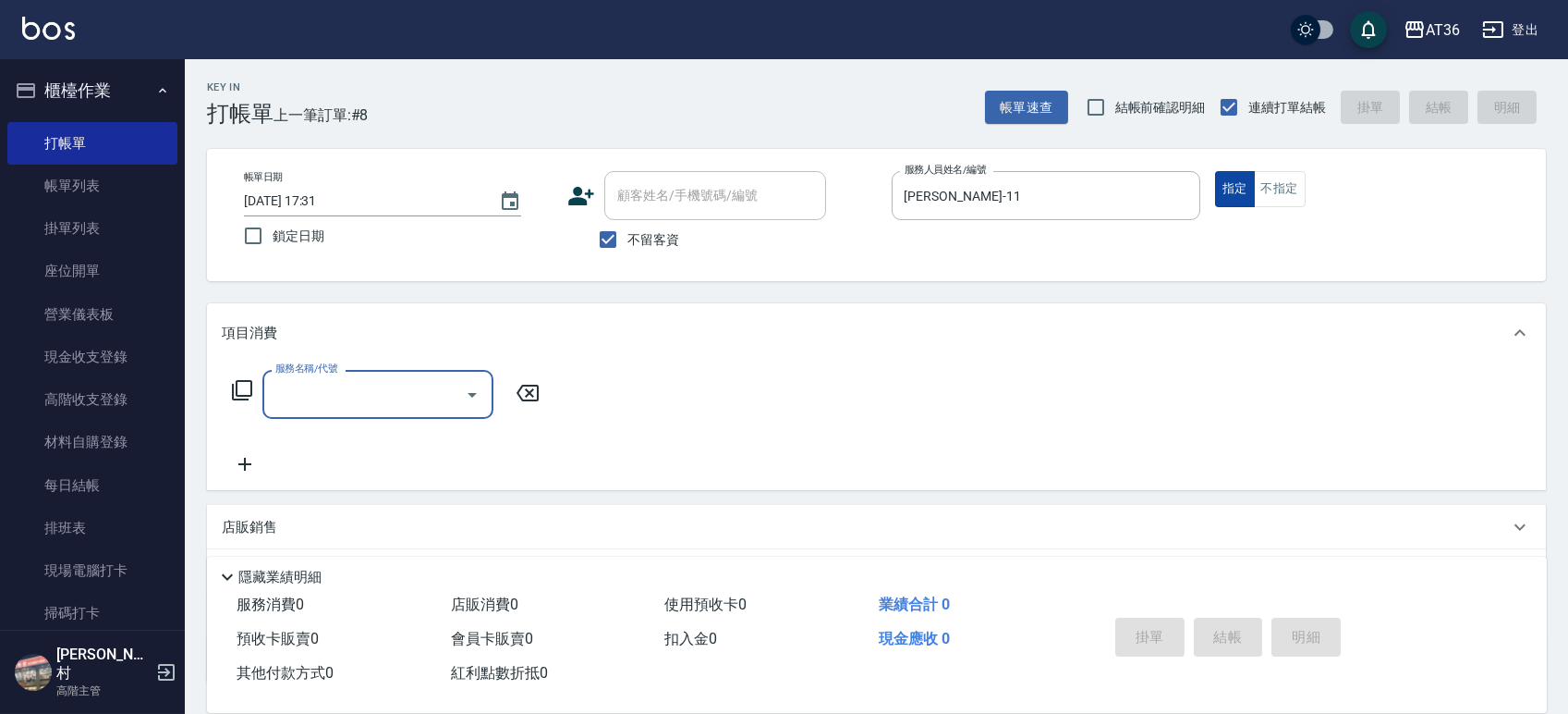
type input "4"
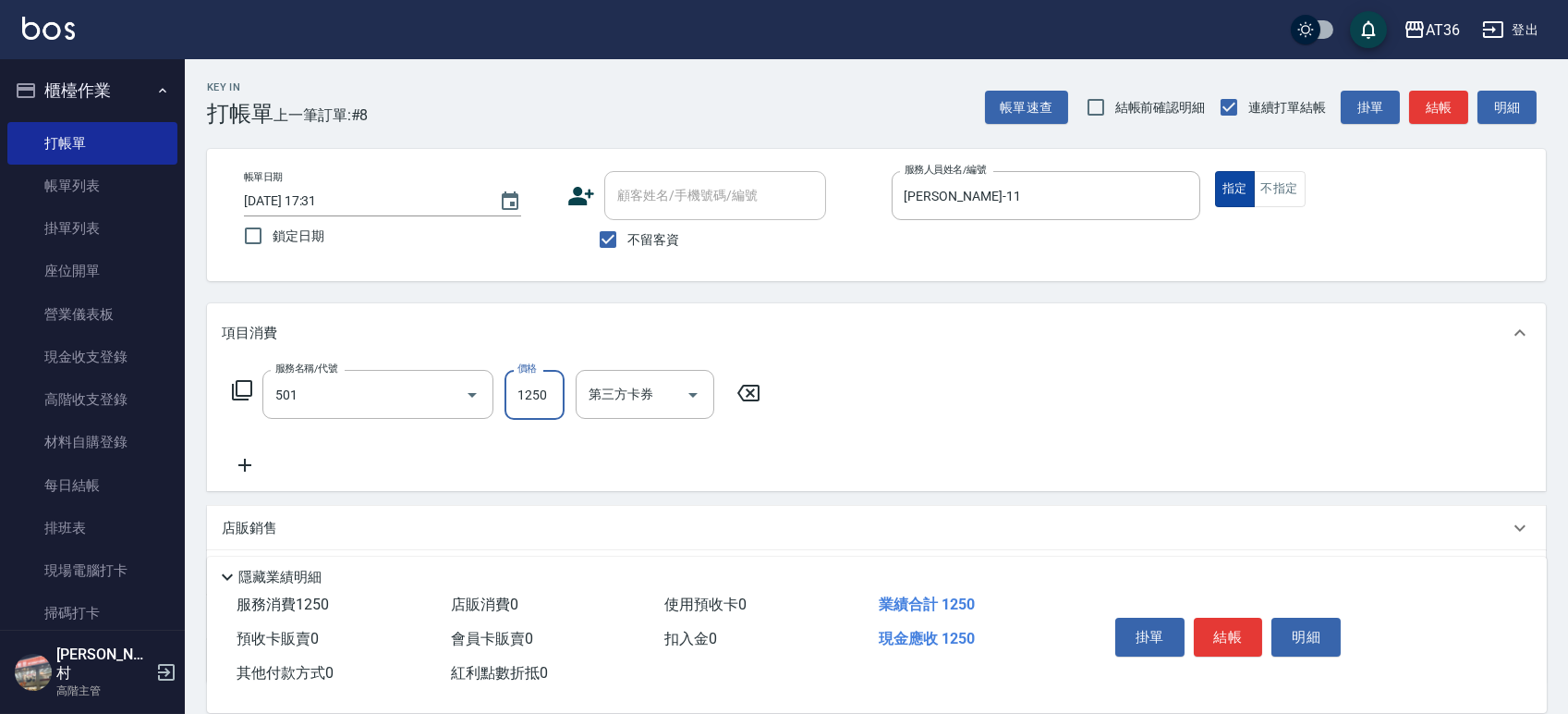
type input "染髮(501)"
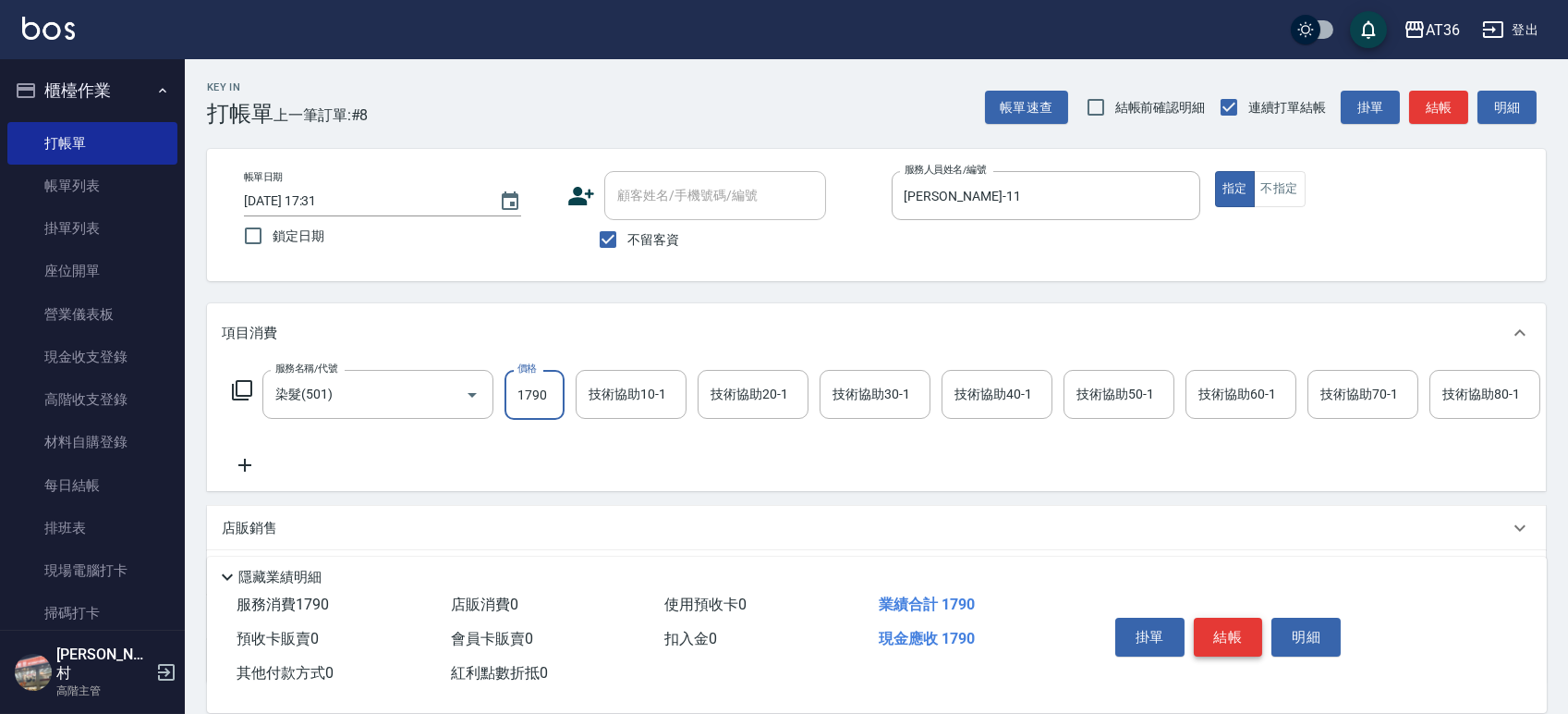
type input "1790"
click at [1225, 625] on button "結帳" at bounding box center [1227, 637] width 69 height 39
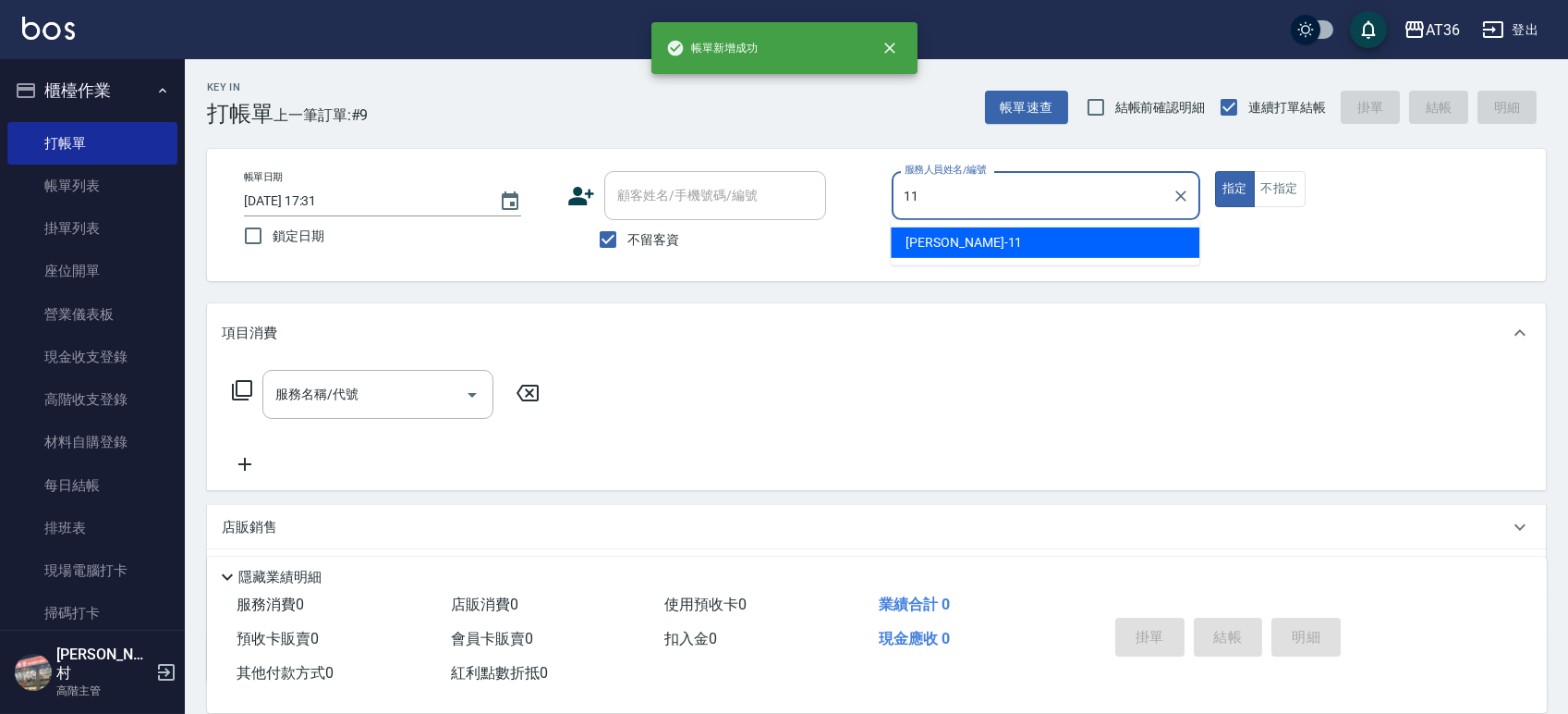
type input "珮茹-11"
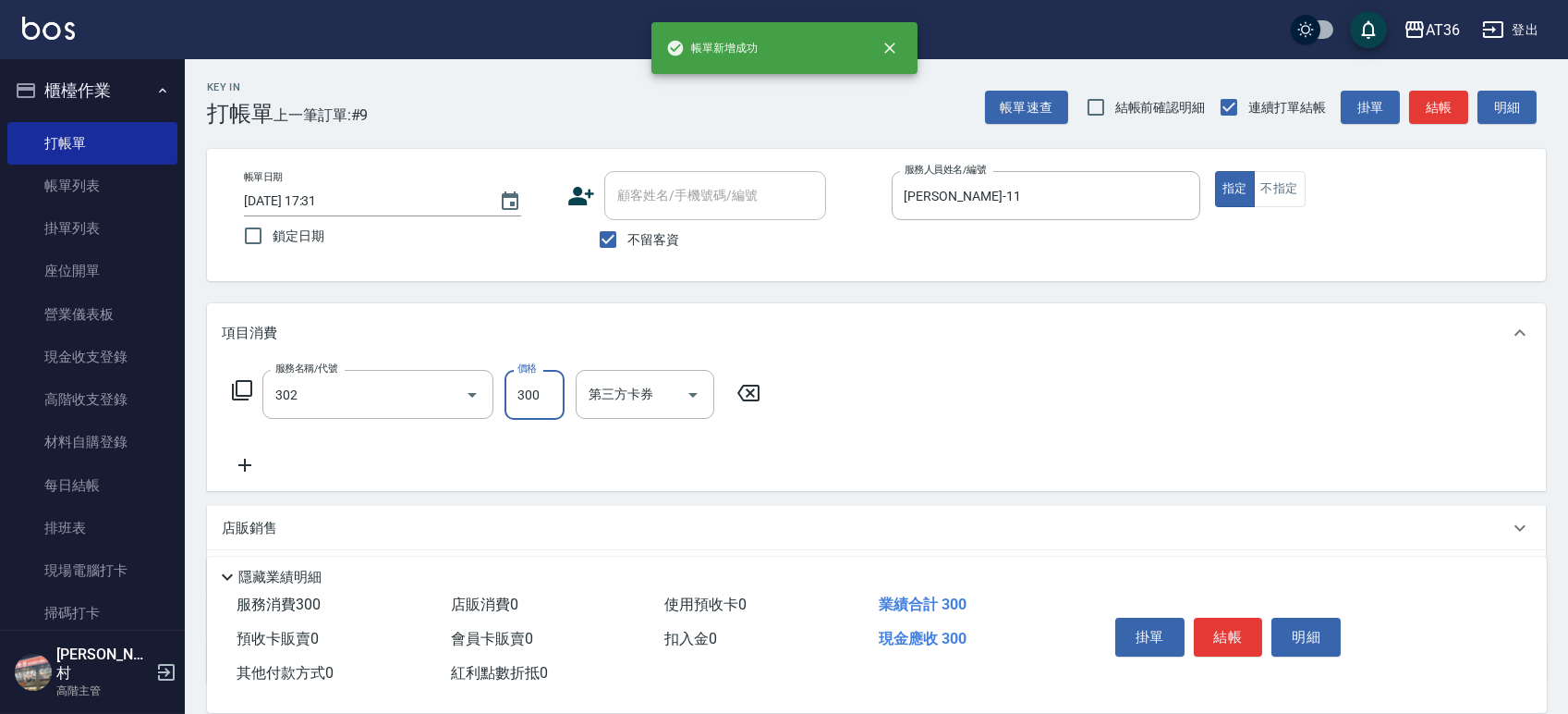
type input "造型剪髮(302)"
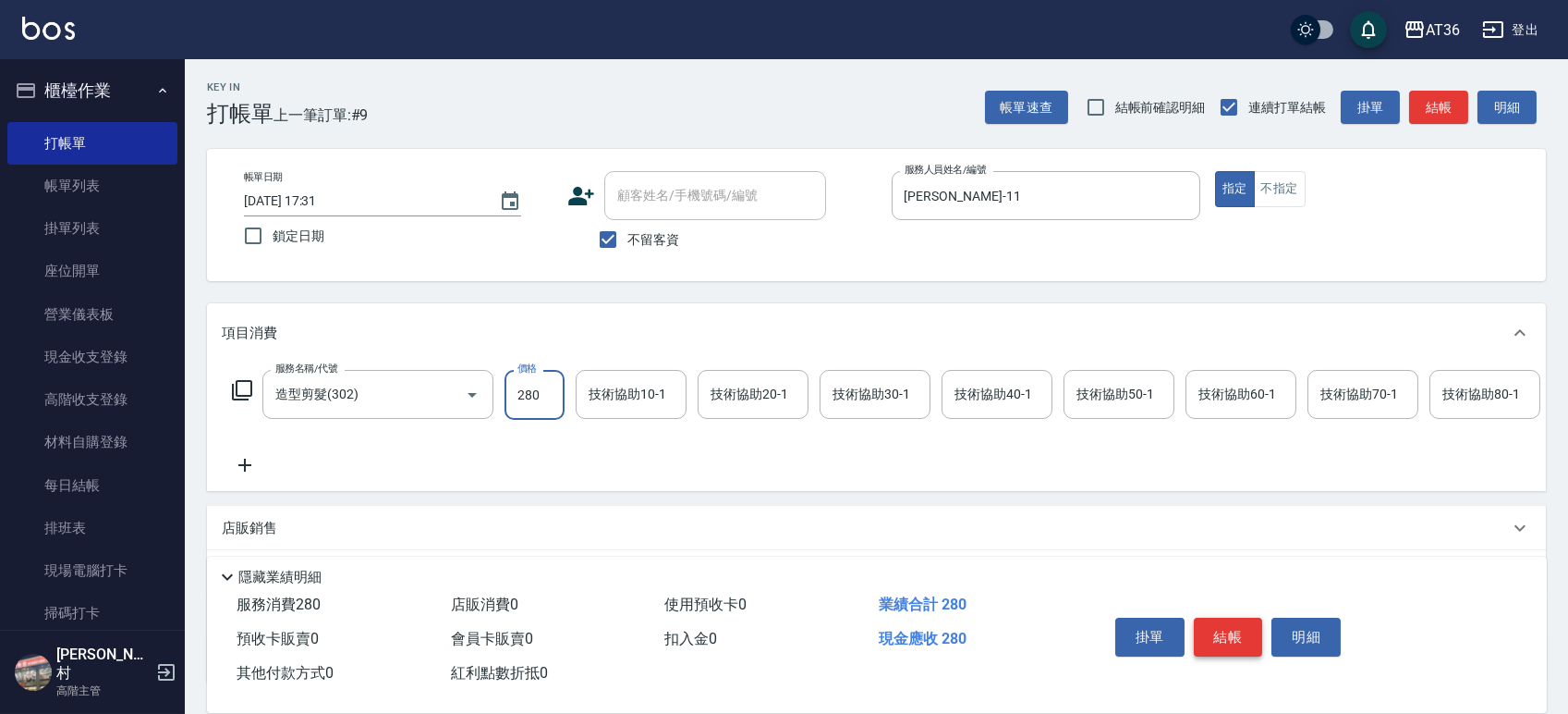
type input "280"
click at [1222, 624] on button "結帳" at bounding box center [1227, 637] width 69 height 39
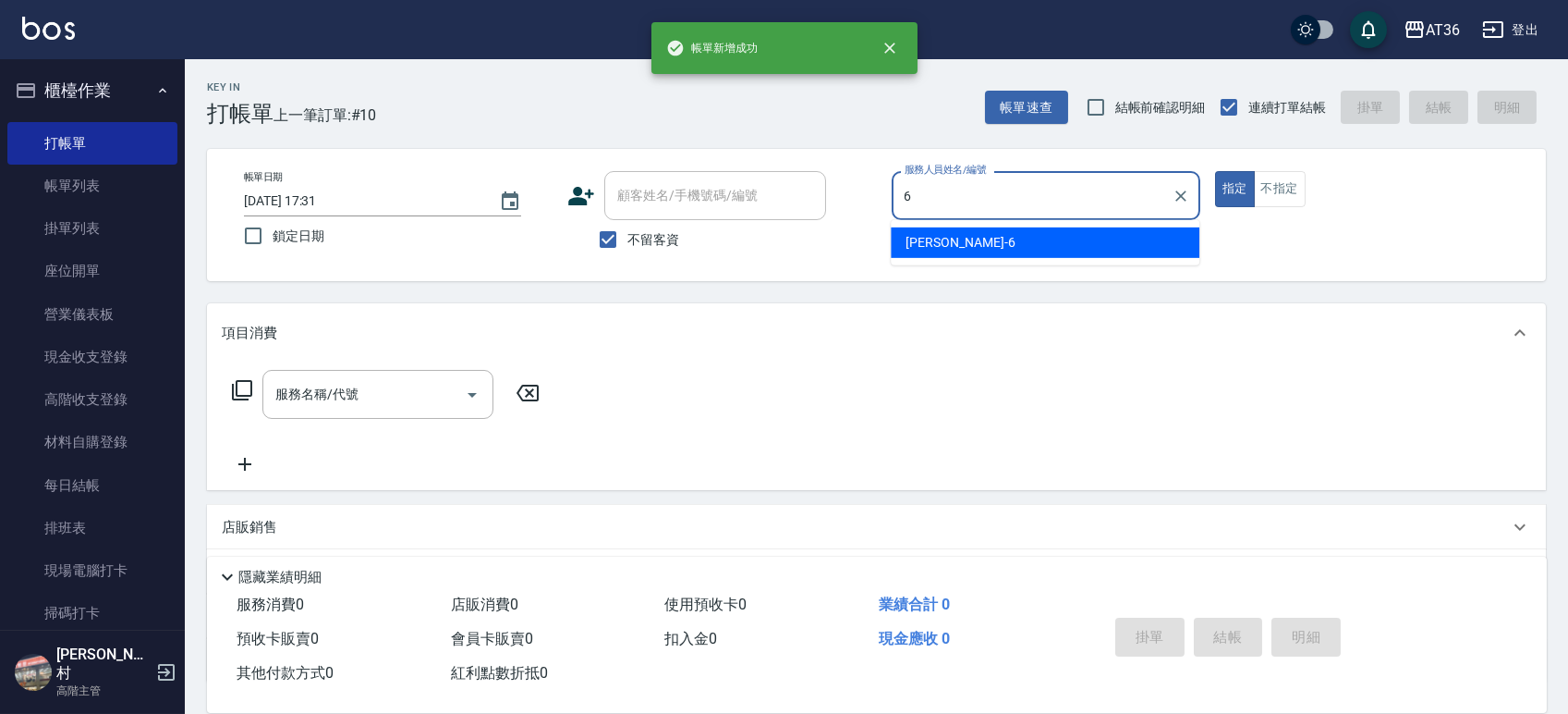
type input "伶伶-6"
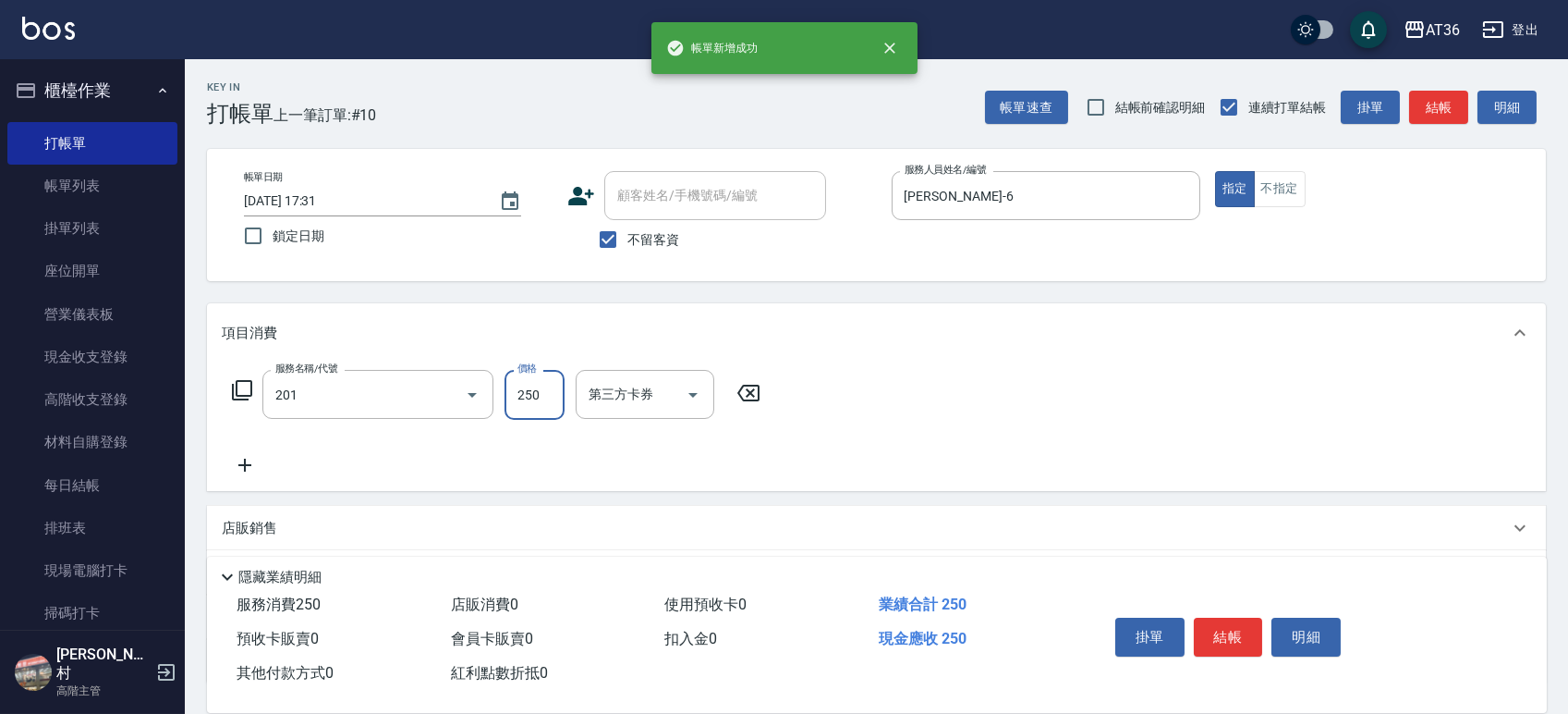
type input "一般洗髮(201)"
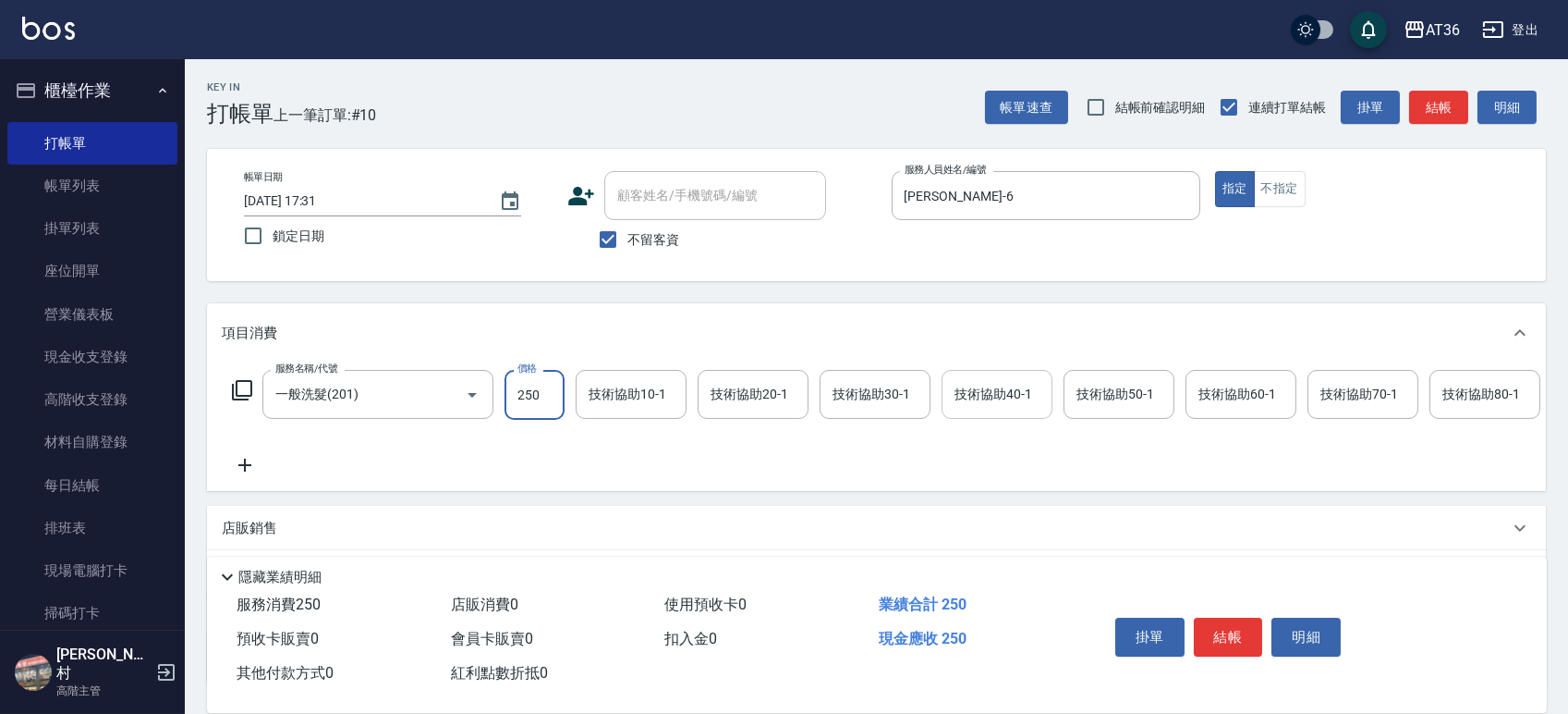
click at [1014, 393] on div "技術協助40-1 技術協助40-1" at bounding box center [996, 395] width 111 height 49
type input "欣蓓-56"
click at [1230, 638] on button "結帳" at bounding box center [1227, 637] width 69 height 39
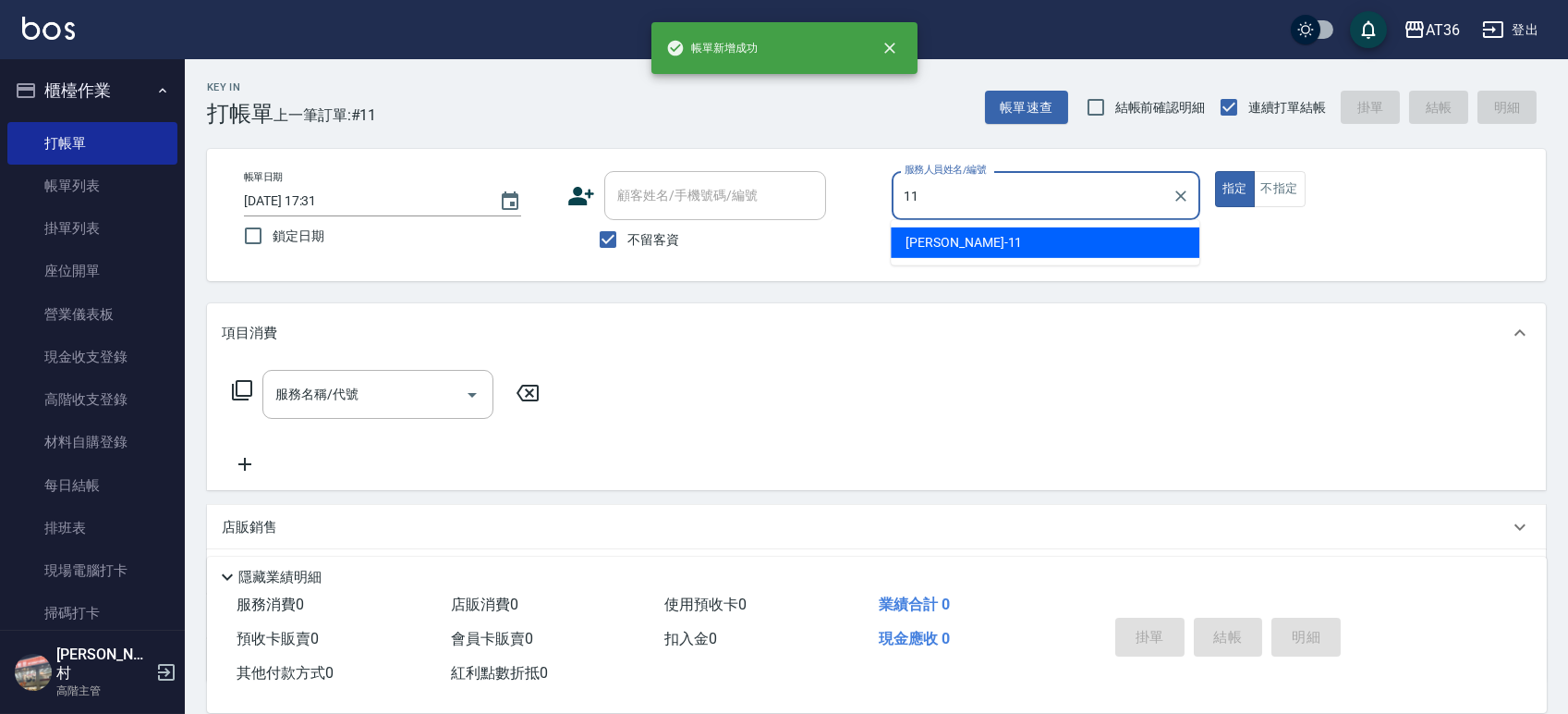
type input "珮茹-11"
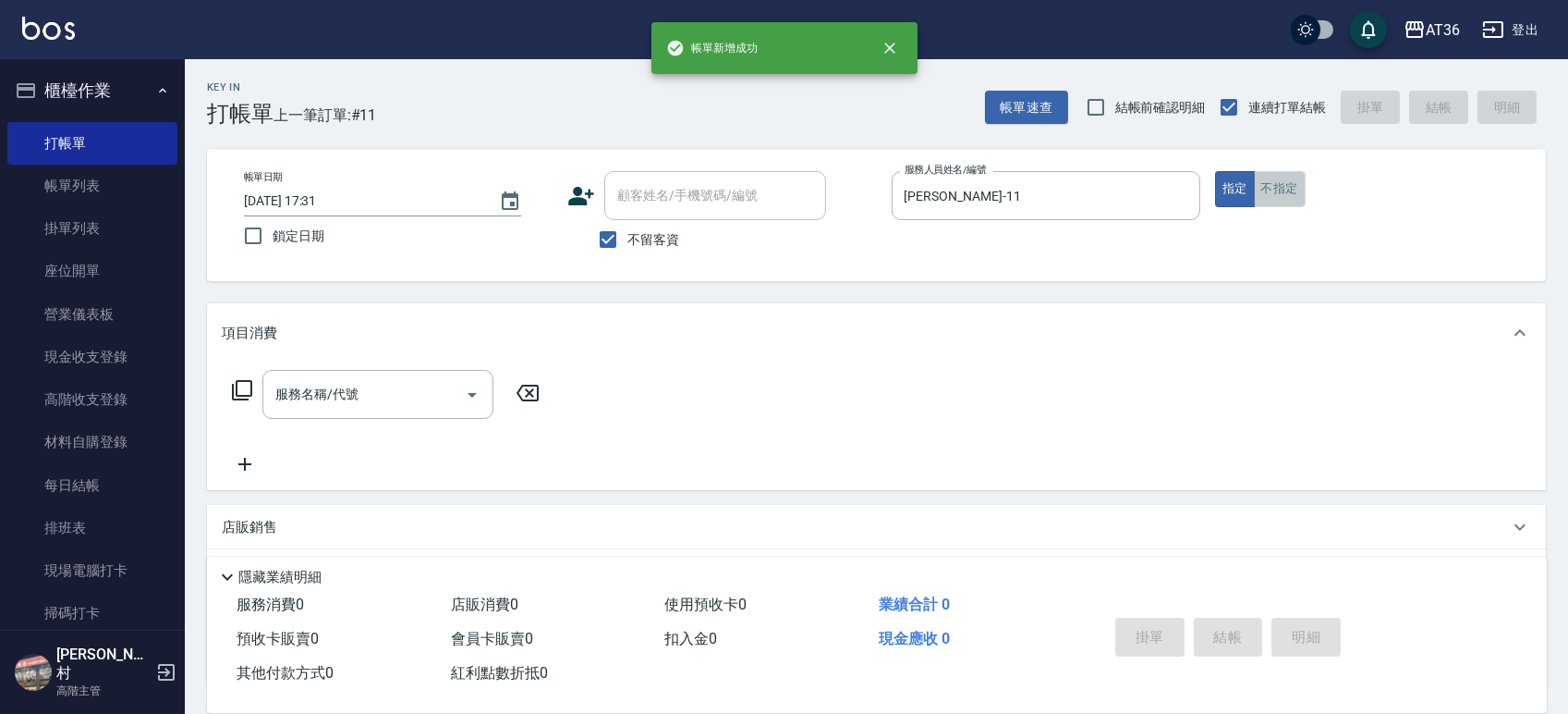
click at [1273, 186] on button "不指定" at bounding box center [1279, 189] width 52 height 36
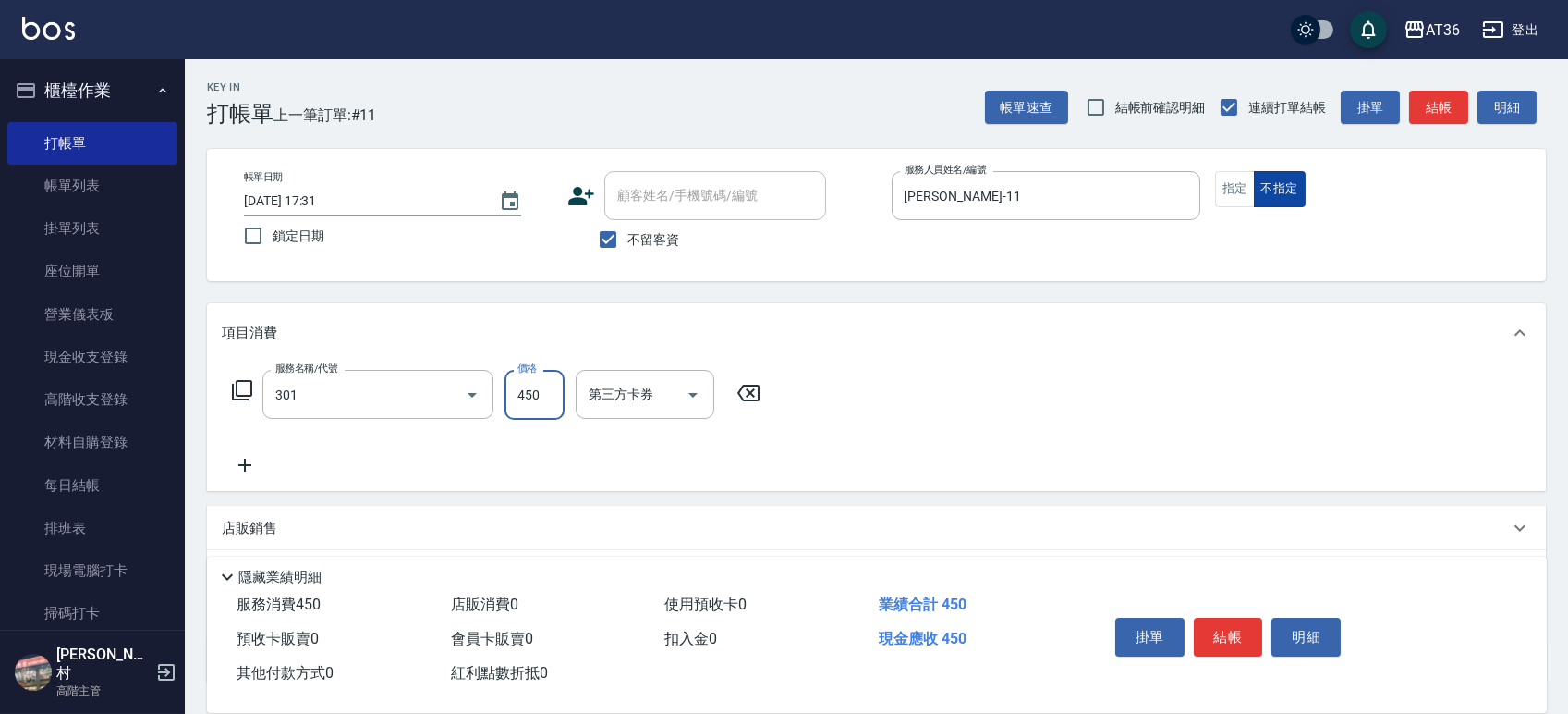
type input "洗+剪(301)"
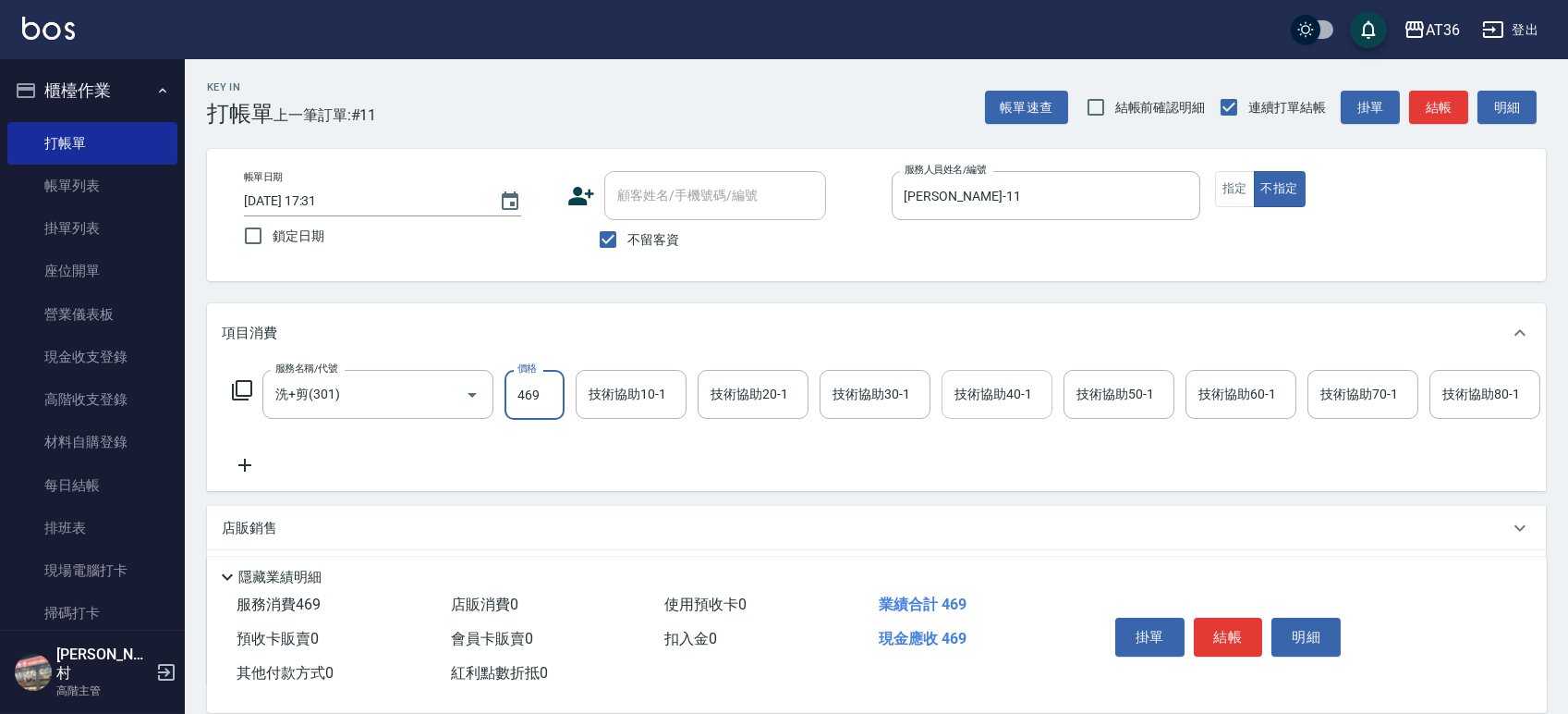
type input "469"
click at [1028, 400] on div "技術協助40-1 技術協助40-1" at bounding box center [996, 395] width 111 height 49
type input "欣蓓-56"
click at [1219, 625] on button "結帳" at bounding box center [1227, 637] width 69 height 39
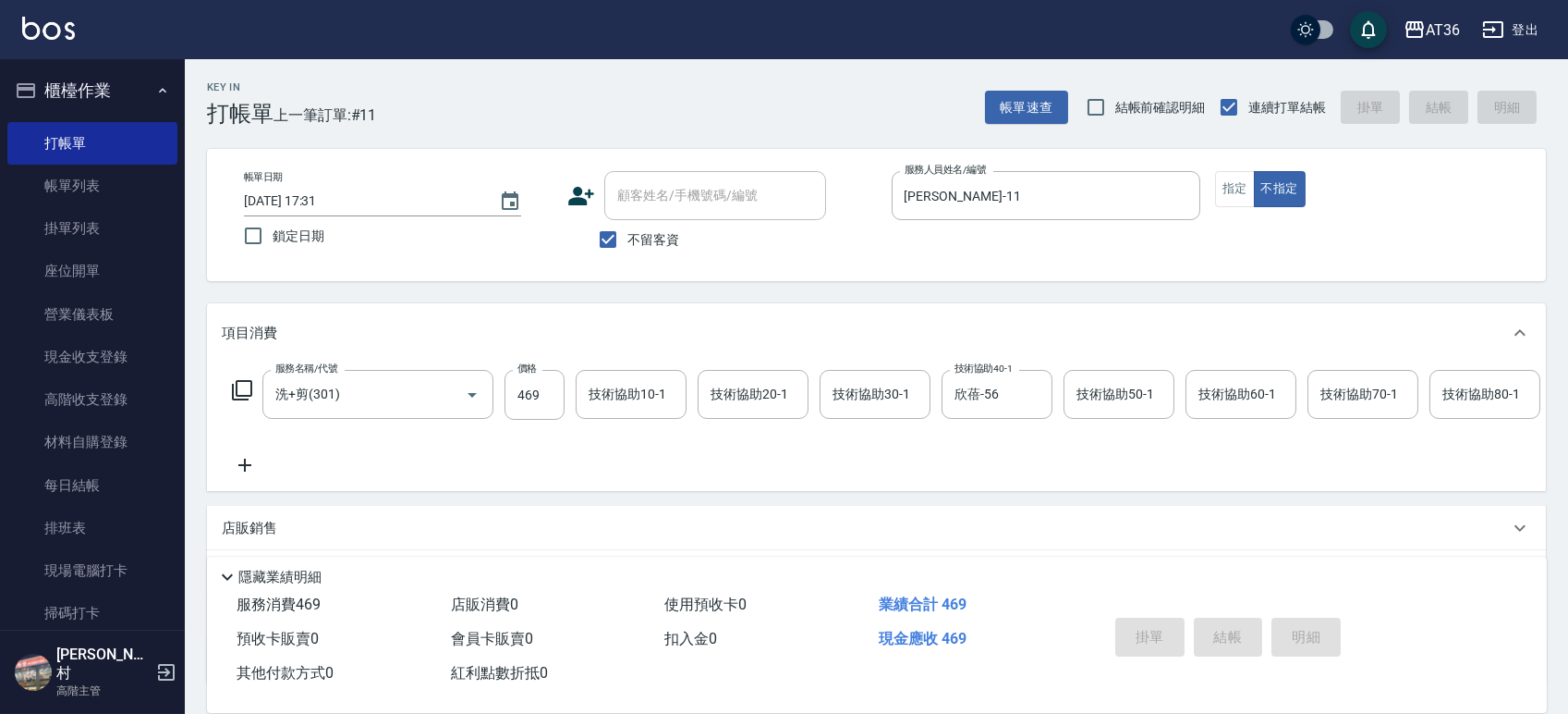
type input "2025/09/22 17:32"
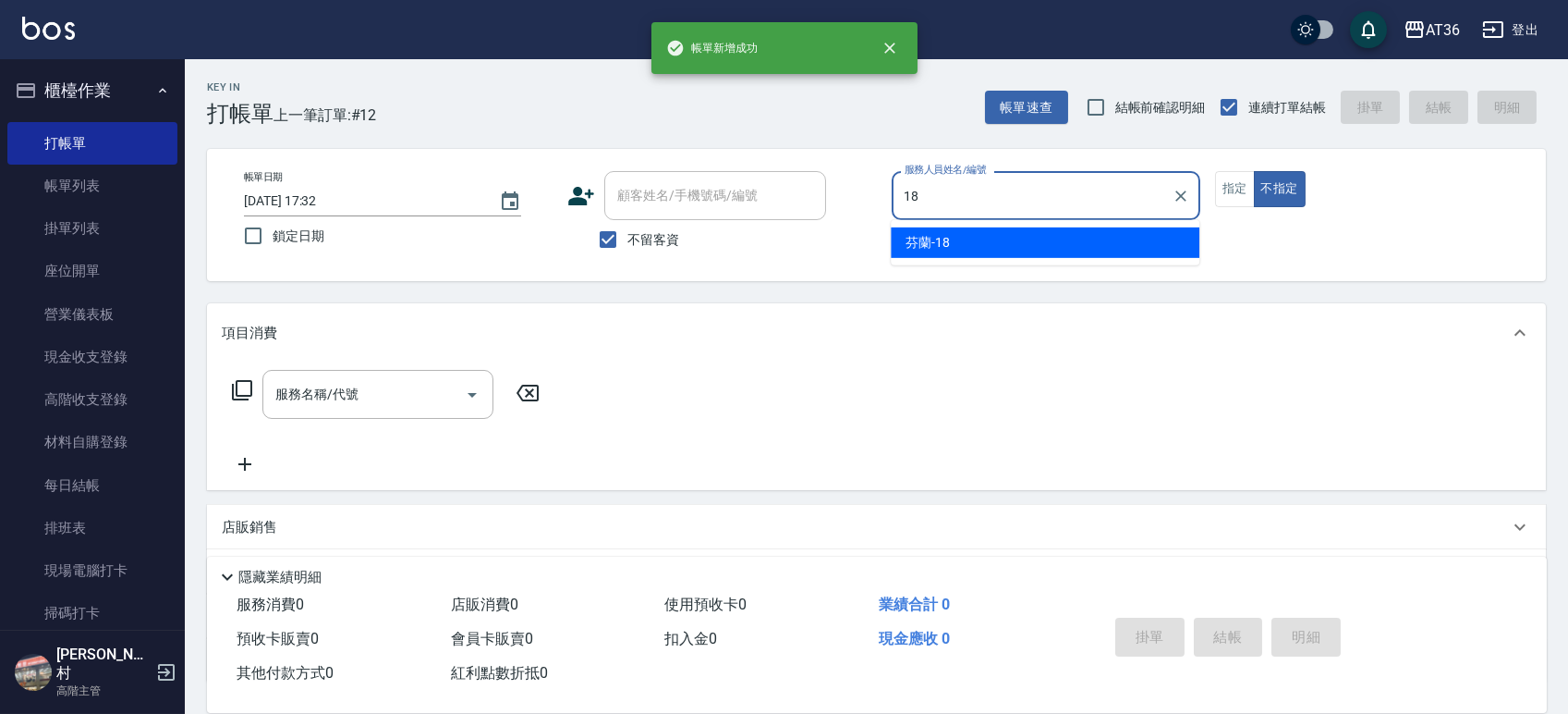
type input "芬蘭-18"
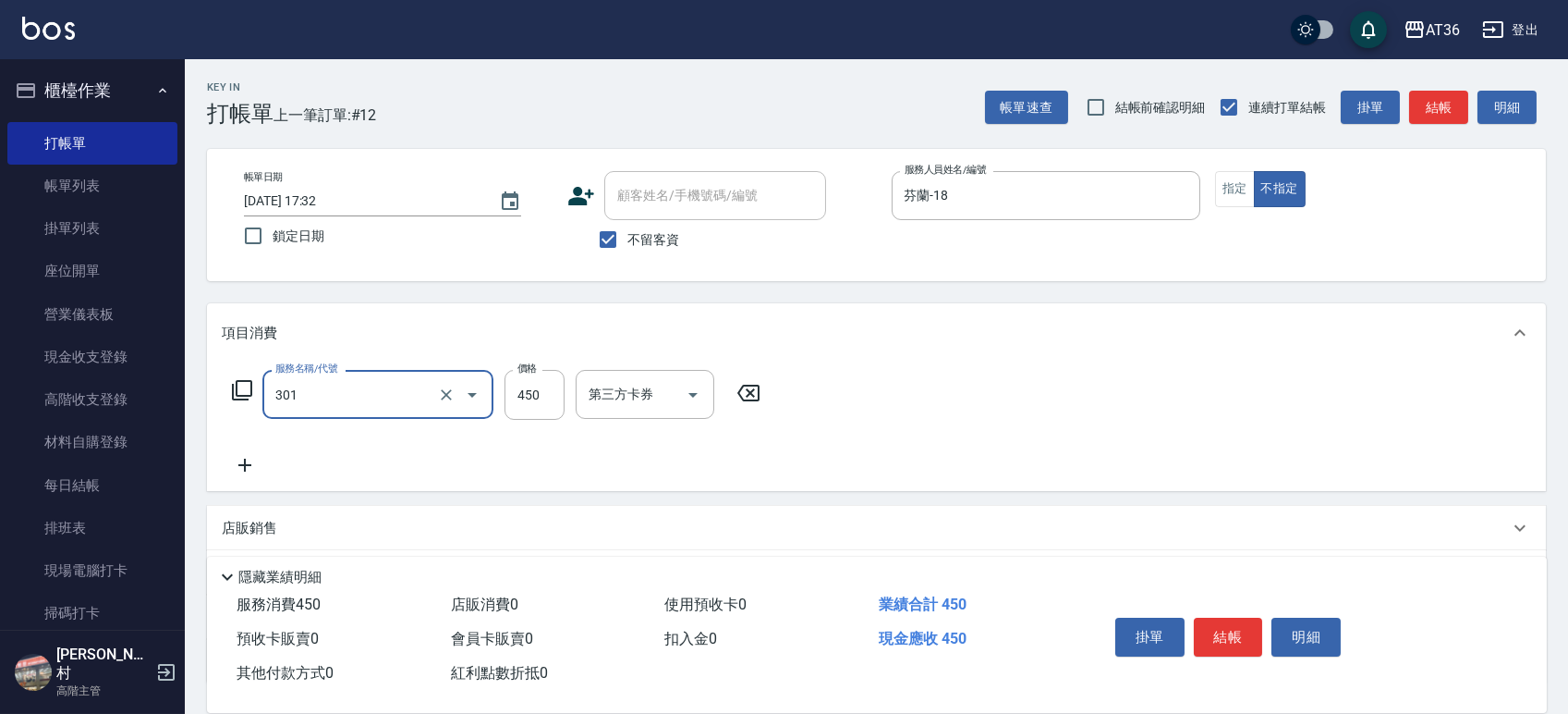
type input "洗+剪(301)"
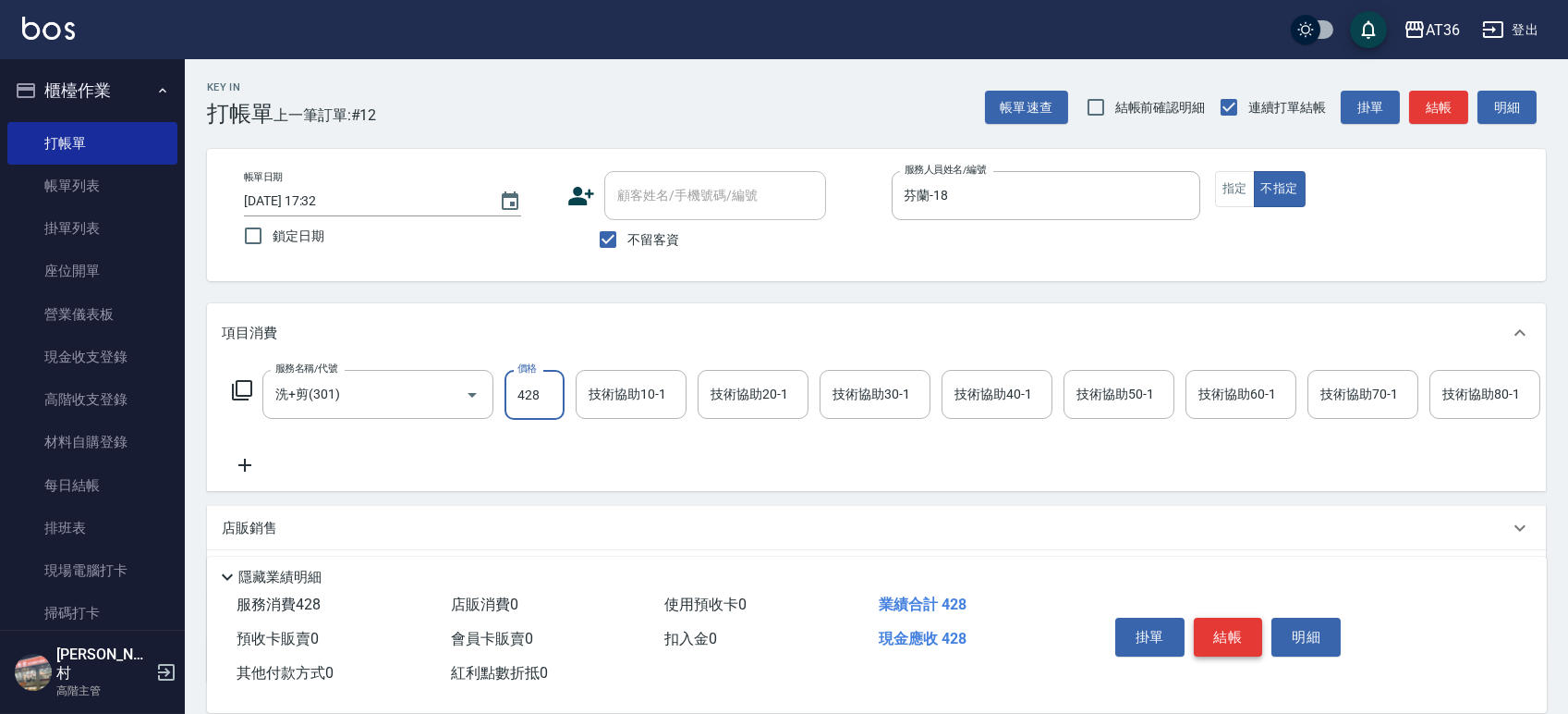
type input "428"
click at [1231, 641] on button "結帳" at bounding box center [1227, 637] width 69 height 39
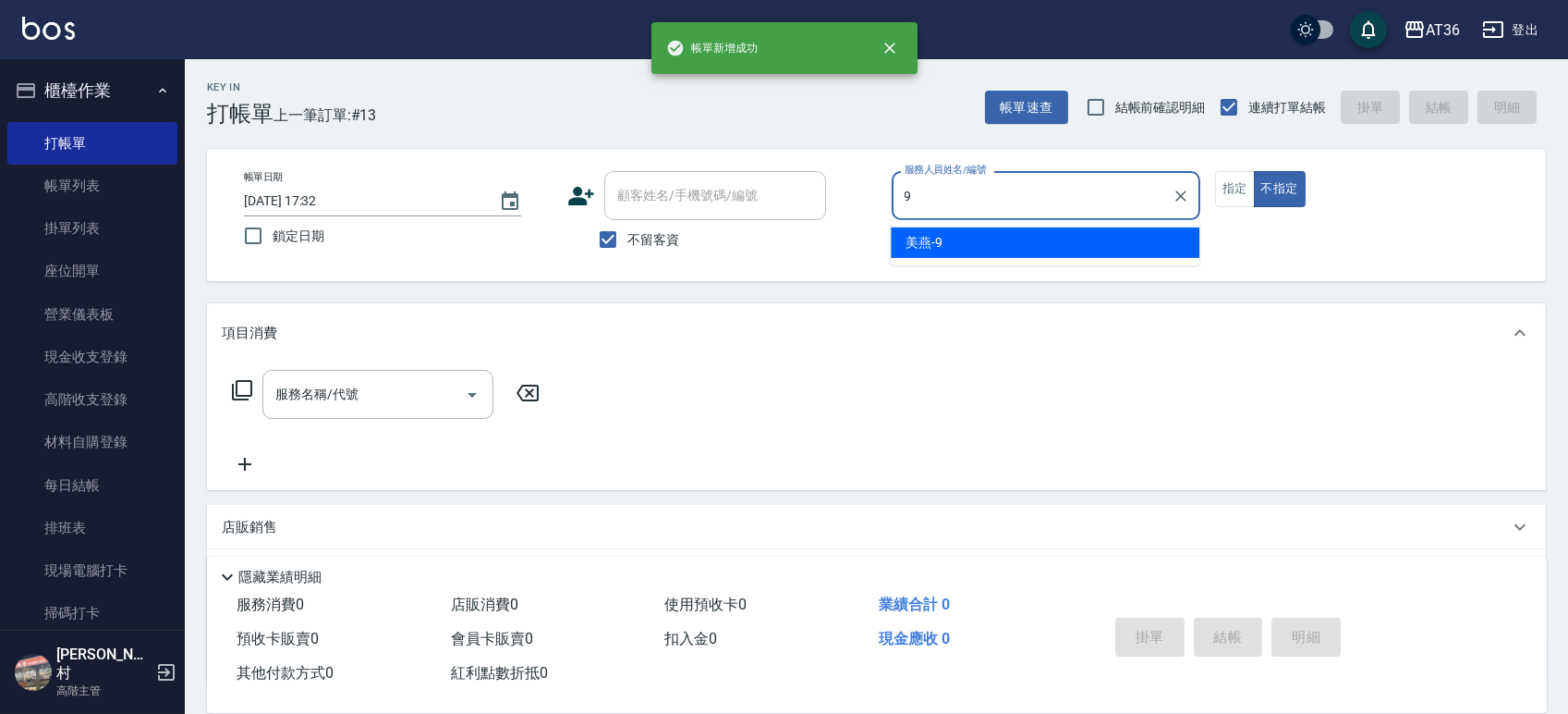
type input "美燕-9"
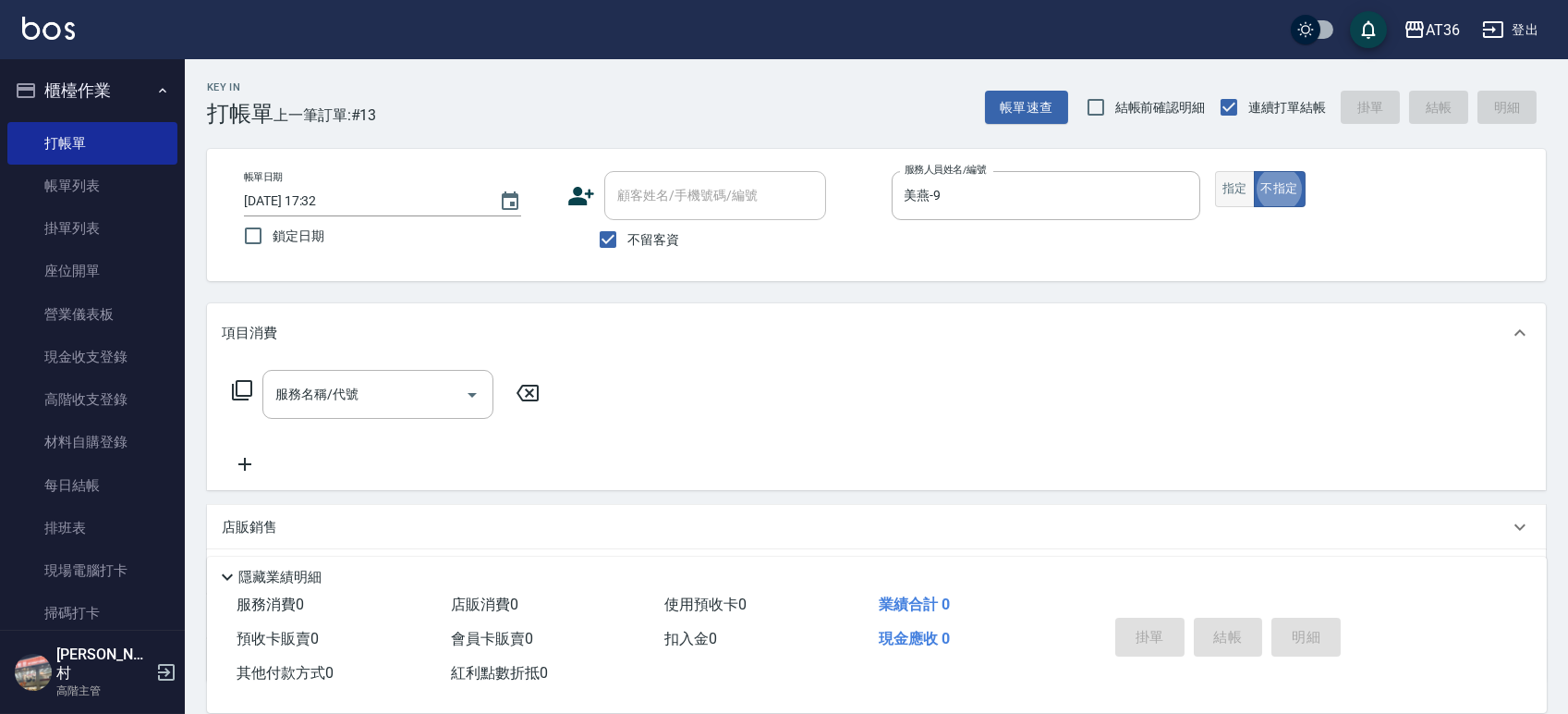
click at [1238, 185] on button "指定" at bounding box center [1234, 189] width 40 height 36
click at [235, 379] on icon at bounding box center [242, 390] width 23 height 23
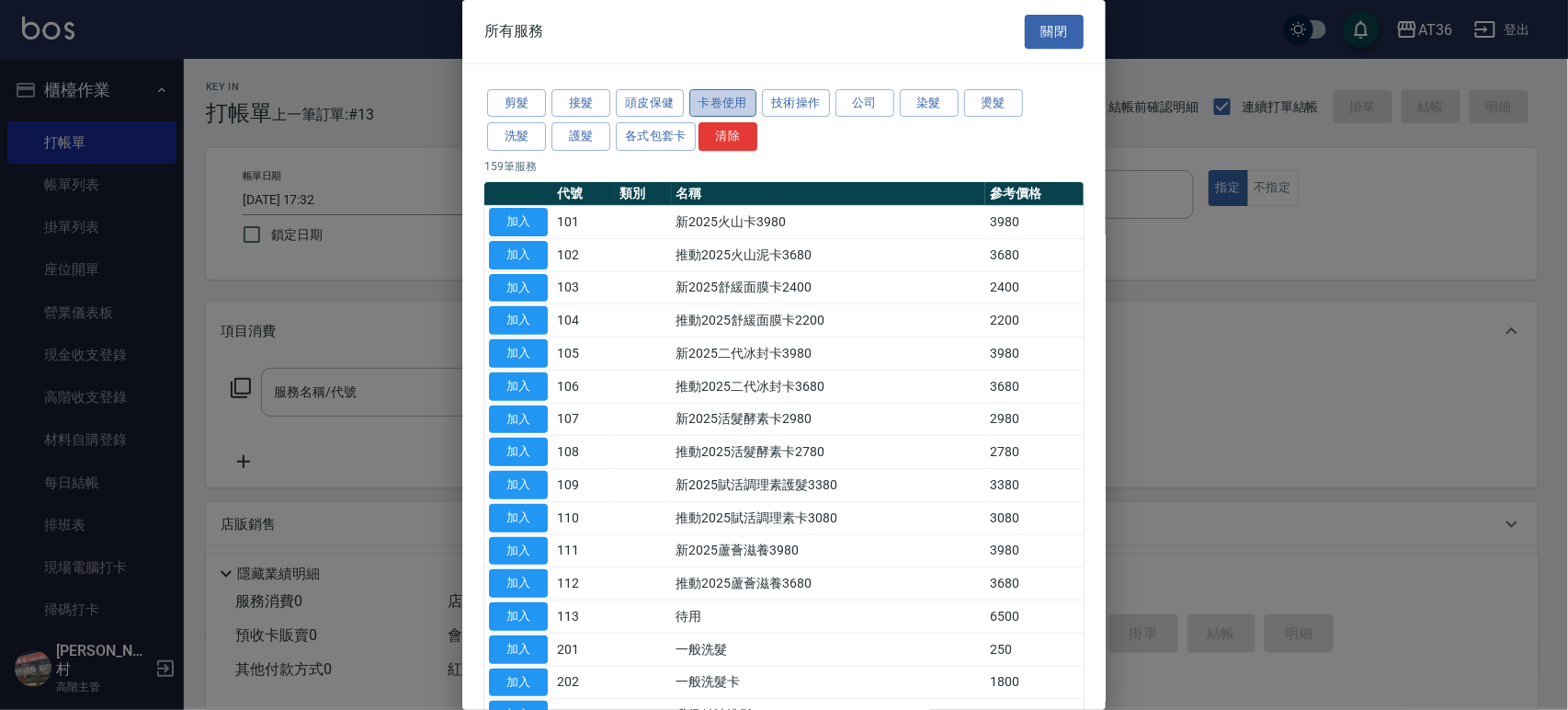
click at [702, 104] on button "卡卷使用" at bounding box center [724, 103] width 68 height 28
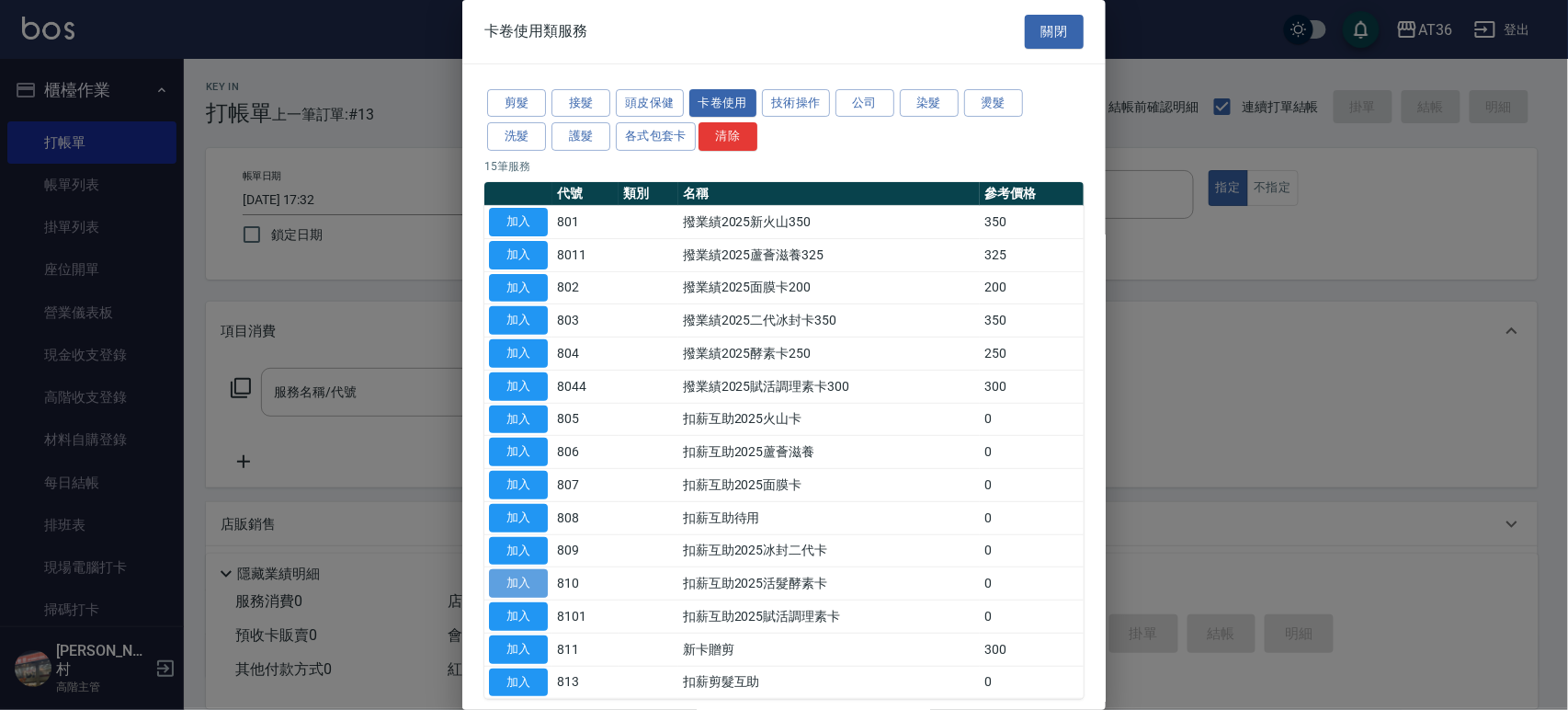
click at [536, 581] on button "加入" at bounding box center [518, 582] width 58 height 28
type input "扣薪互助2025活髮酵素卡(810)"
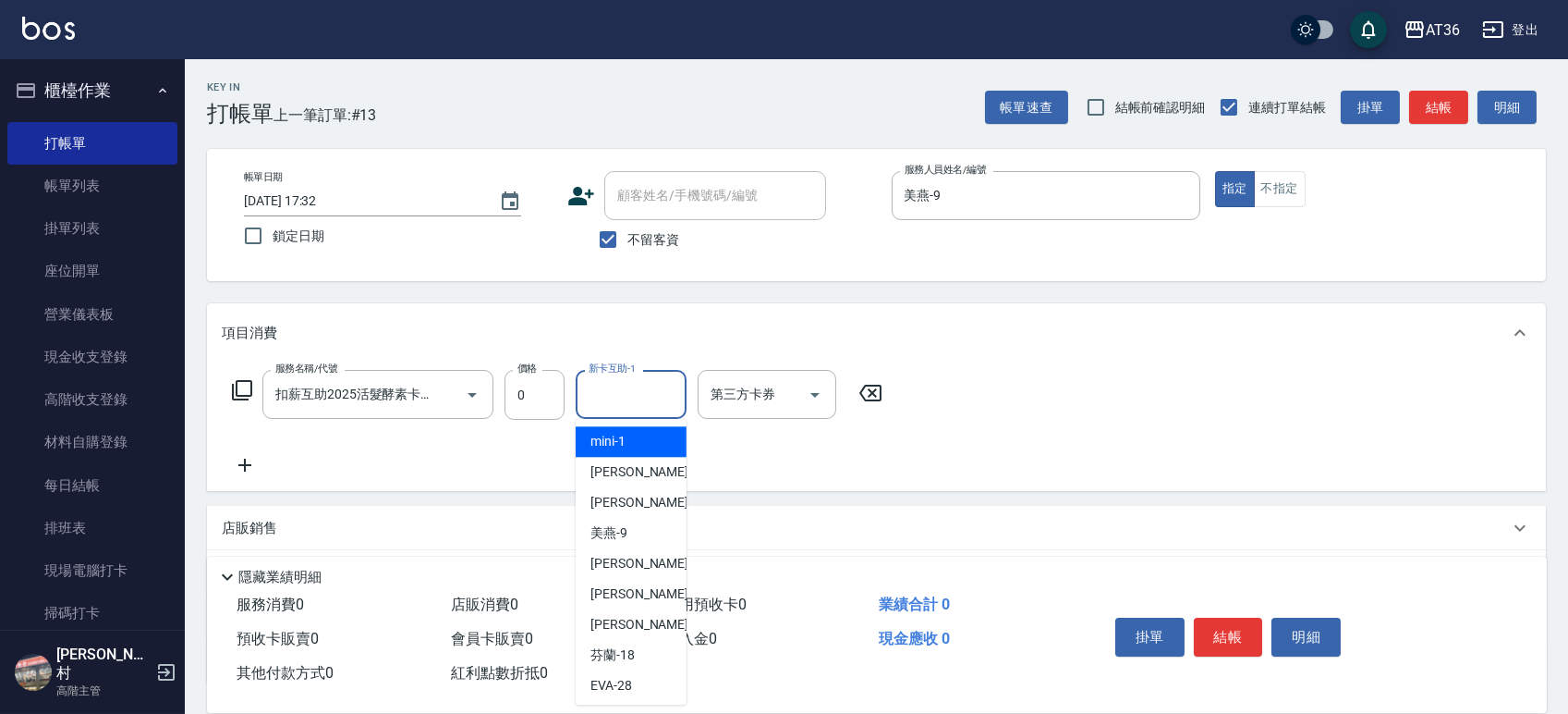
click at [633, 395] on div "新卡互助-1 新卡互助-1" at bounding box center [630, 395] width 111 height 49
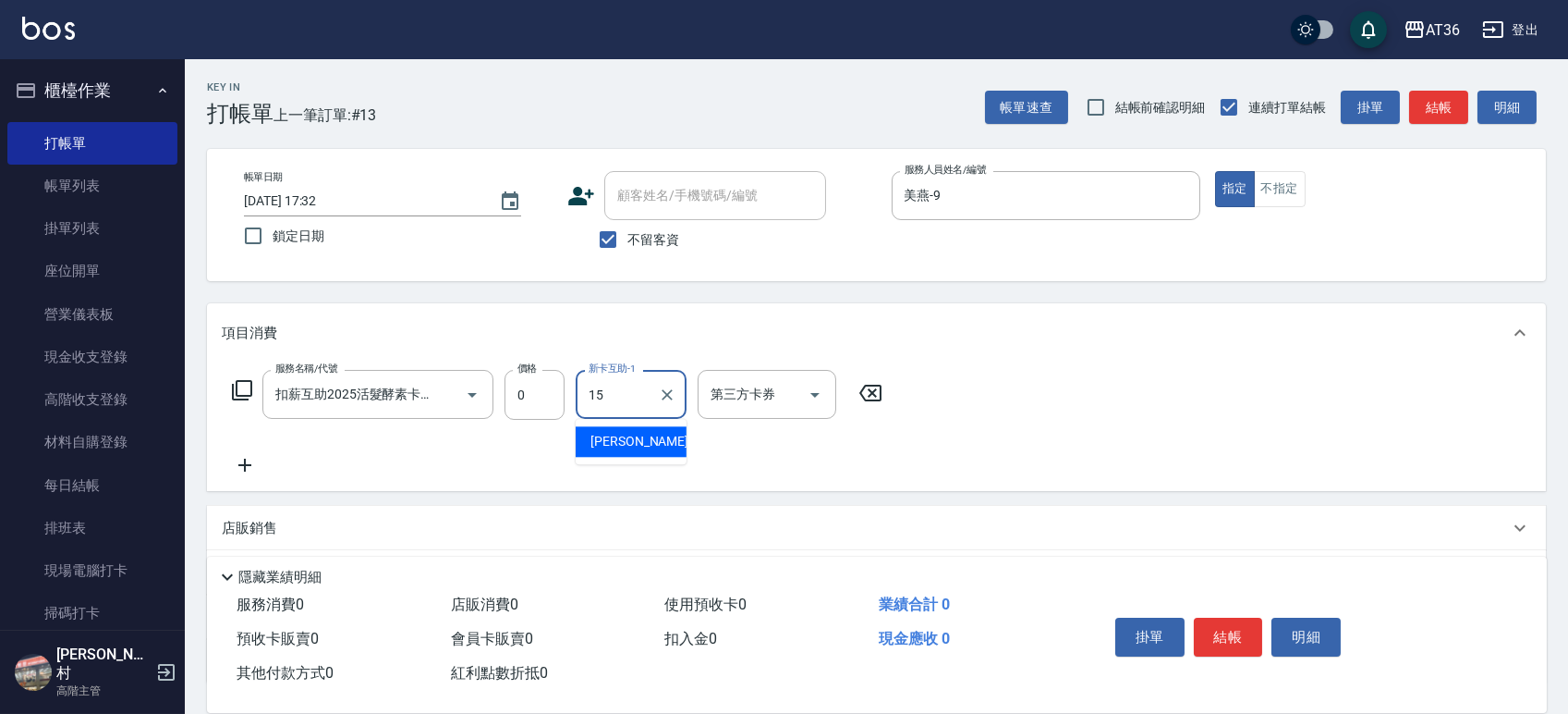
type input "阡慧-15"
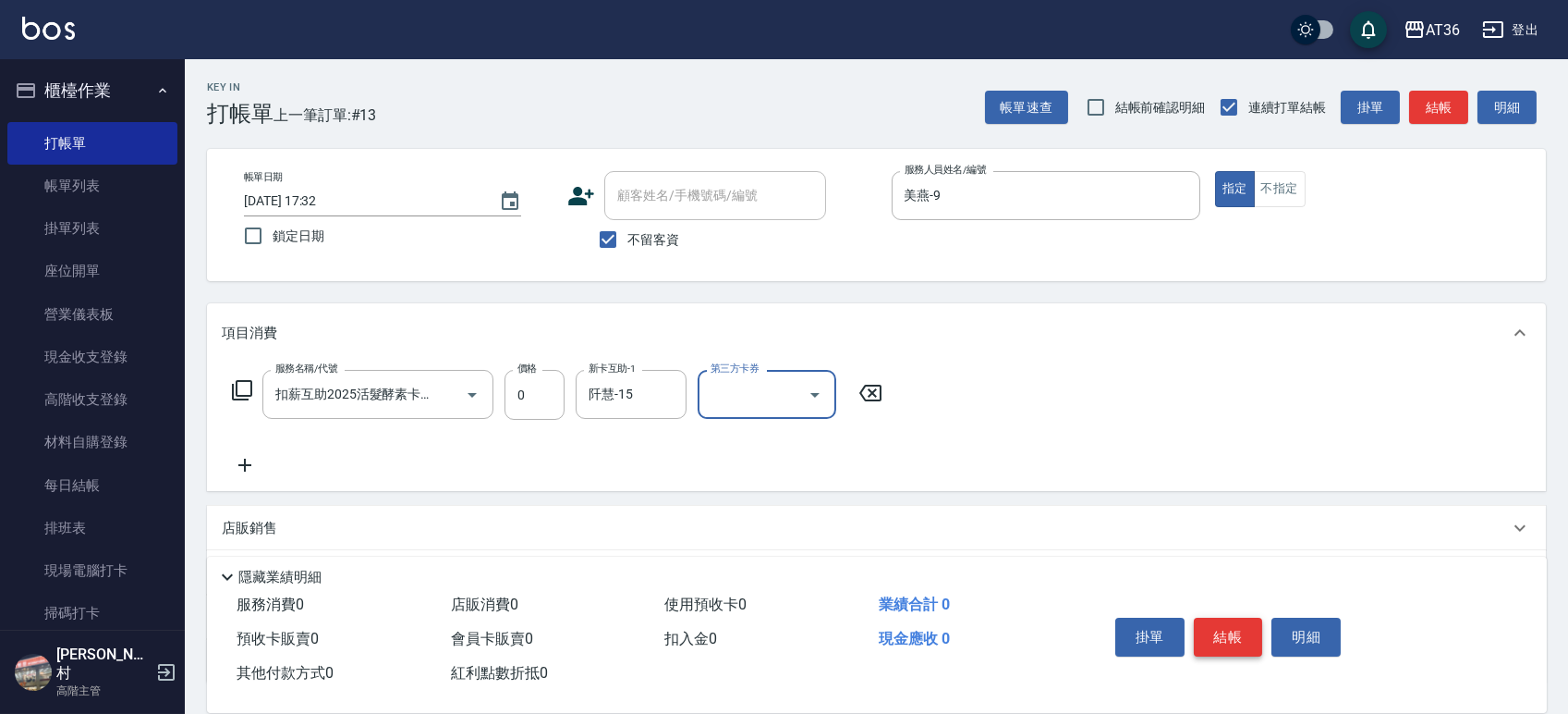
click at [1215, 634] on button "結帳" at bounding box center [1227, 637] width 69 height 39
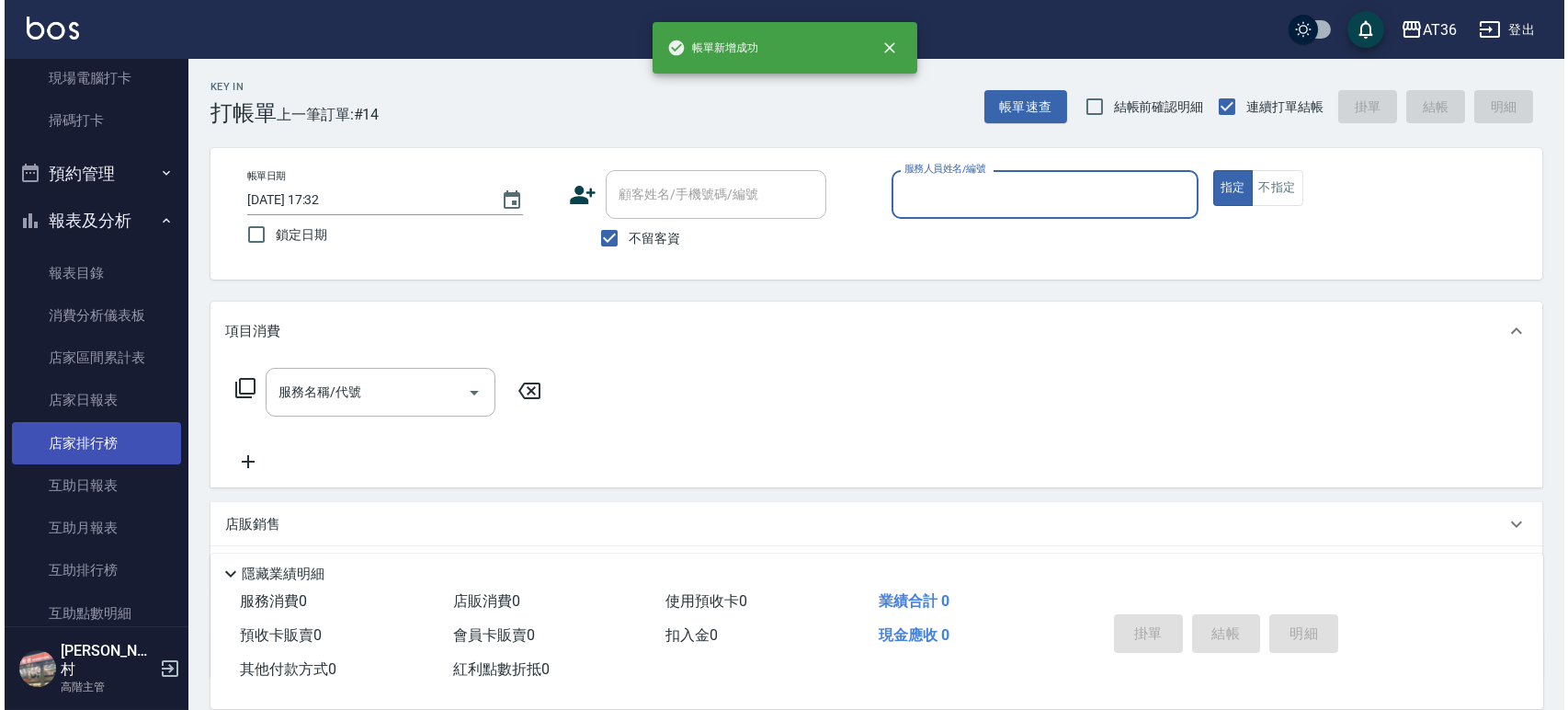
scroll to position [490, 0]
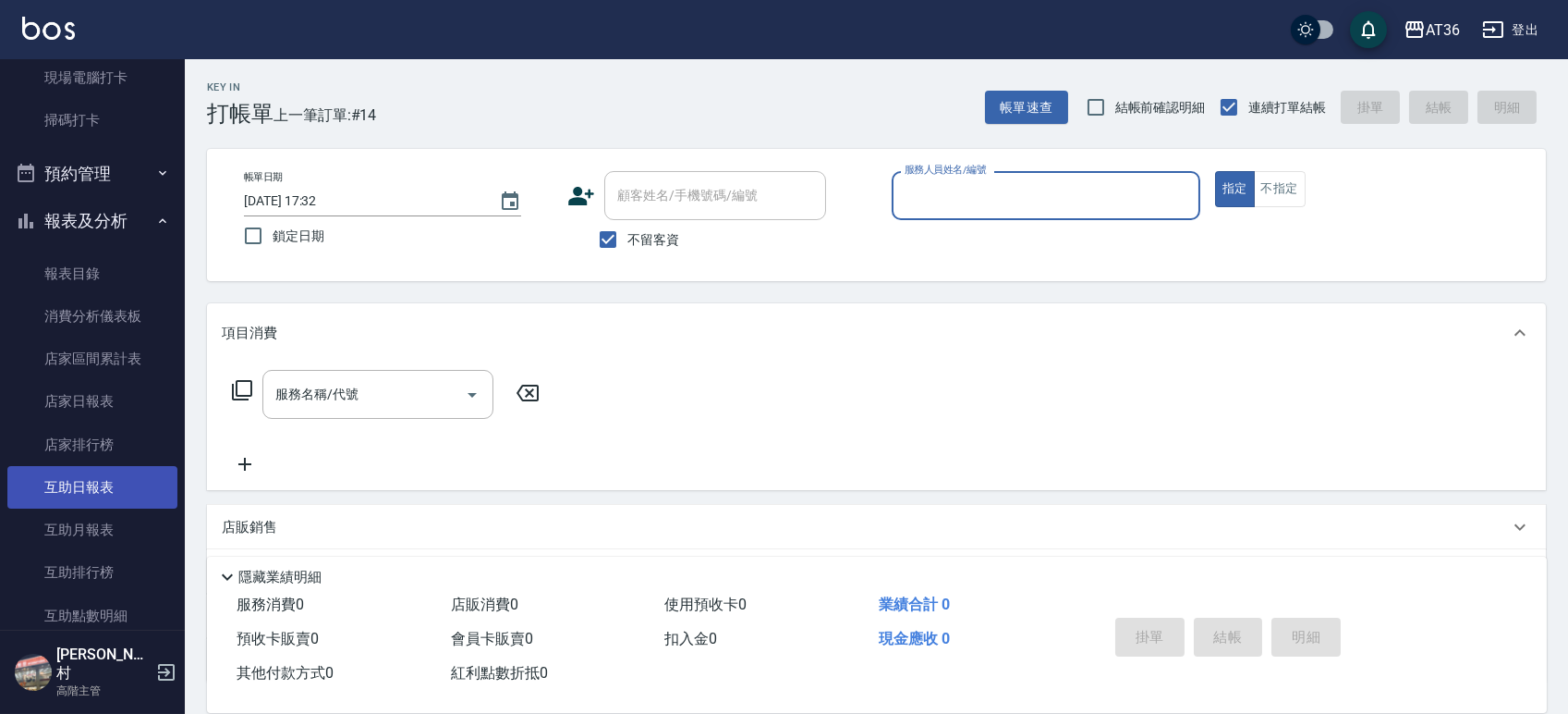
click at [89, 486] on link "互助日報表" at bounding box center [93, 487] width 170 height 42
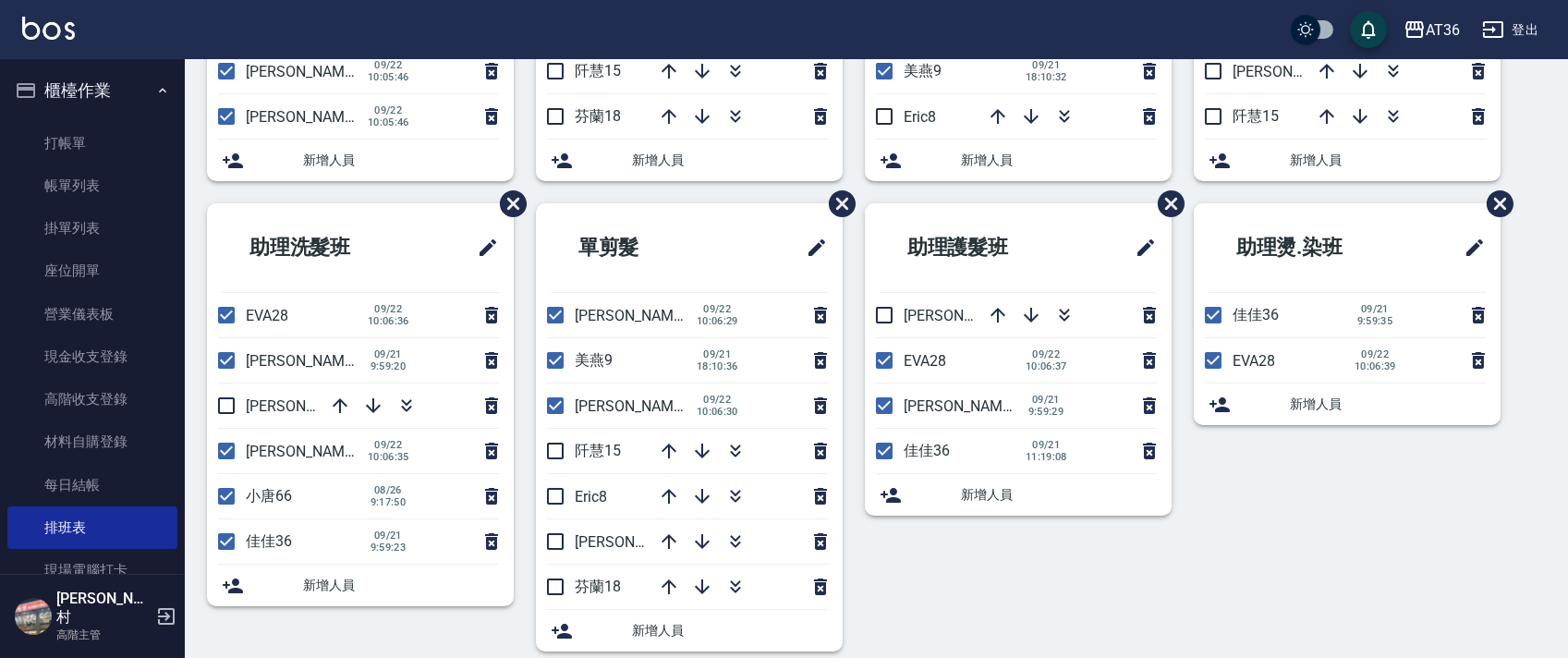
scroll to position [437, 0]
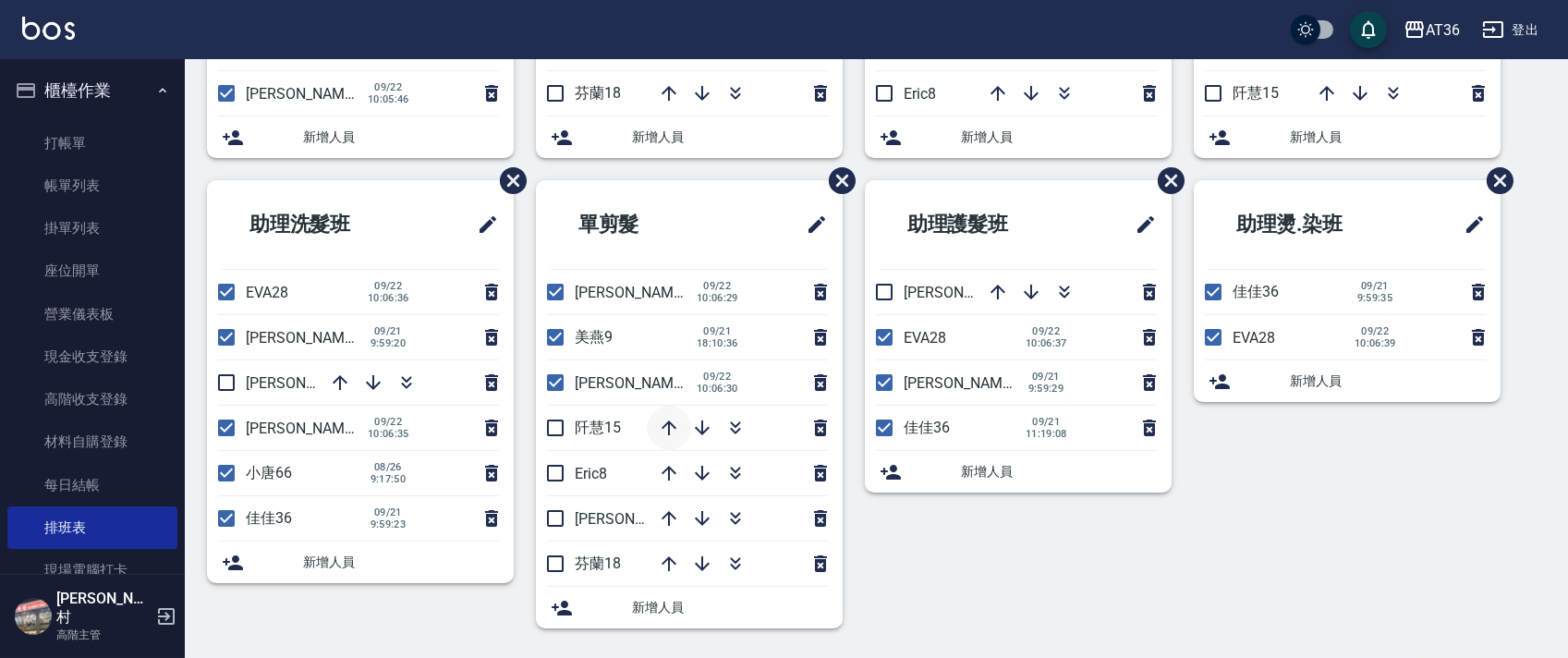
click at [658, 425] on icon "button" at bounding box center [669, 428] width 23 height 23
